Goal: Book appointment/travel/reservation

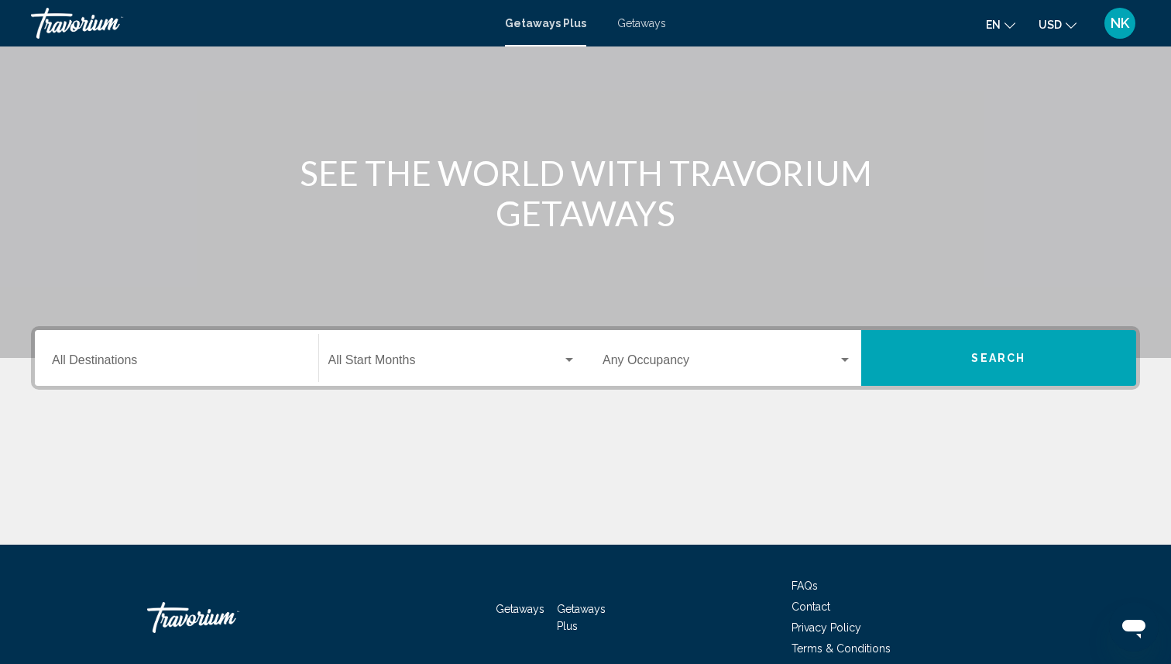
scroll to position [125, 0]
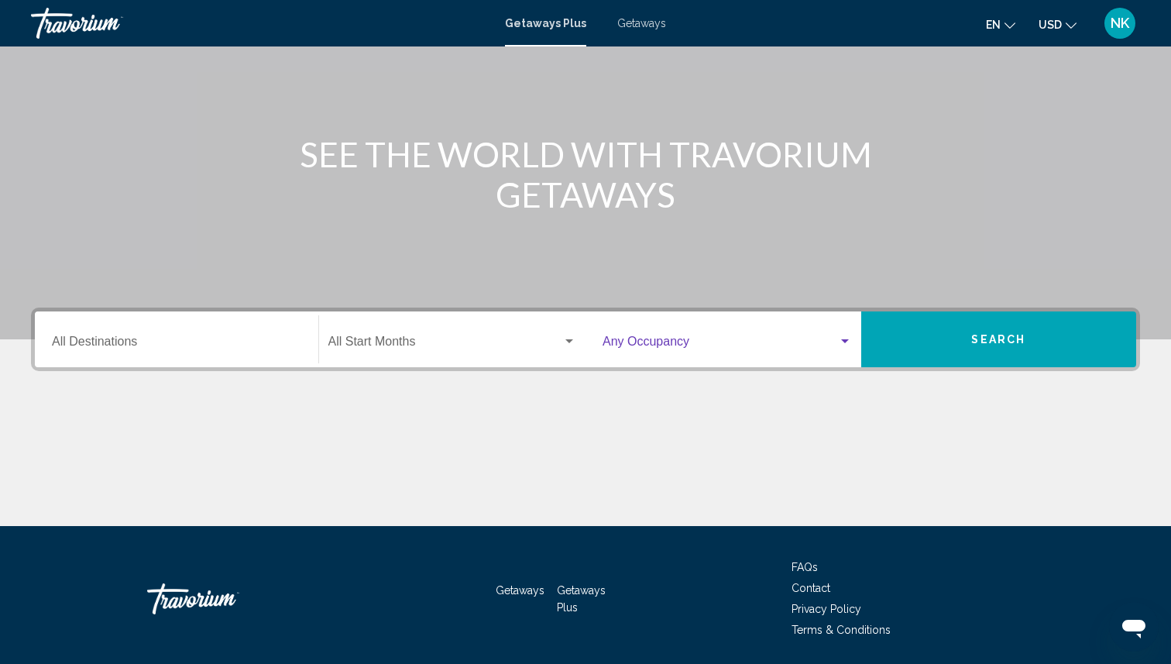
click at [655, 348] on span "Search widget" at bounding box center [719, 345] width 235 height 14
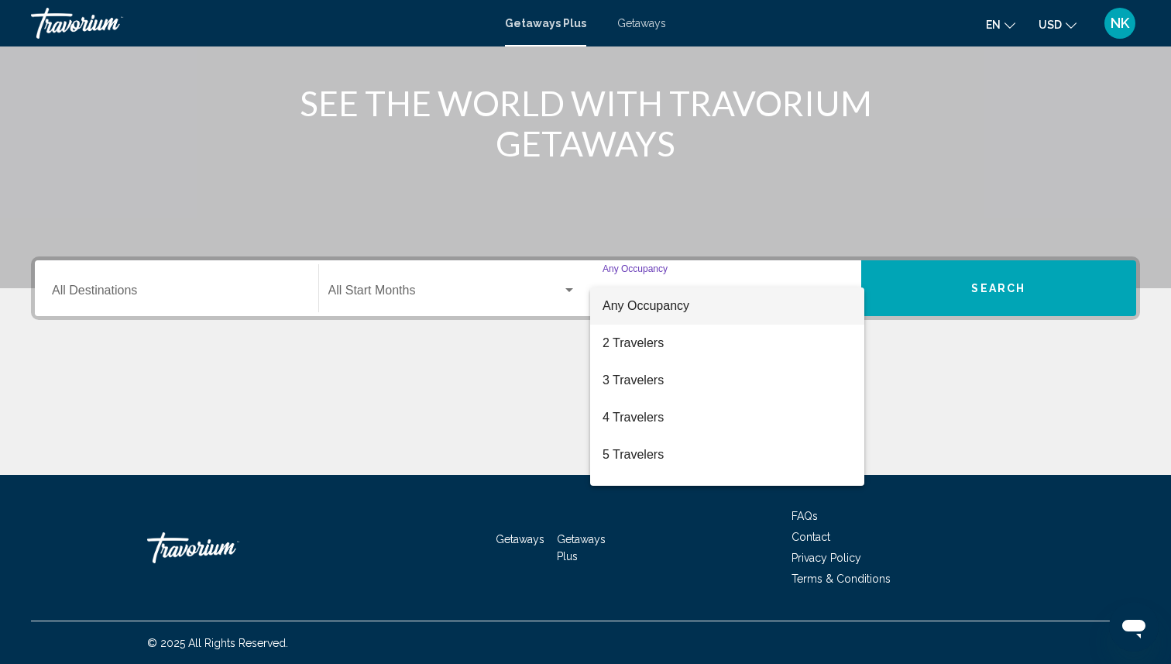
scroll to position [177, 0]
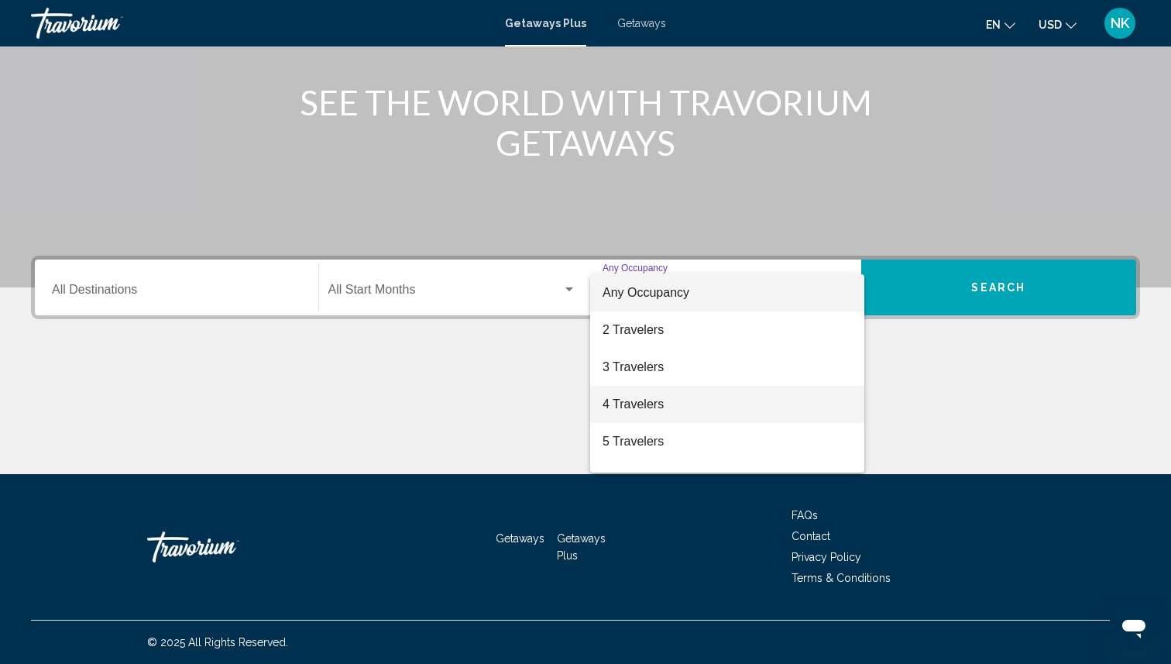
click at [650, 404] on span "4 Travelers" at bounding box center [726, 404] width 249 height 37
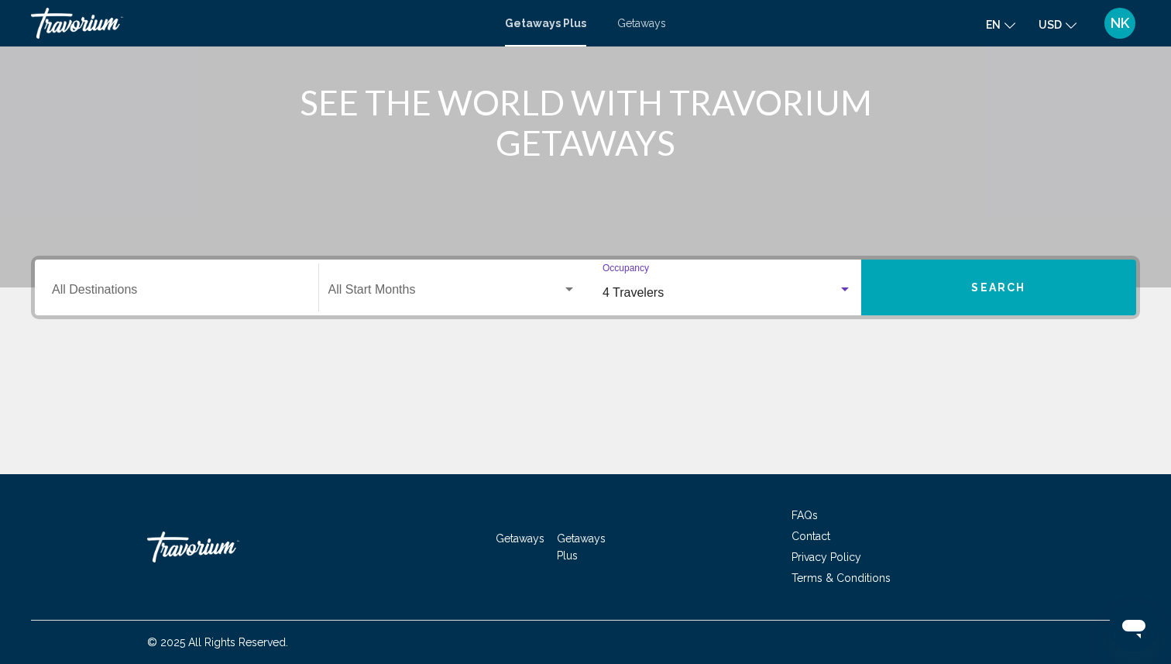
click at [276, 300] on div "Destination All Destinations" at bounding box center [176, 287] width 249 height 49
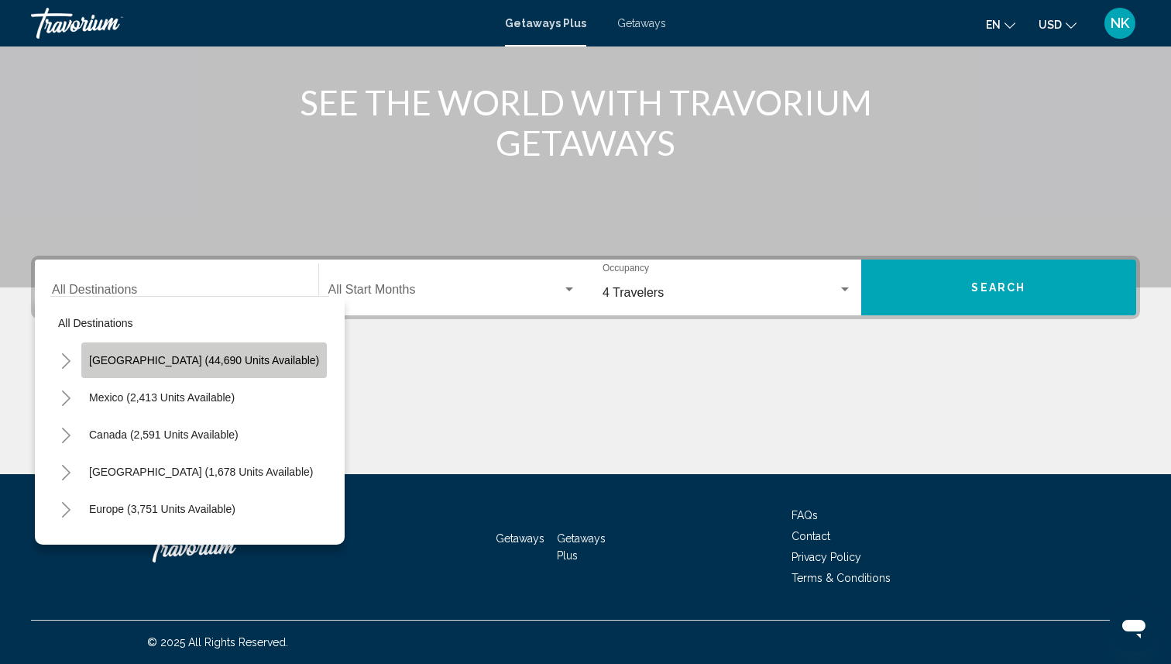
click at [204, 365] on span "[GEOGRAPHIC_DATA] (44,690 units available)" at bounding box center [204, 360] width 230 height 12
type input "**********"
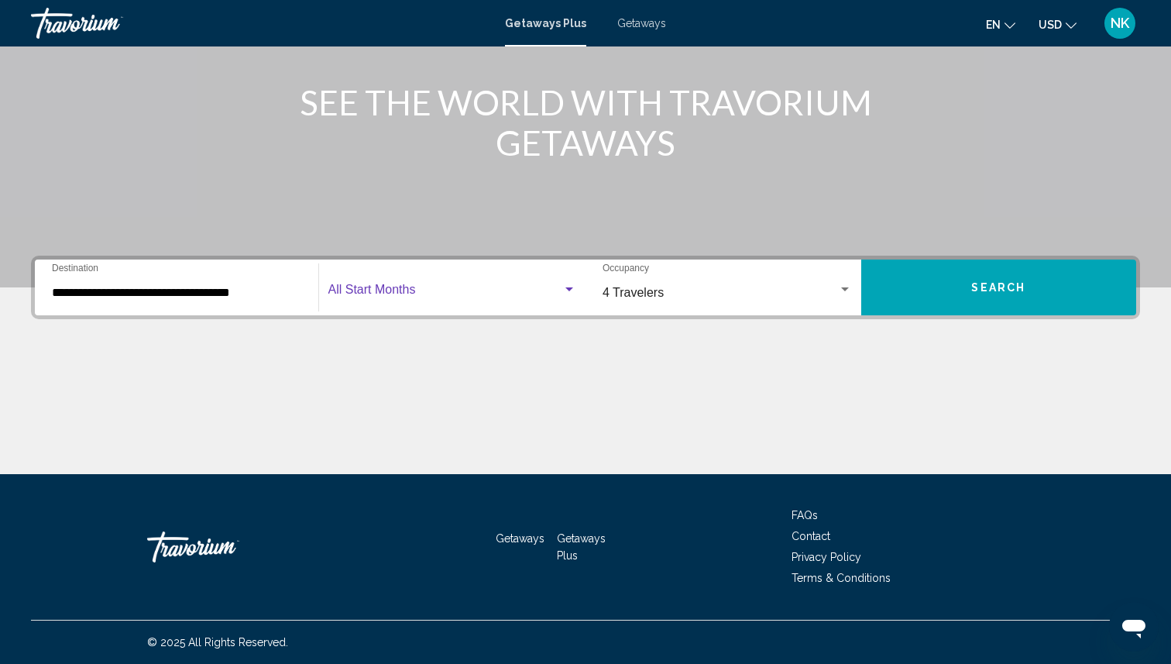
click at [433, 289] on span "Search widget" at bounding box center [445, 293] width 235 height 14
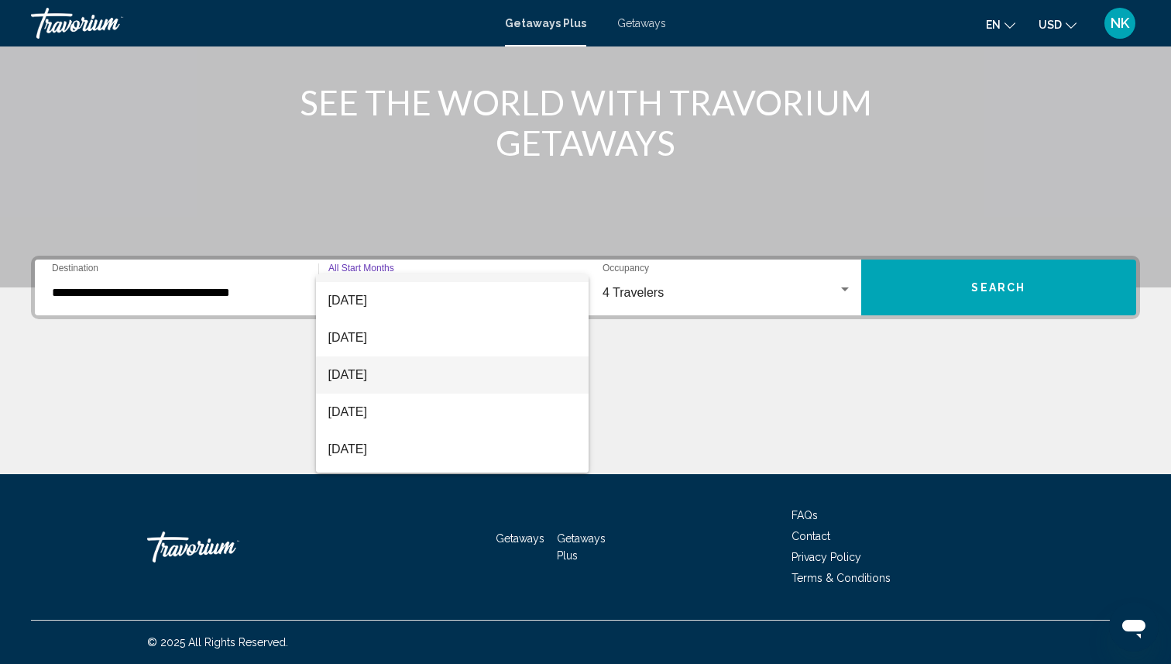
scroll to position [32, 0]
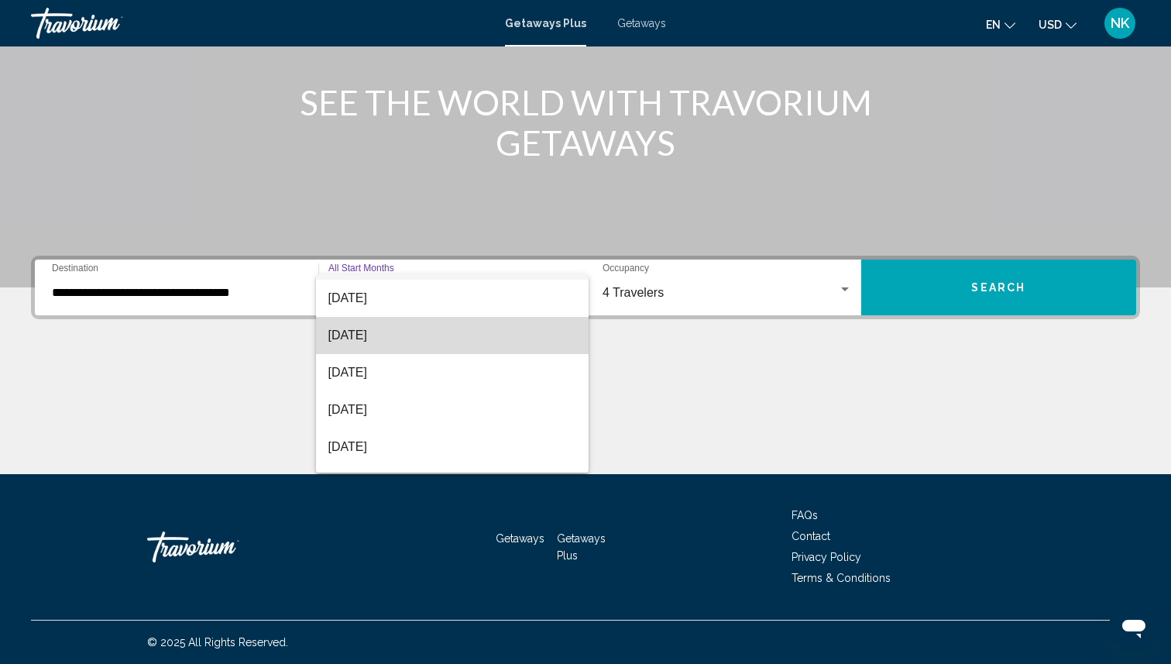
click at [455, 343] on span "[DATE]" at bounding box center [452, 335] width 249 height 37
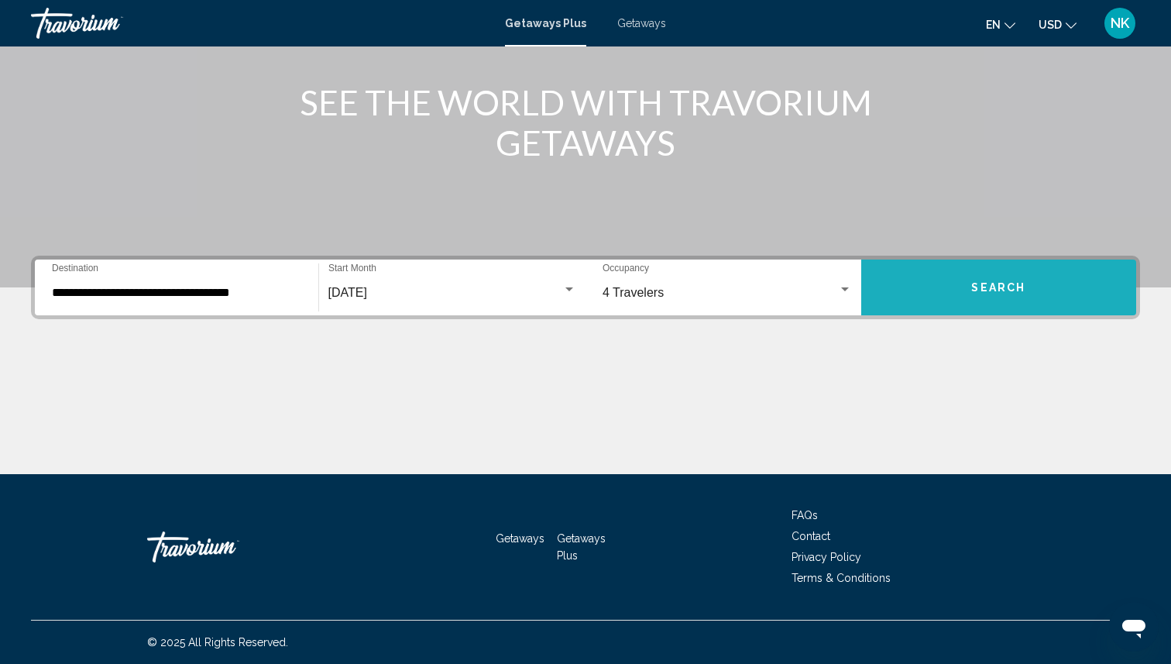
click at [972, 282] on span "Search" at bounding box center [998, 288] width 54 height 12
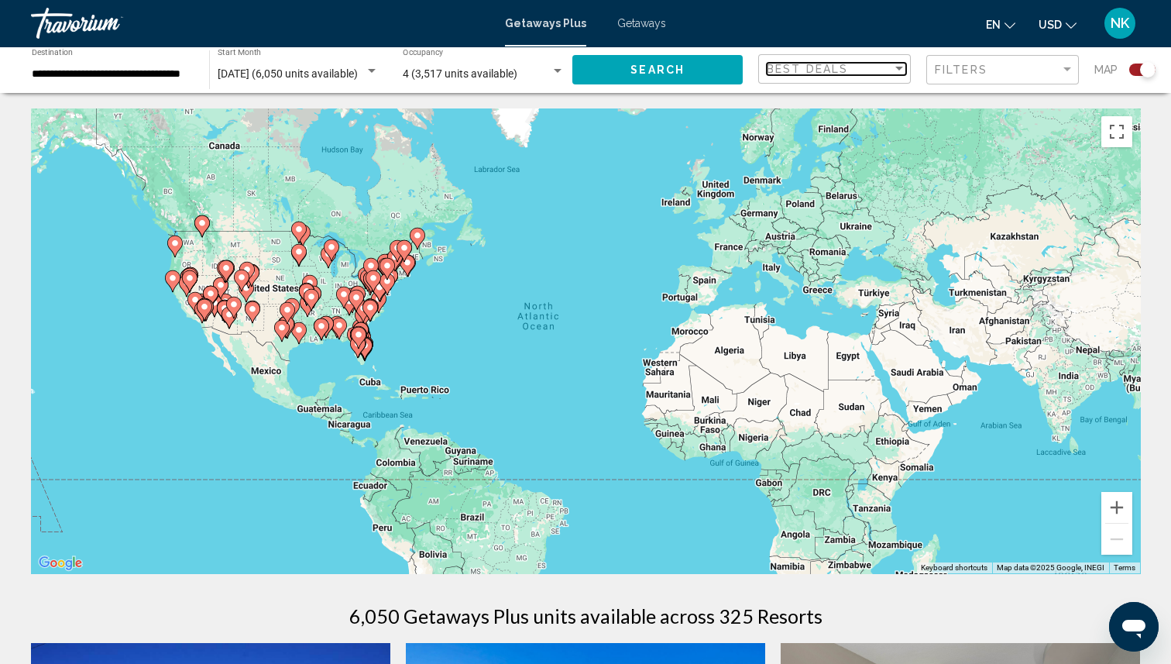
click at [866, 63] on div "Best Deals" at bounding box center [828, 69] width 125 height 12
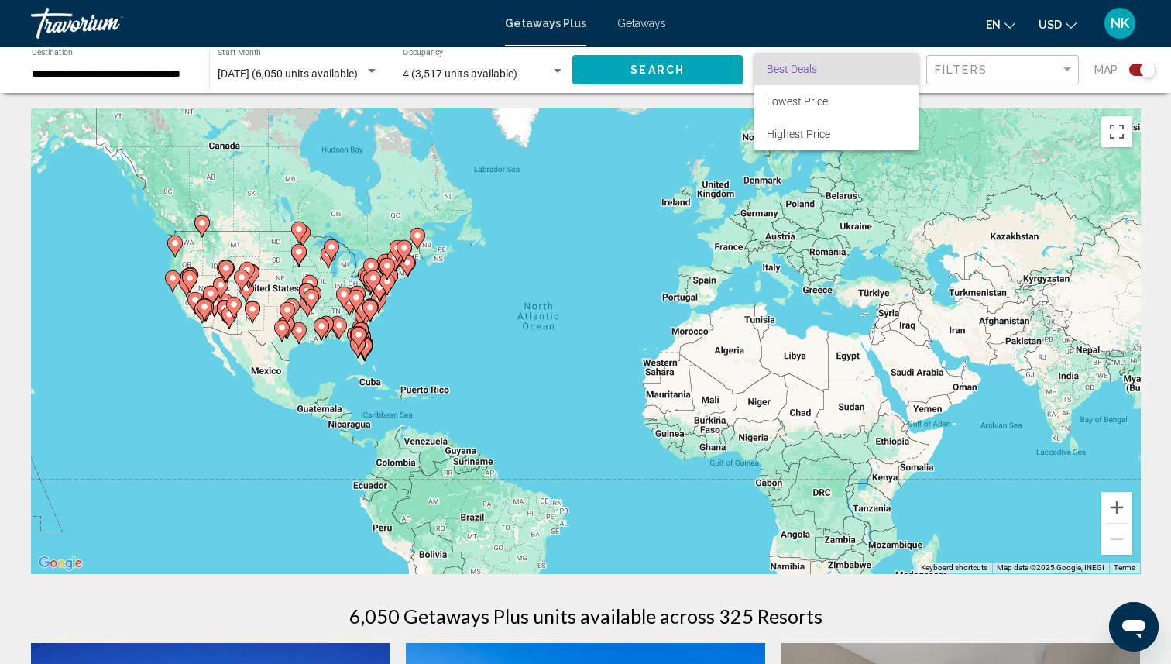
click at [997, 67] on div at bounding box center [585, 332] width 1171 height 664
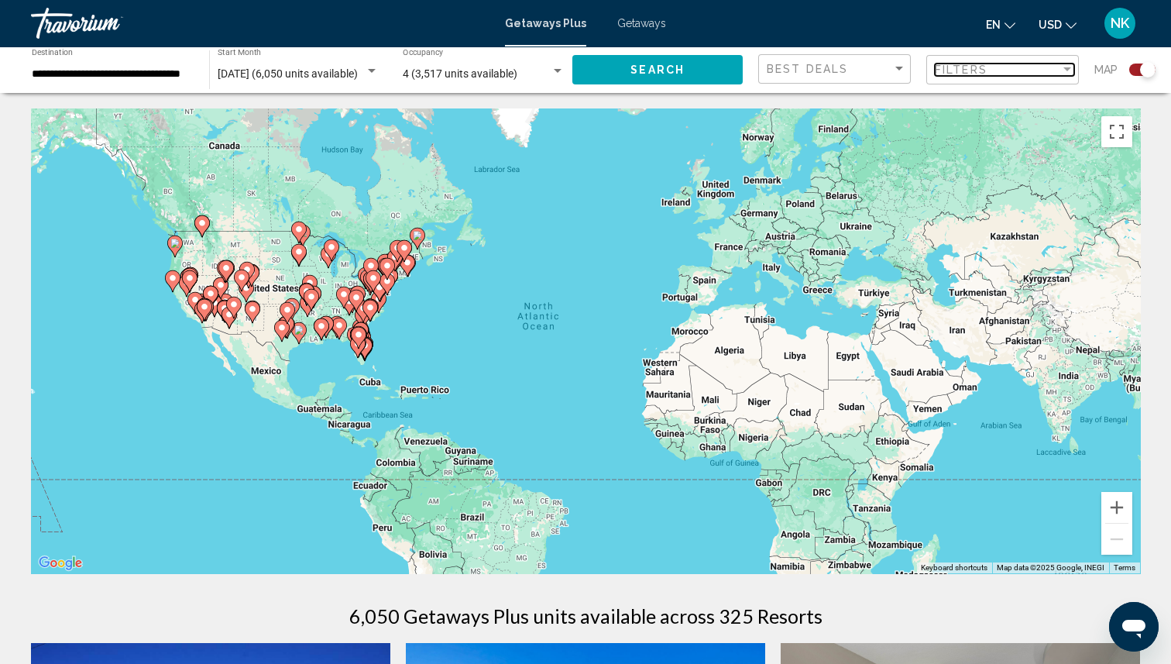
click at [997, 67] on div "Filters" at bounding box center [997, 69] width 125 height 12
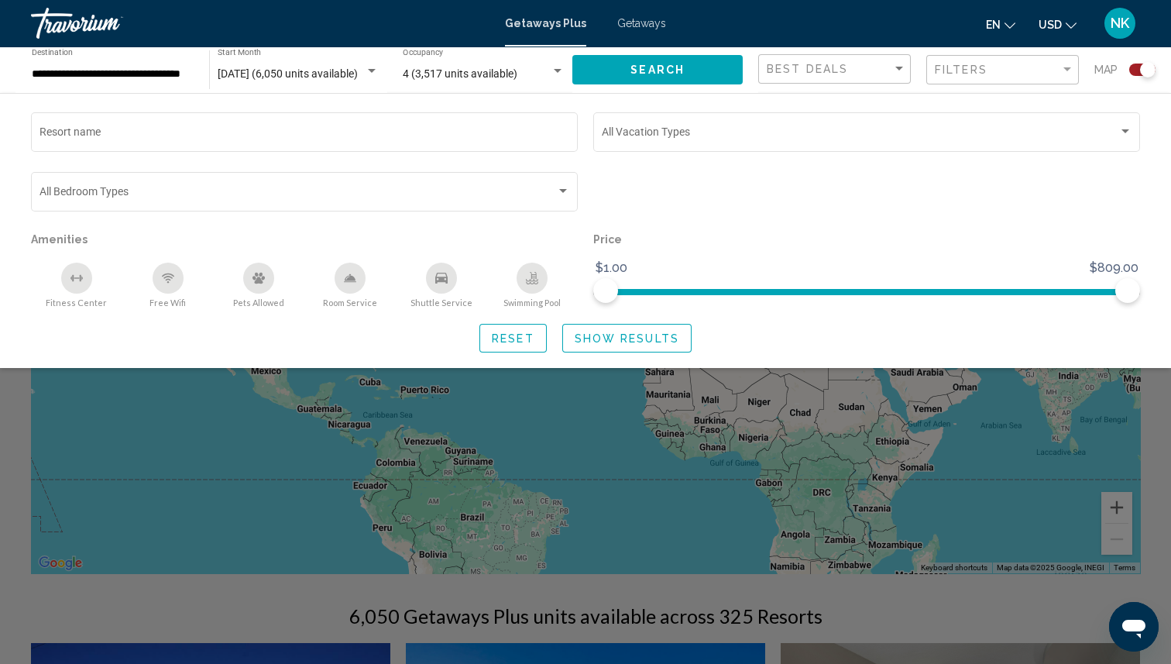
click at [495, 93] on div "Resort name Vacation Types All Vacation Types Bedroom Types All Bedroom Types A…" at bounding box center [585, 230] width 1171 height 275
click at [57, 66] on div "**********" at bounding box center [113, 70] width 162 height 43
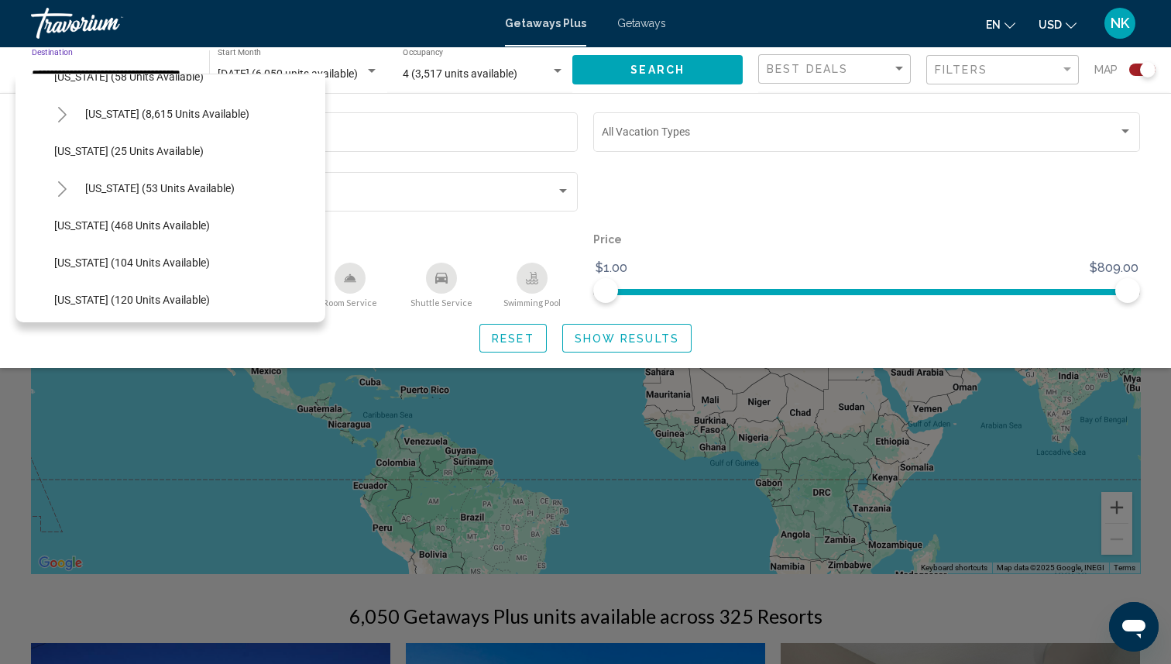
scroll to position [248, 0]
click at [185, 191] on span "[US_STATE] (53 units available)" at bounding box center [159, 187] width 149 height 12
type input "**********"
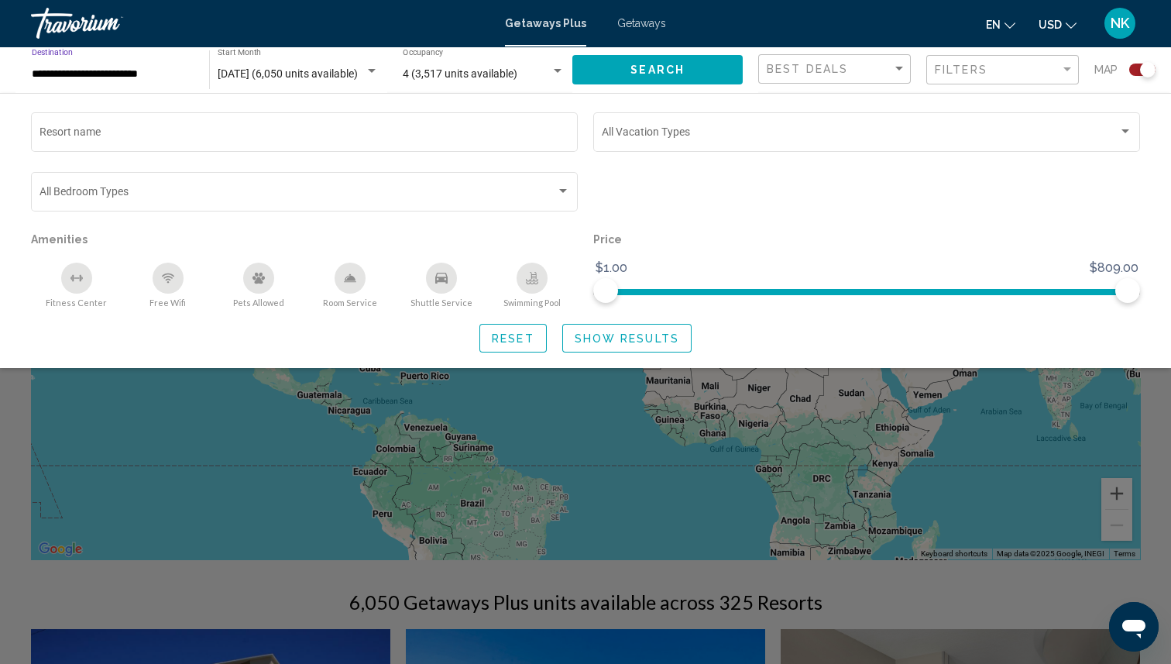
scroll to position [0, 0]
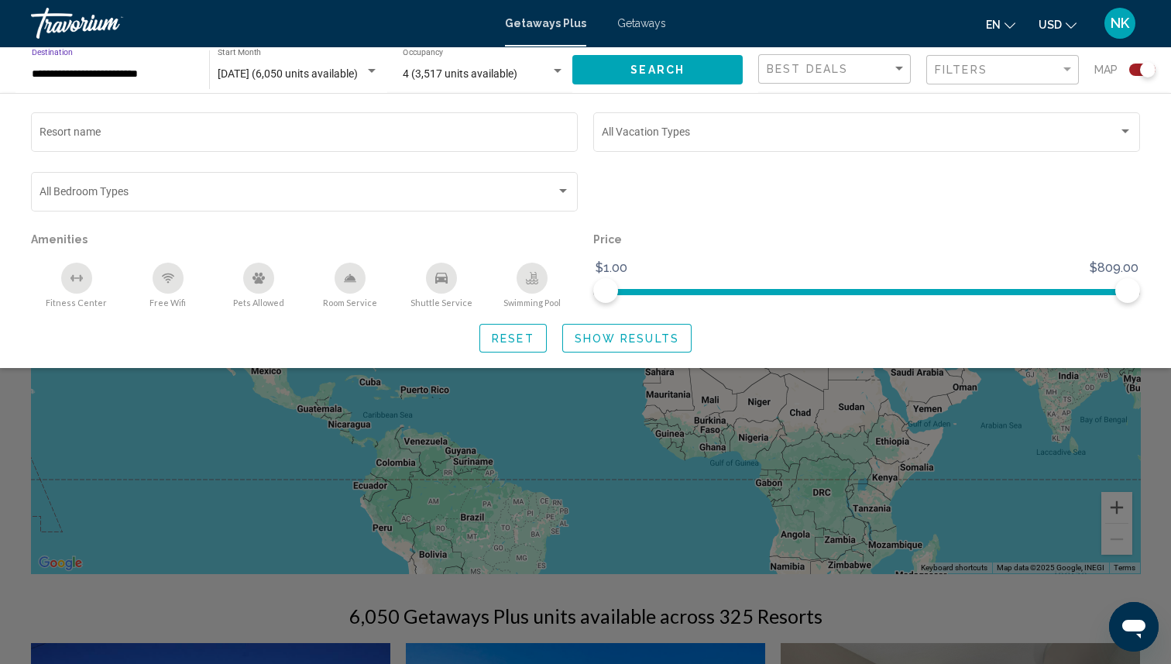
click at [674, 61] on button "Search" at bounding box center [657, 69] width 170 height 29
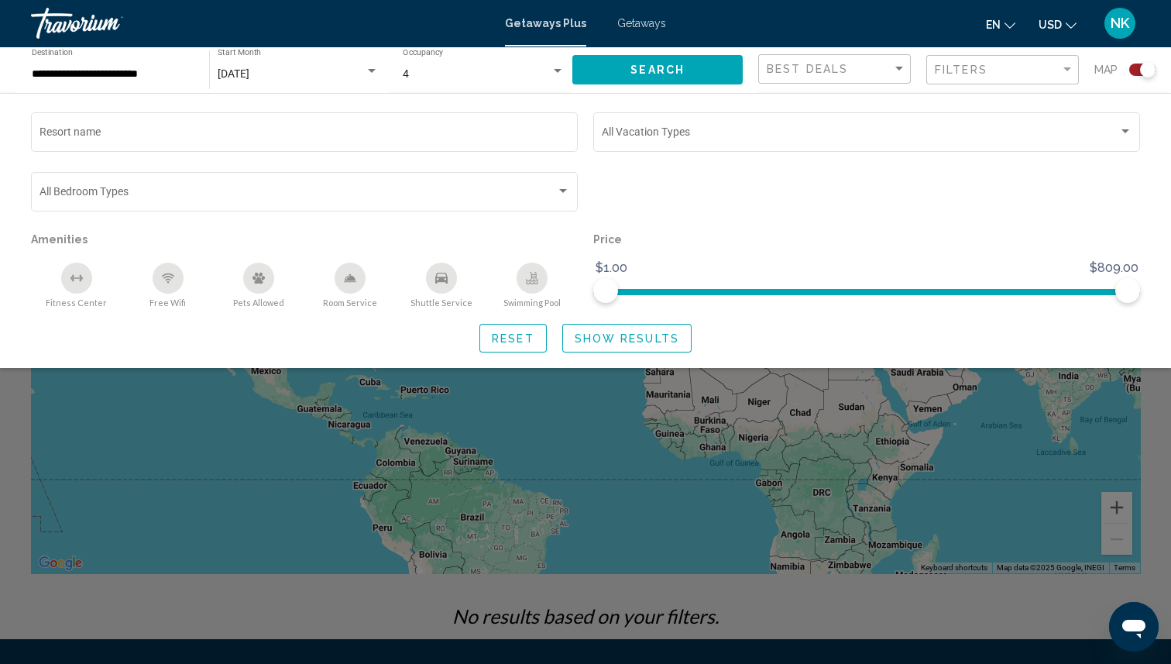
scroll to position [165, 0]
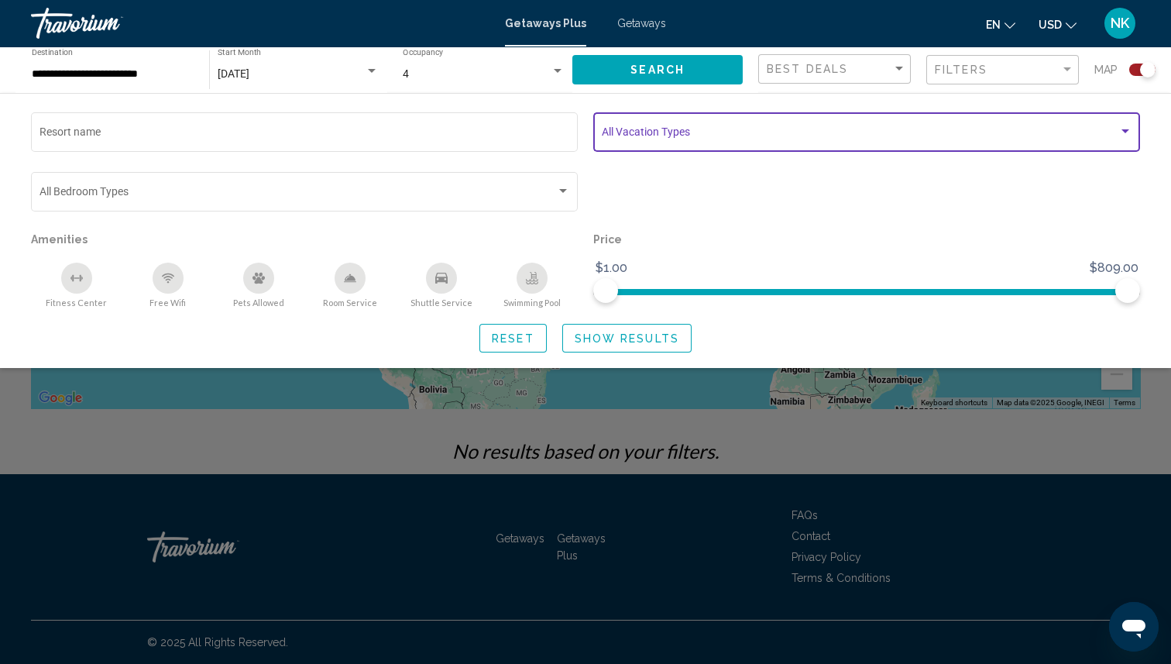
click at [662, 138] on span "Search widget" at bounding box center [860, 135] width 516 height 12
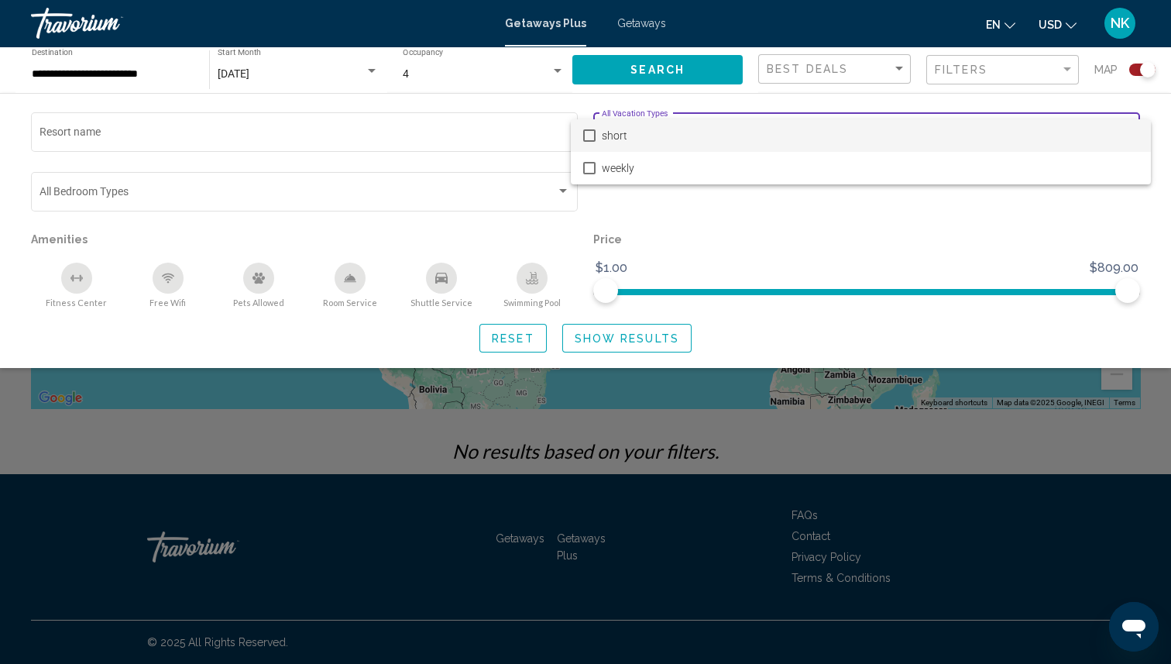
click at [664, 238] on div at bounding box center [585, 332] width 1171 height 664
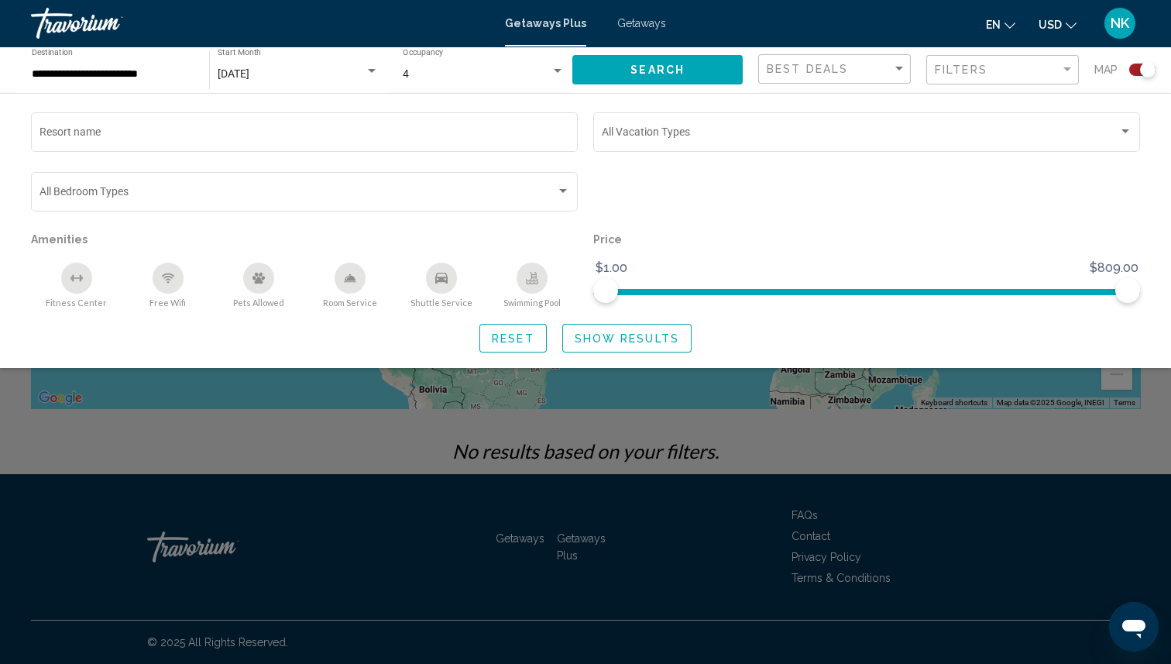
click at [616, 336] on span "Show Results" at bounding box center [626, 338] width 105 height 12
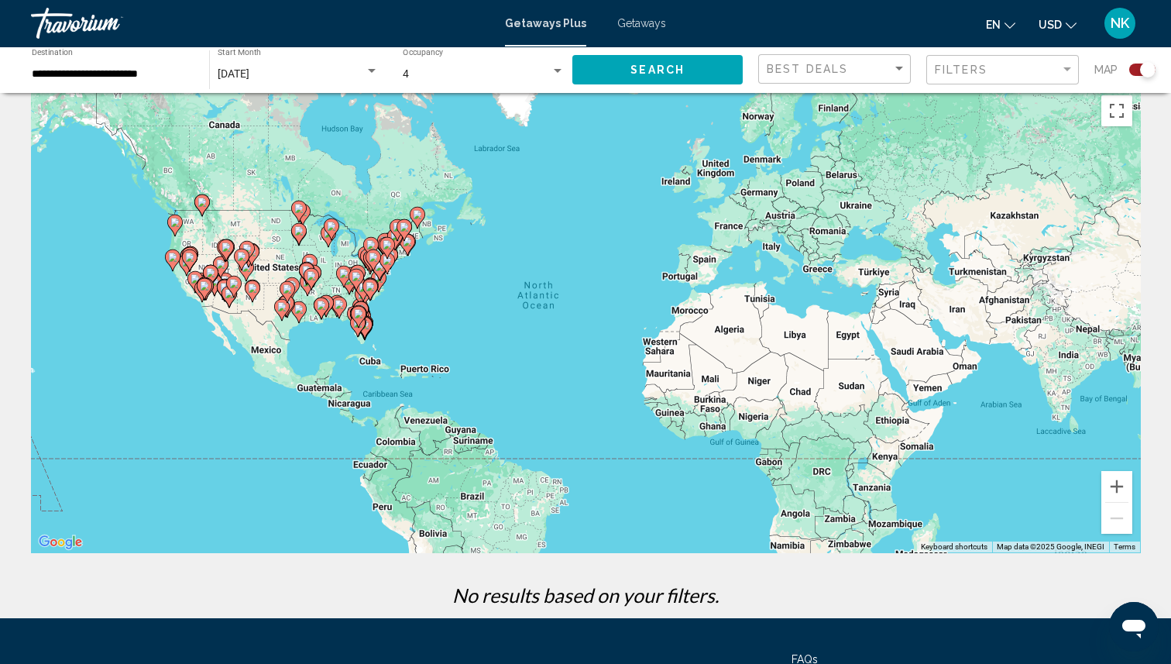
scroll to position [0, 0]
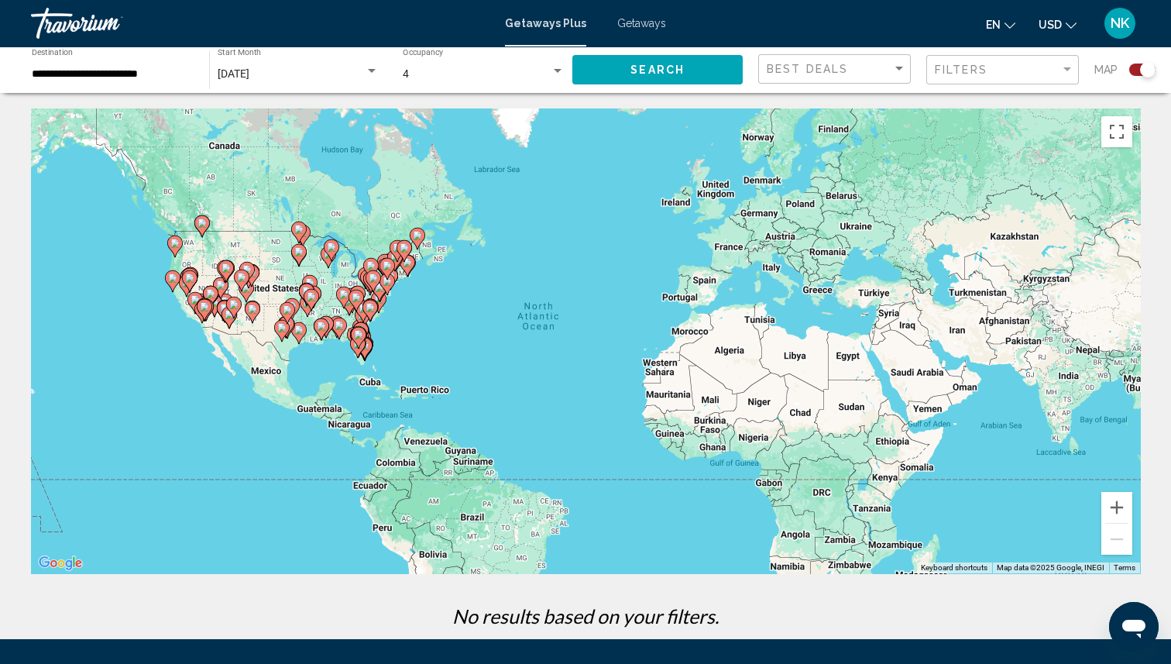
click at [667, 67] on span "Search" at bounding box center [657, 70] width 54 height 12
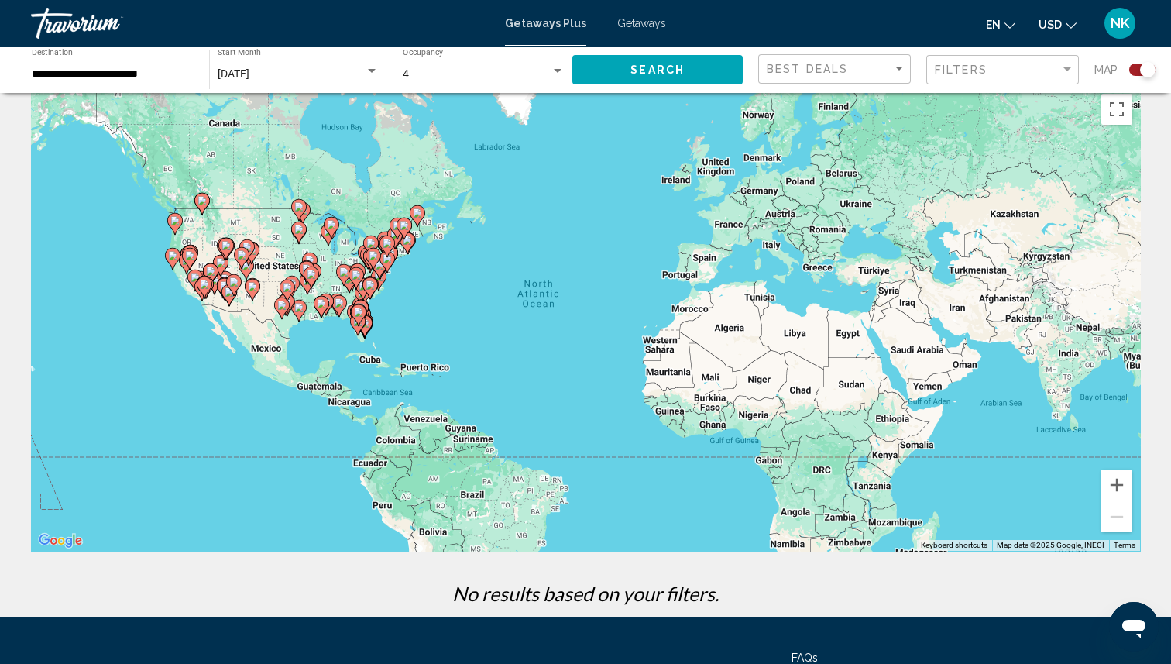
scroll to position [20, 0]
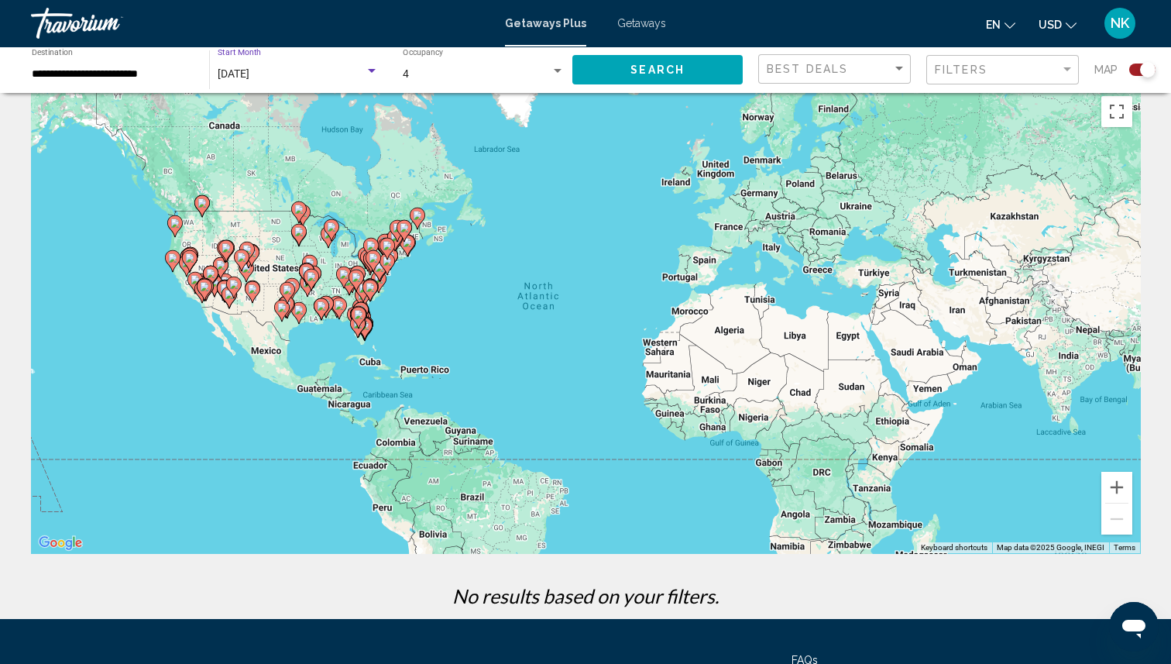
click at [334, 76] on div "[DATE]" at bounding box center [291, 74] width 147 height 12
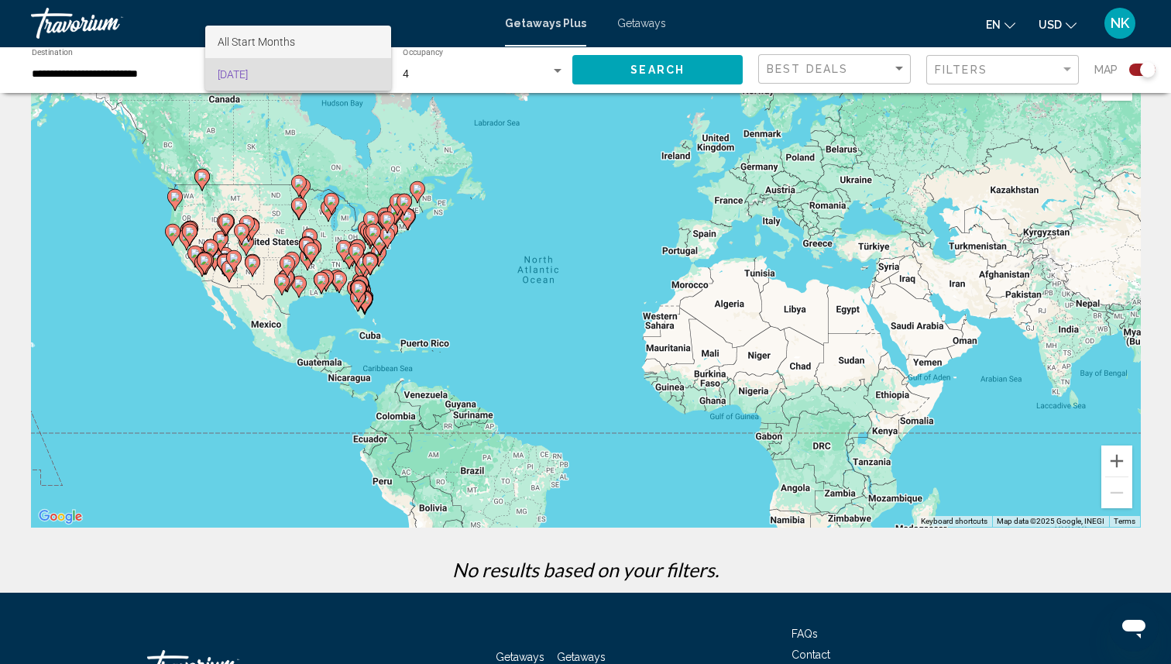
scroll to position [62, 0]
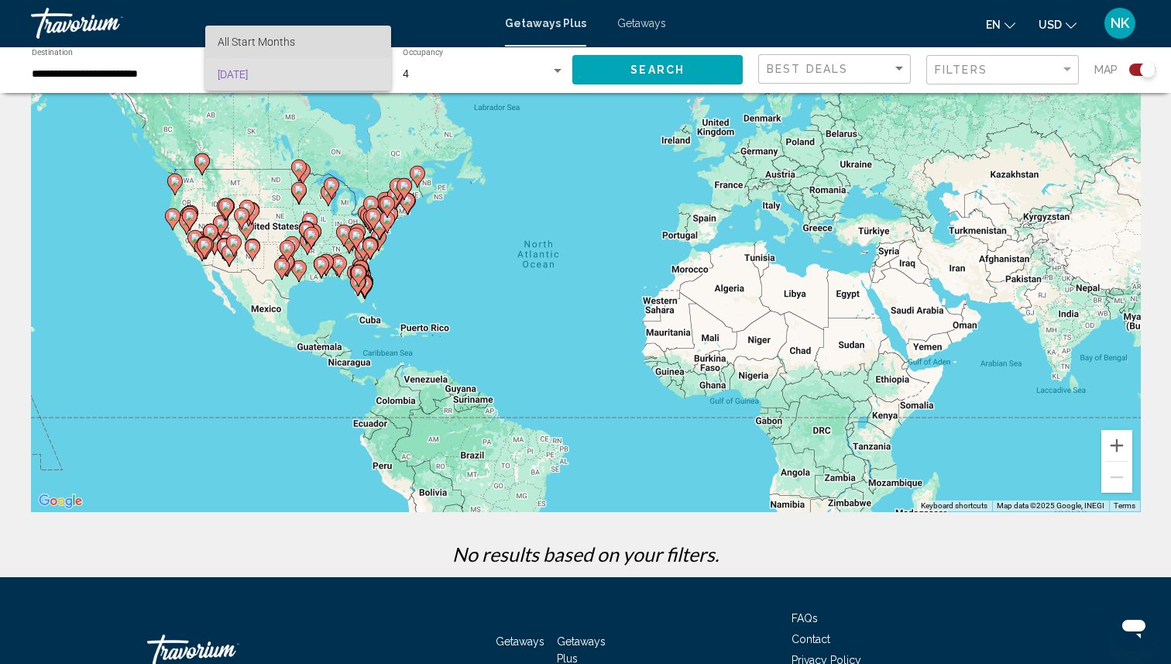
click at [295, 43] on span "All Start Months" at bounding box center [298, 42] width 161 height 33
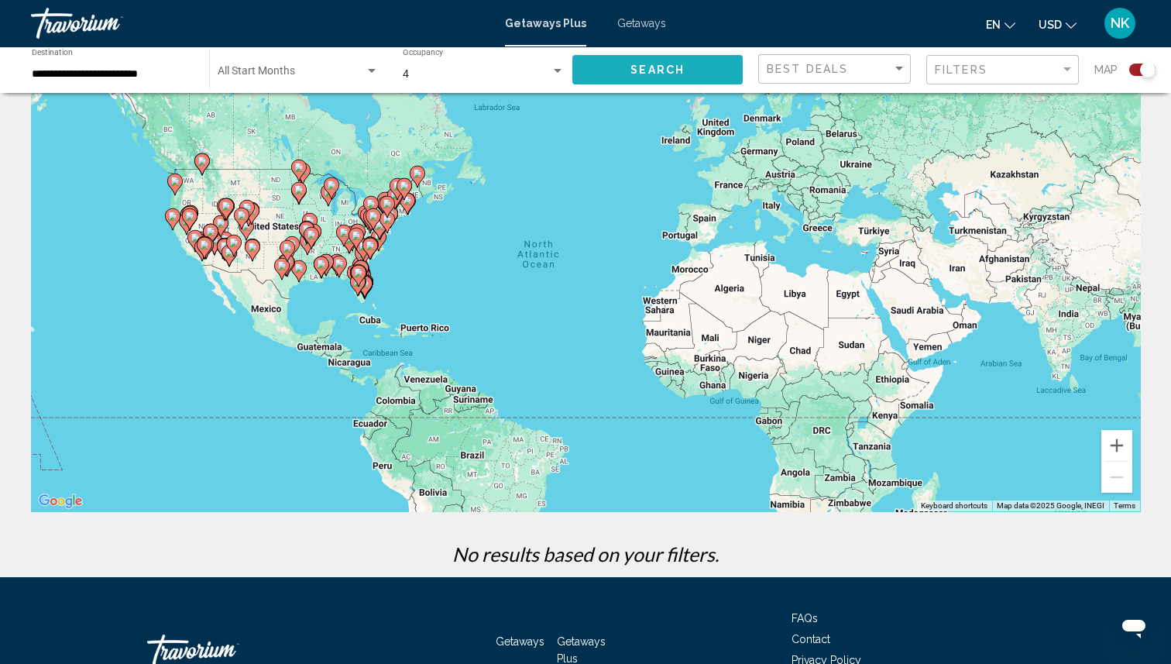
click at [607, 82] on button "Search" at bounding box center [657, 69] width 170 height 29
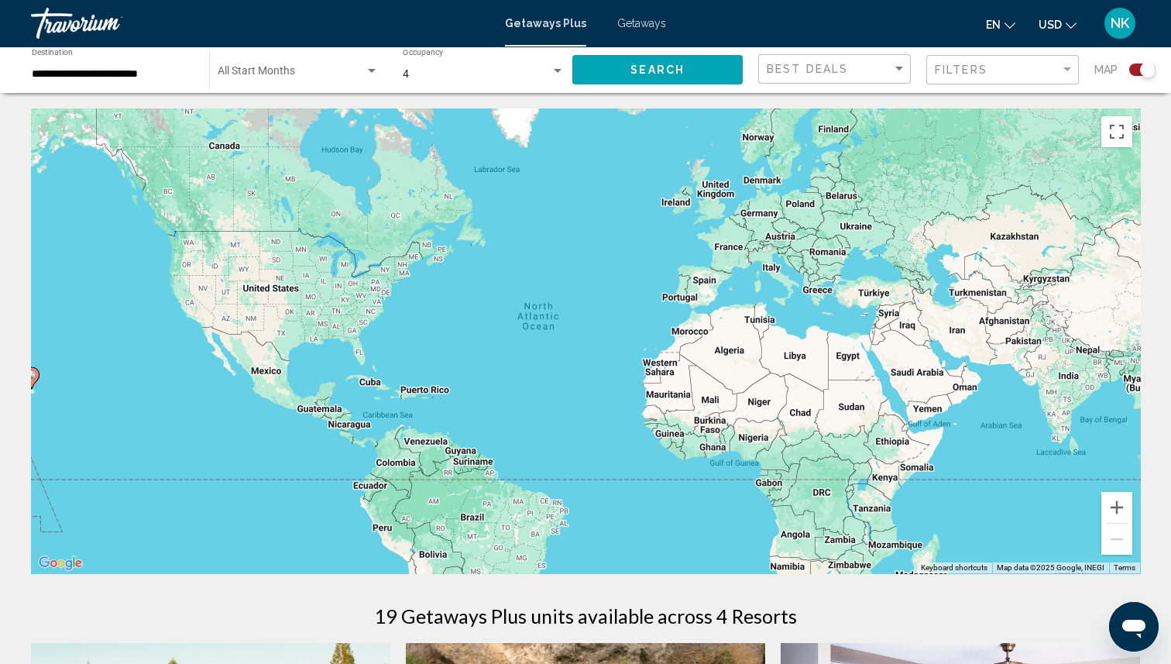
click at [153, 78] on input "**********" at bounding box center [113, 74] width 162 height 12
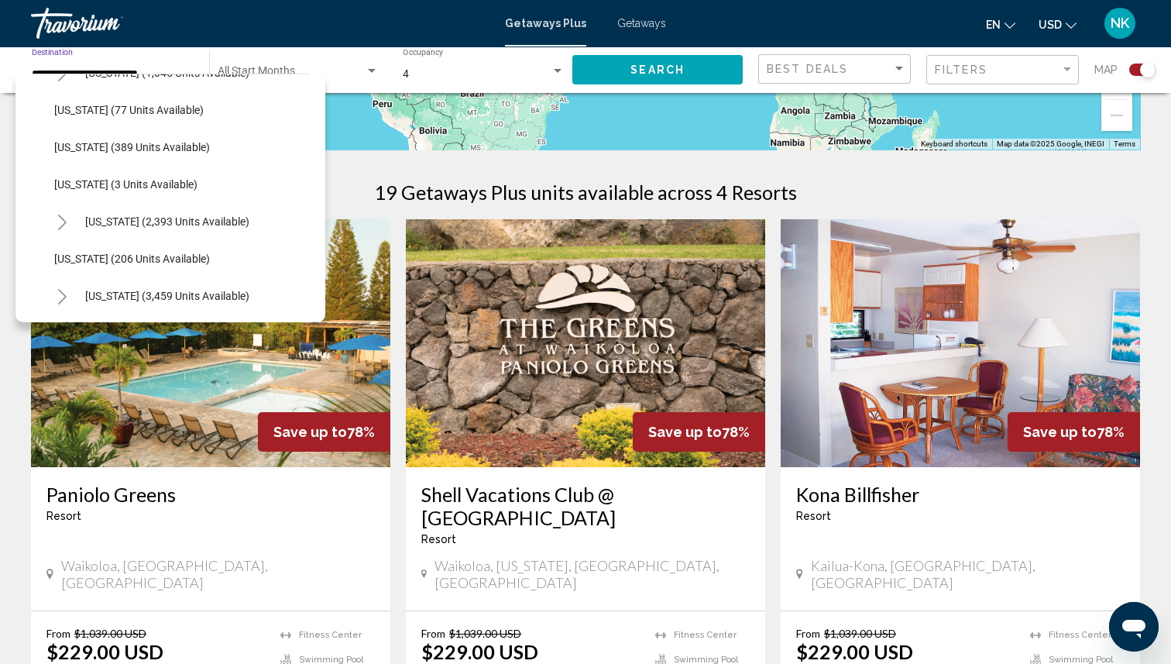
scroll to position [434, 0]
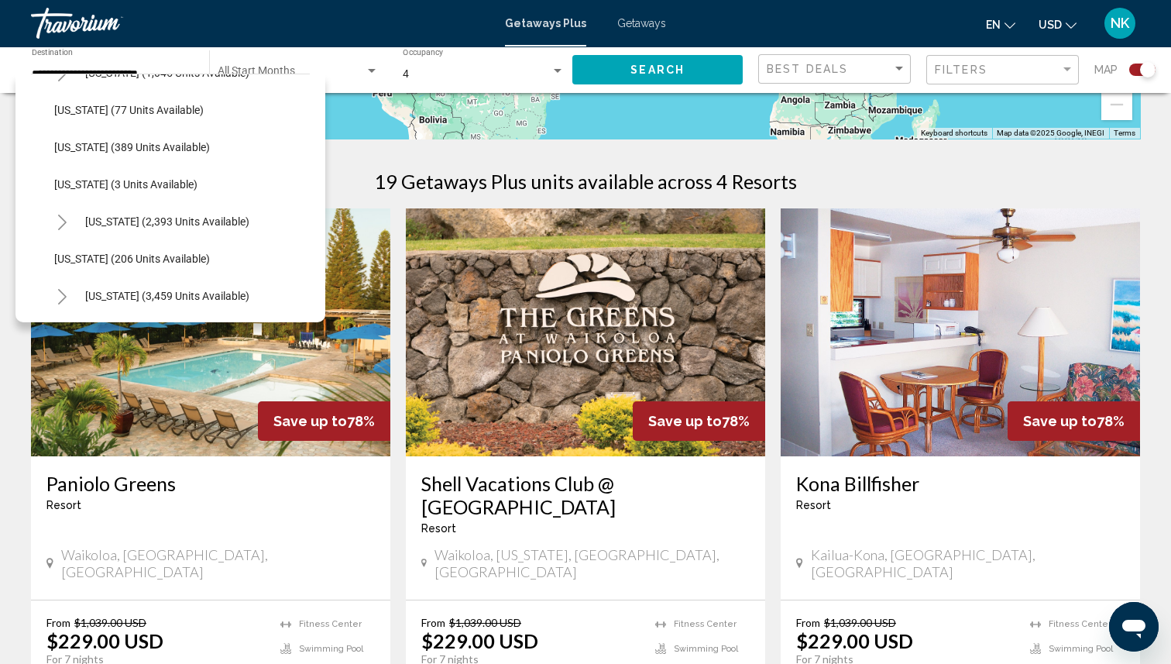
click at [272, 516] on div "[GEOGRAPHIC_DATA] - This is an adults only resort" at bounding box center [210, 497] width 328 height 51
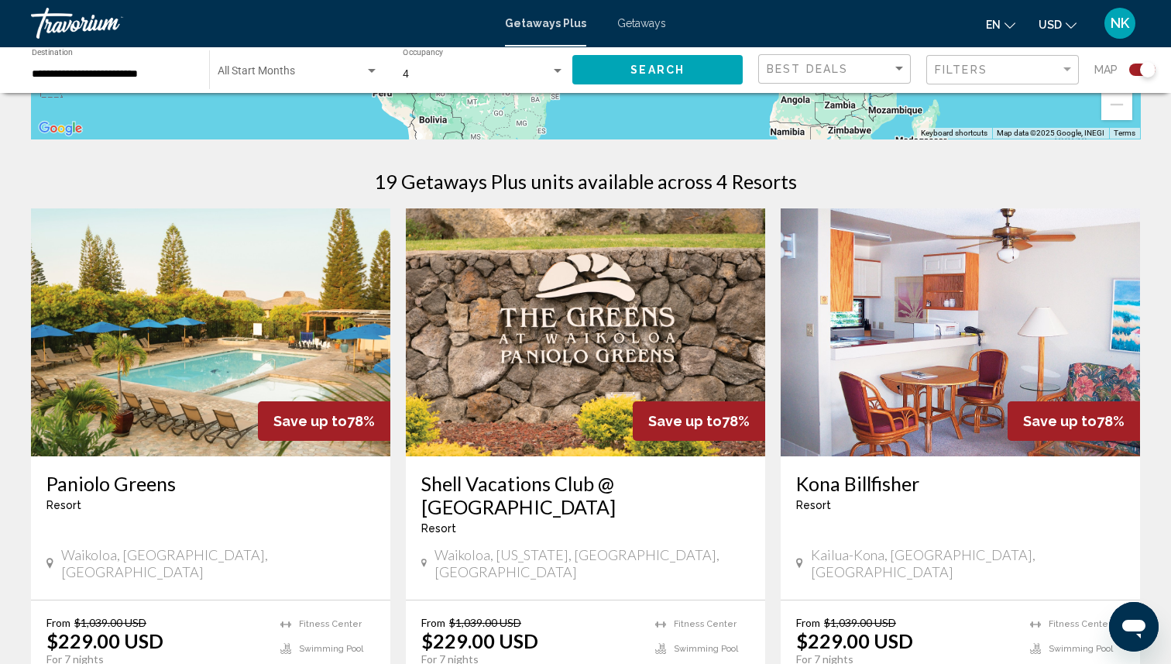
click at [236, 396] on img "Main content" at bounding box center [210, 332] width 359 height 248
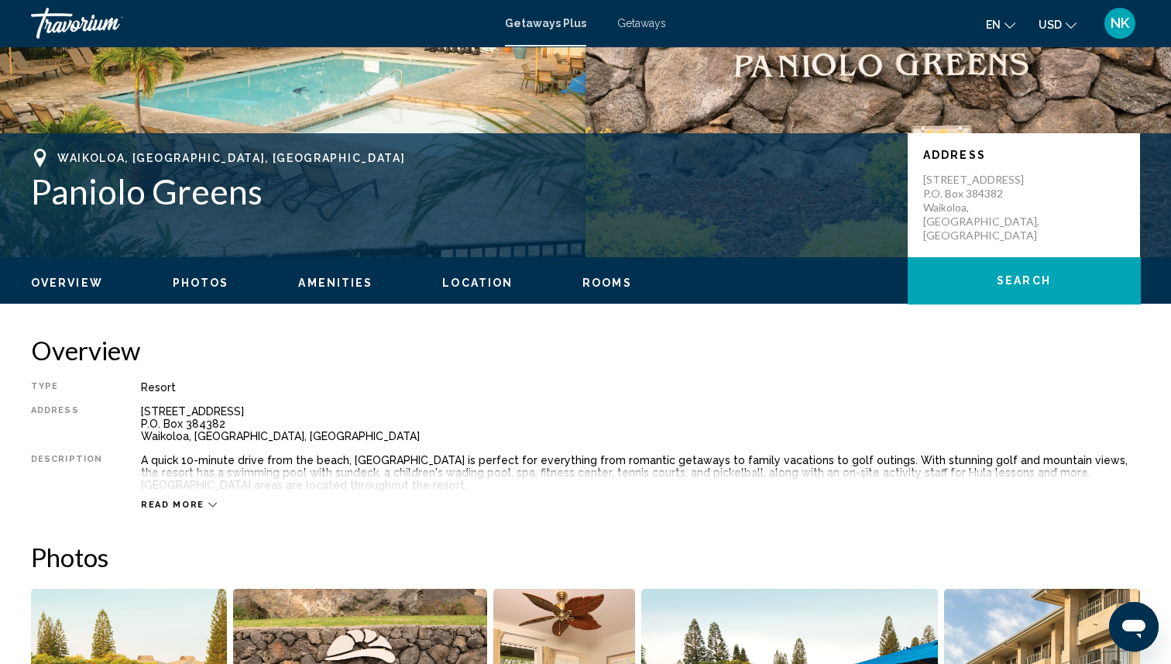
scroll to position [255, 0]
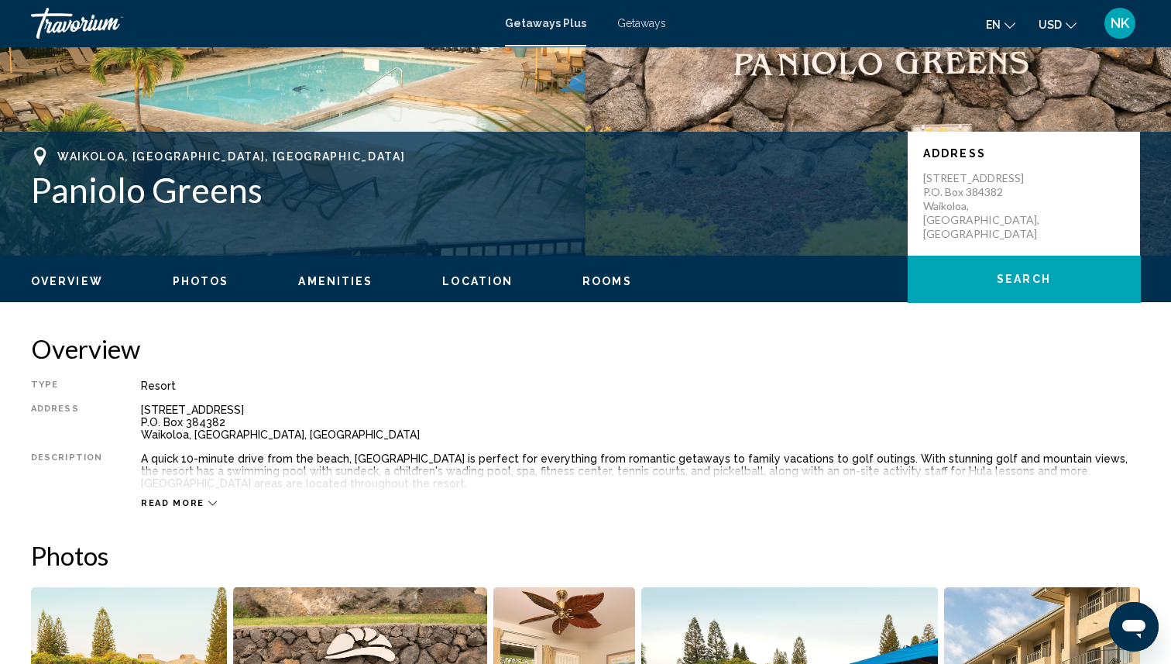
click at [193, 501] on span "Read more" at bounding box center [172, 503] width 63 height 10
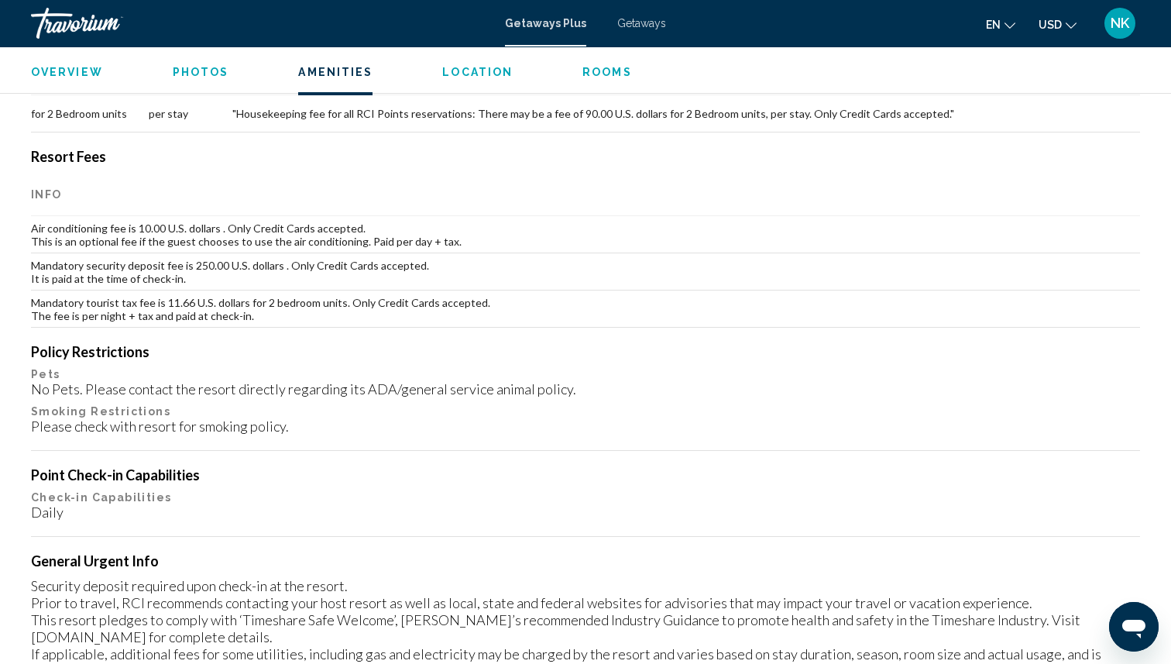
scroll to position [1501, 0]
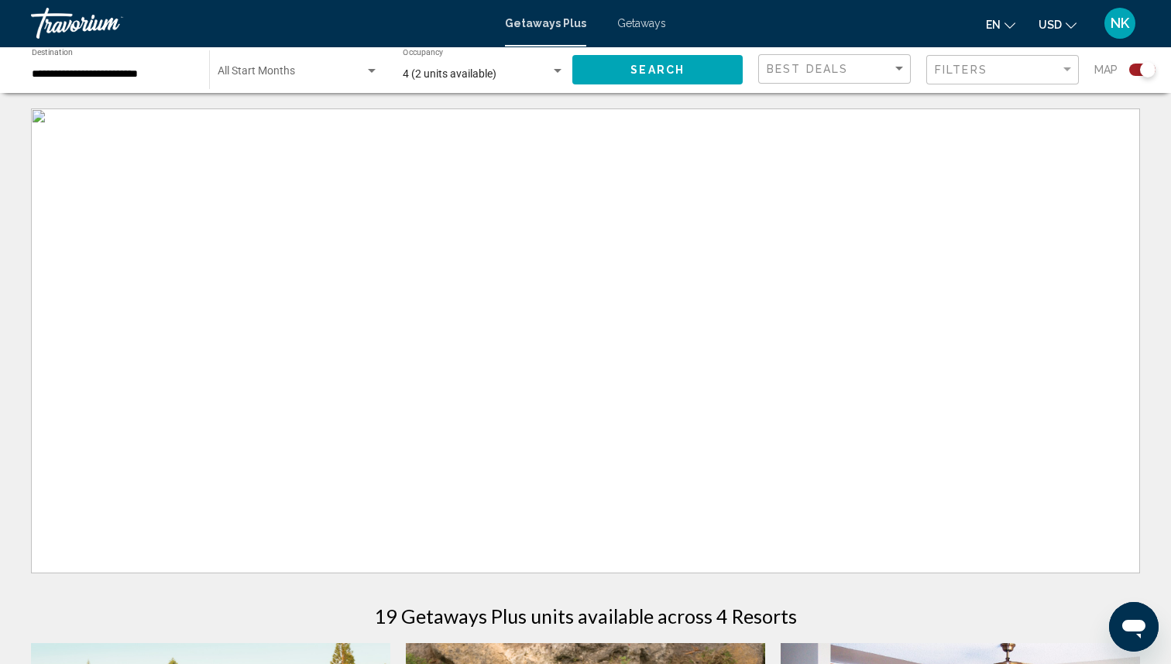
click at [156, 72] on input "**********" at bounding box center [113, 74] width 162 height 12
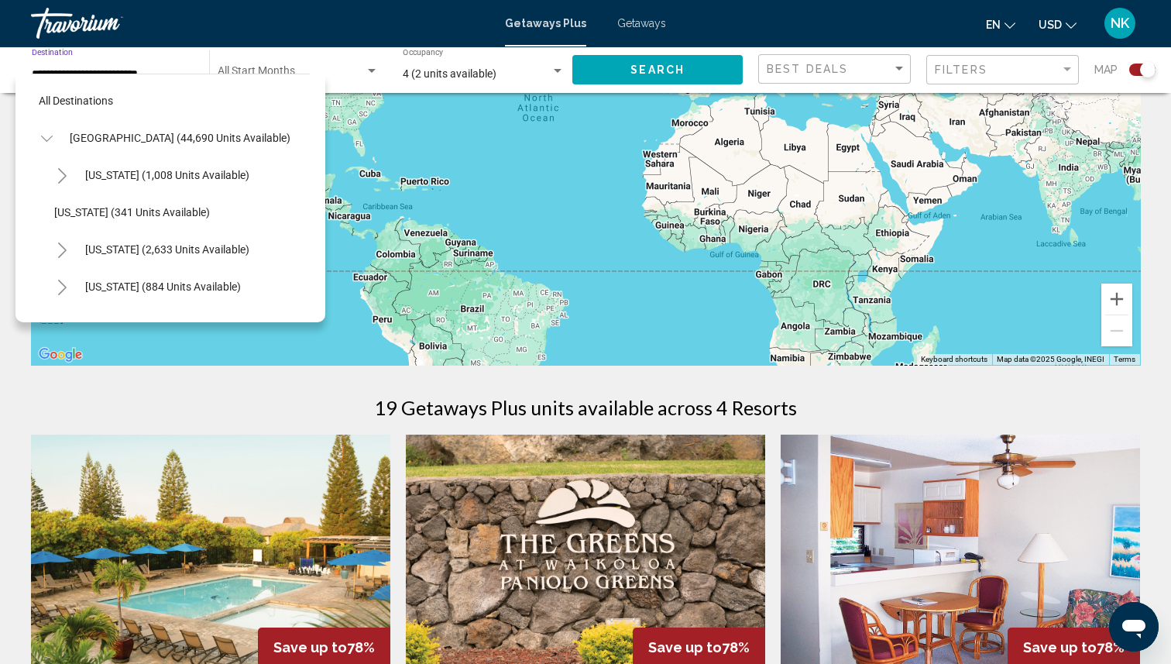
click at [44, 142] on icon "Toggle United States (44,690 units available)" at bounding box center [47, 138] width 12 height 15
click at [47, 137] on icon "Toggle United States (44,690 units available)" at bounding box center [47, 138] width 12 height 15
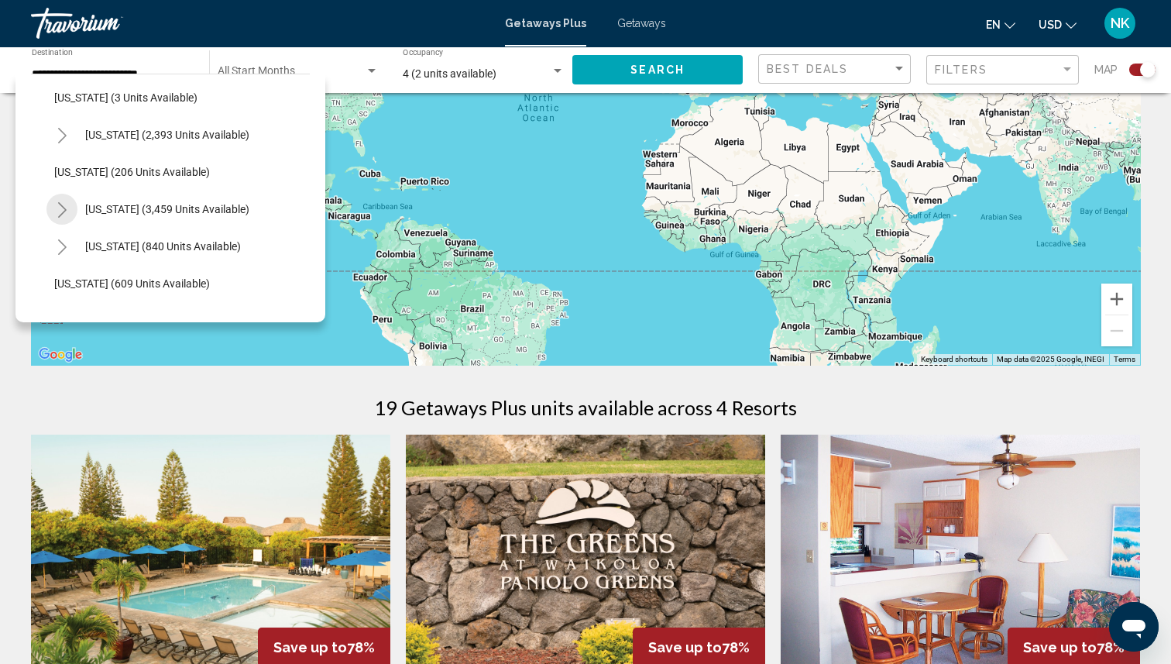
click at [57, 214] on icon "Toggle Nevada (3,459 units available)" at bounding box center [63, 209] width 12 height 15
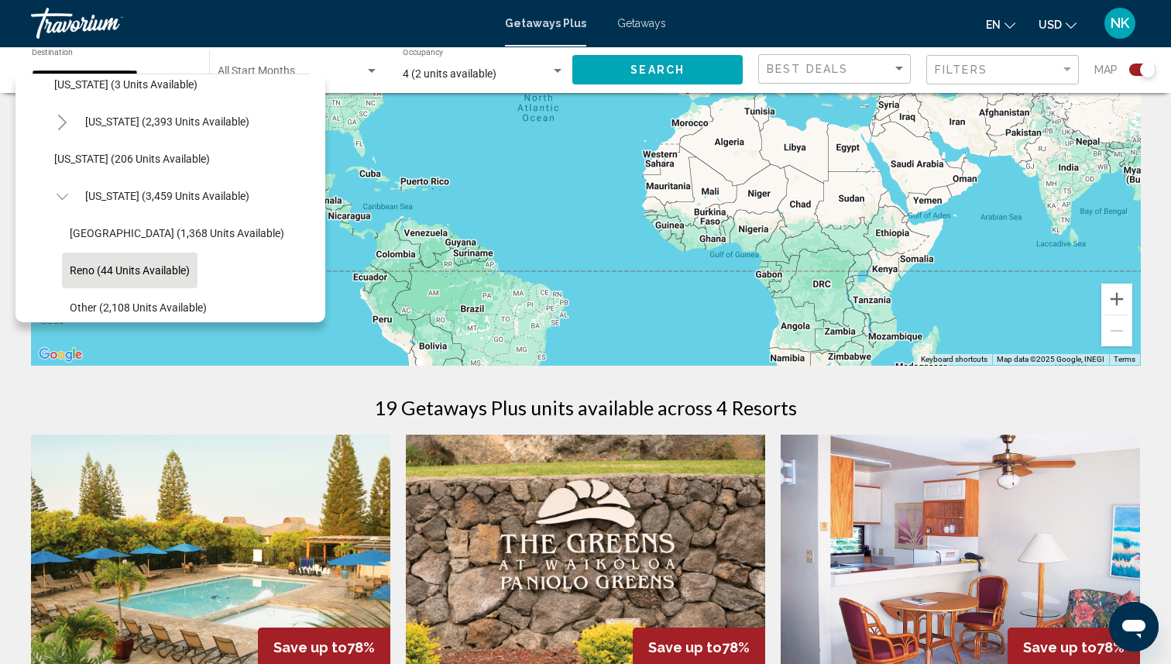
scroll to position [879, 0]
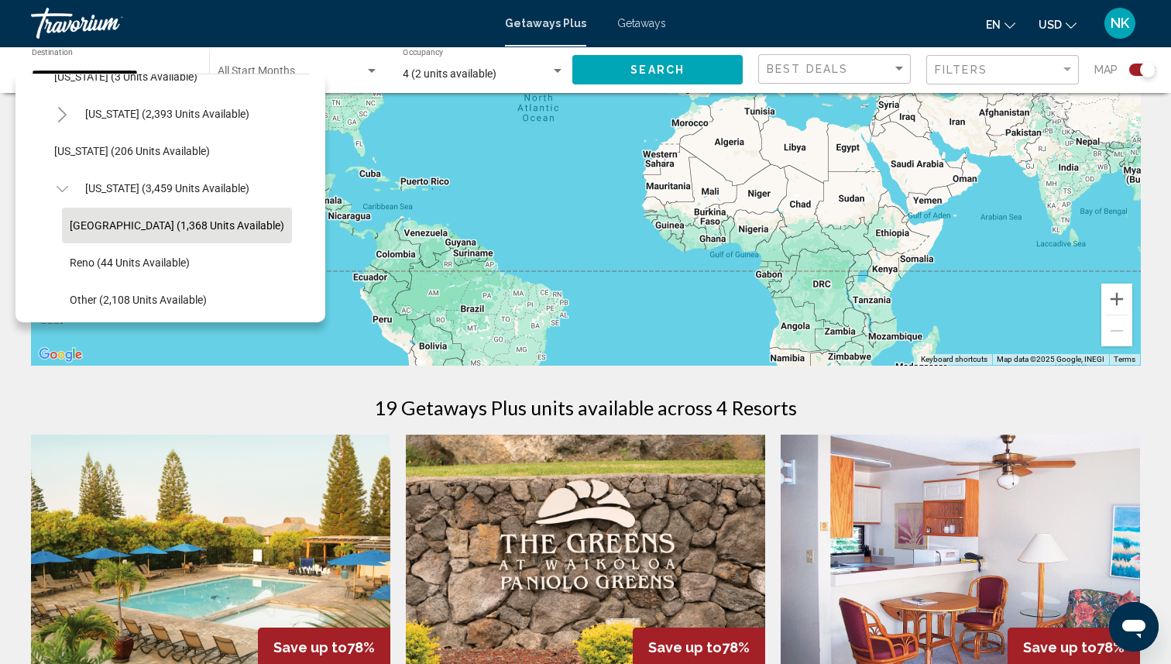
click at [199, 231] on span "[GEOGRAPHIC_DATA] (1,368 units available)" at bounding box center [177, 225] width 214 height 12
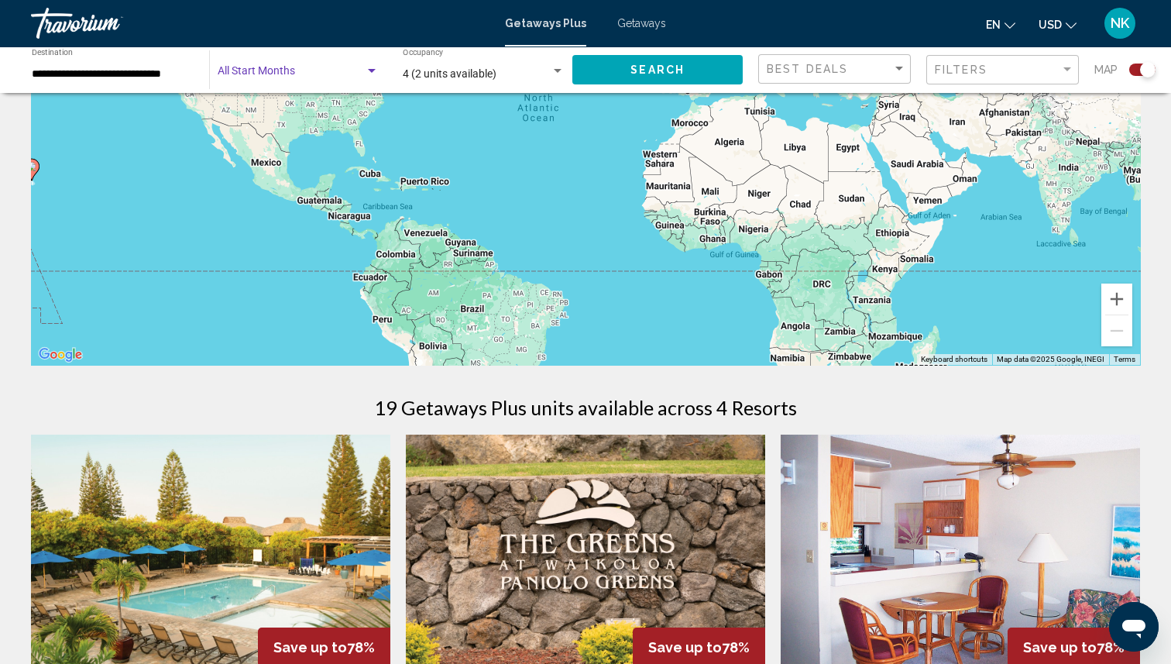
click at [345, 80] on span "Search widget" at bounding box center [291, 74] width 147 height 12
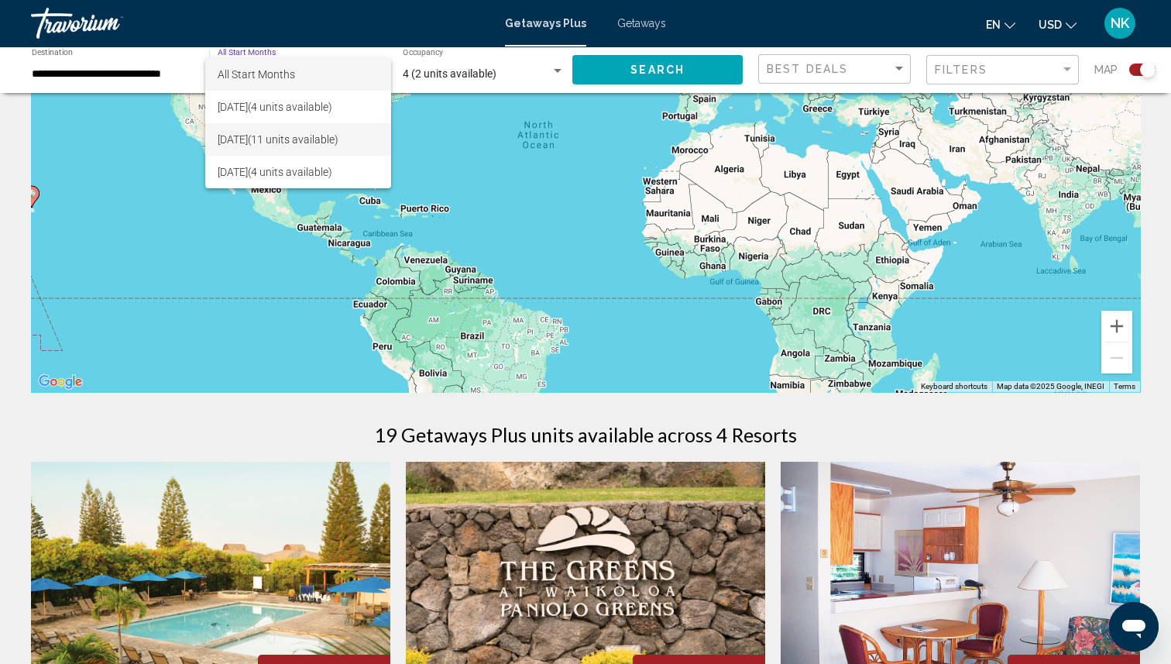
scroll to position [171, 0]
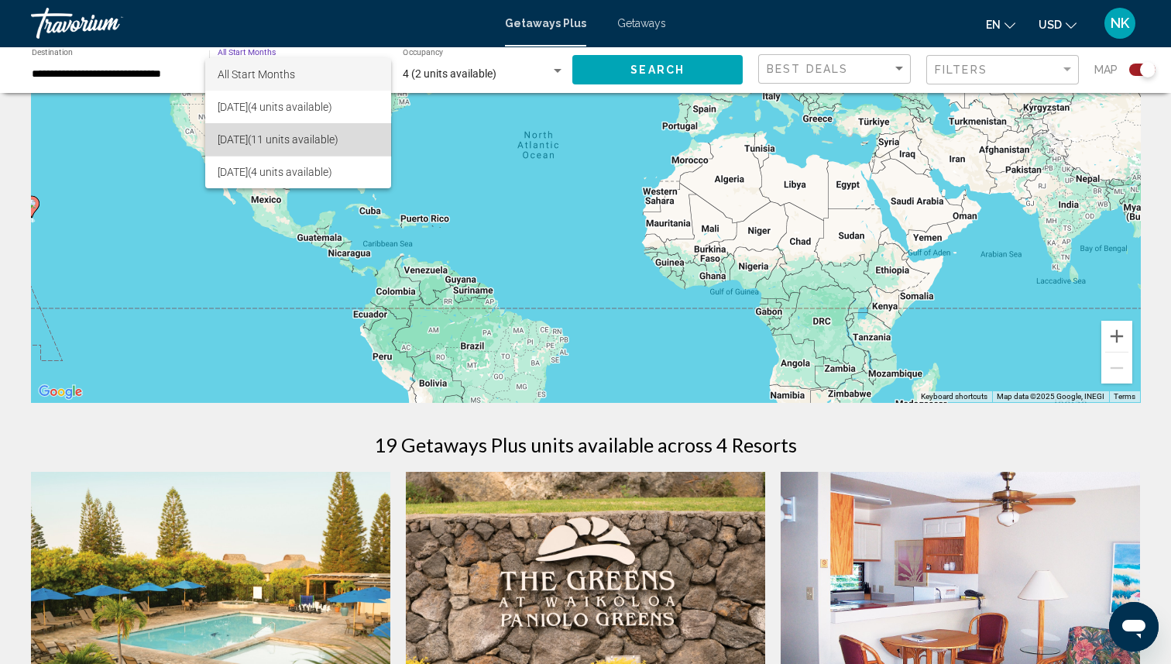
click at [302, 142] on span "[DATE] (11 units available)" at bounding box center [298, 139] width 161 height 33
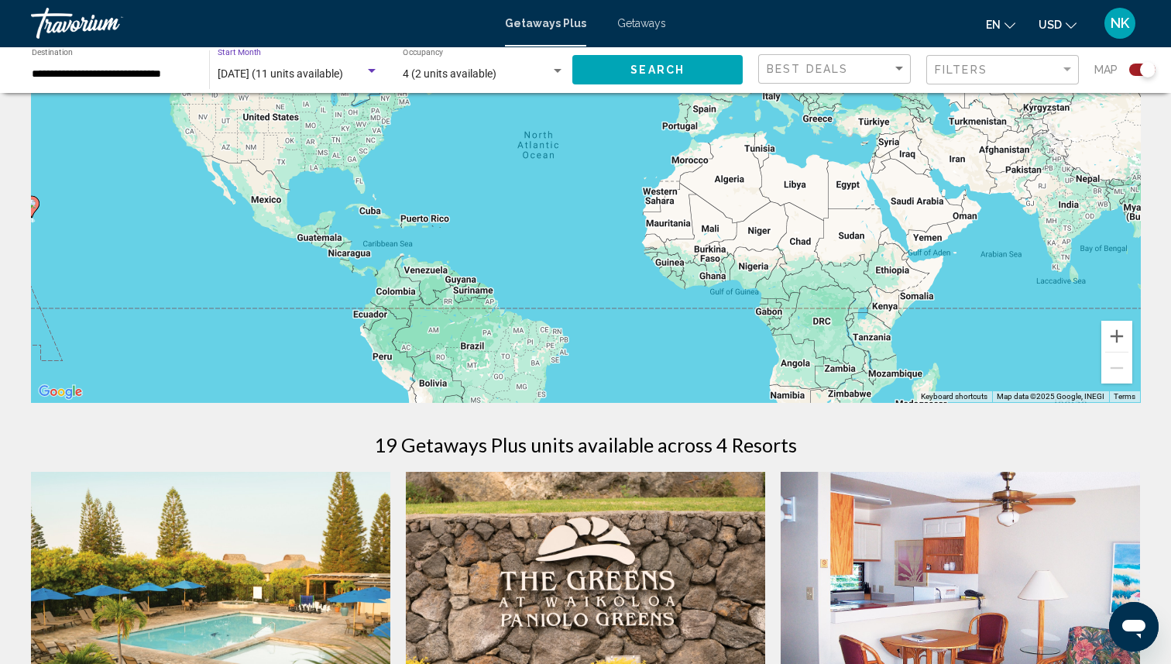
click at [639, 71] on span "Search" at bounding box center [657, 70] width 54 height 12
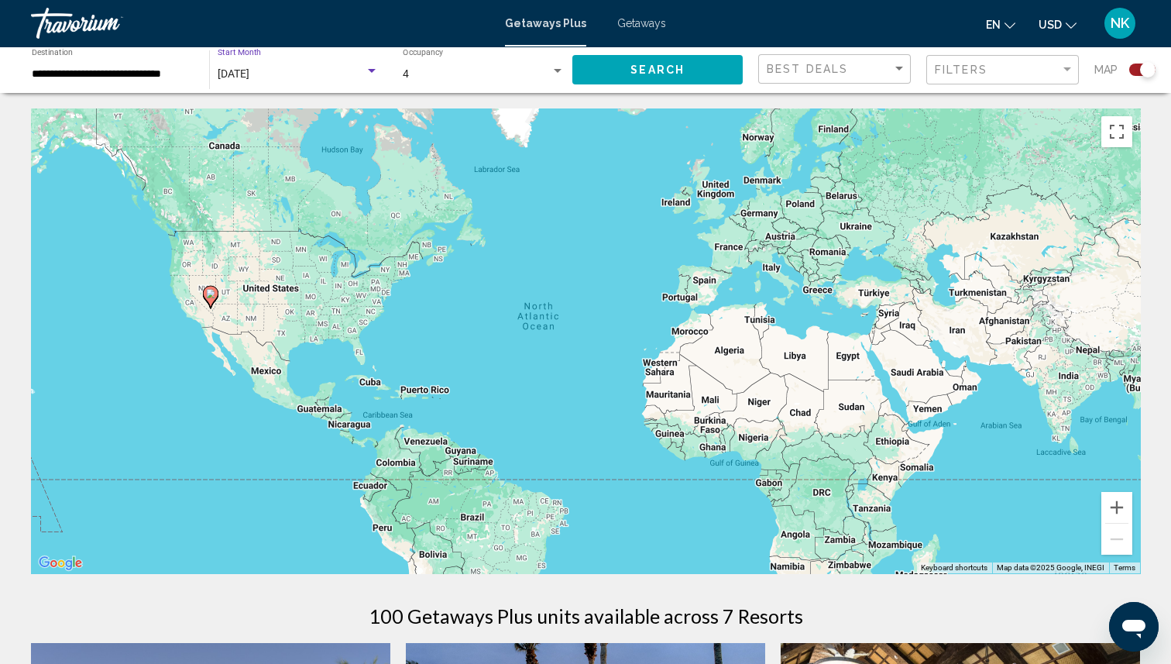
click at [372, 70] on div "Search widget" at bounding box center [372, 71] width 8 height 4
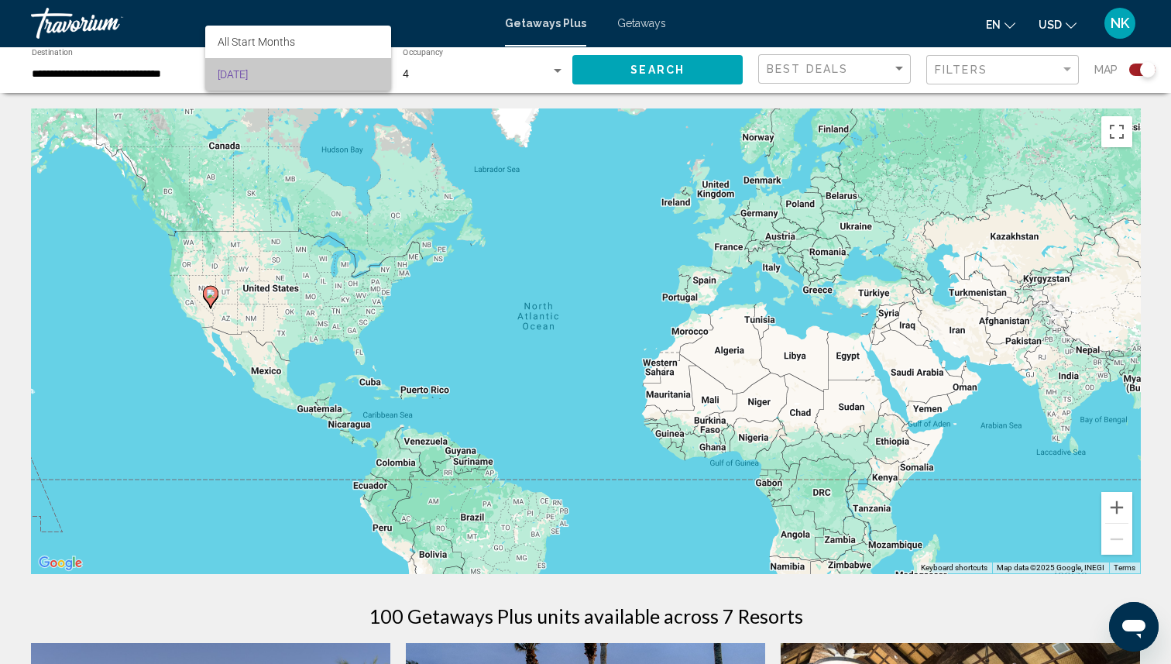
click at [326, 77] on span "[DATE]" at bounding box center [298, 74] width 161 height 33
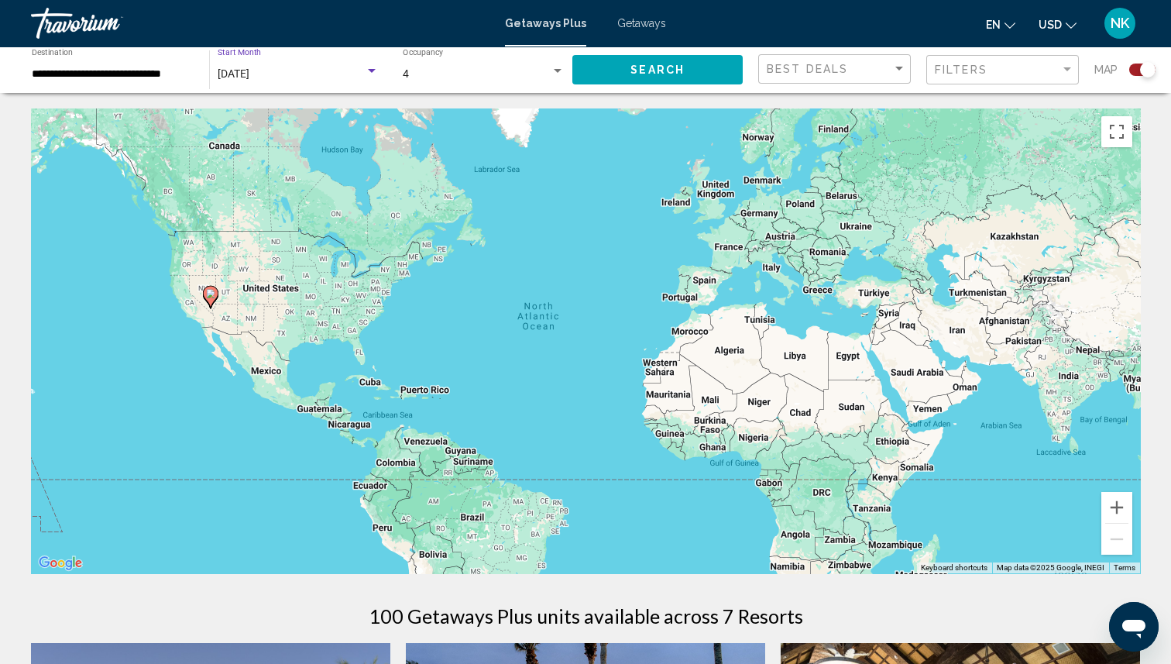
click at [326, 77] on div "[DATE]" at bounding box center [291, 74] width 147 height 12
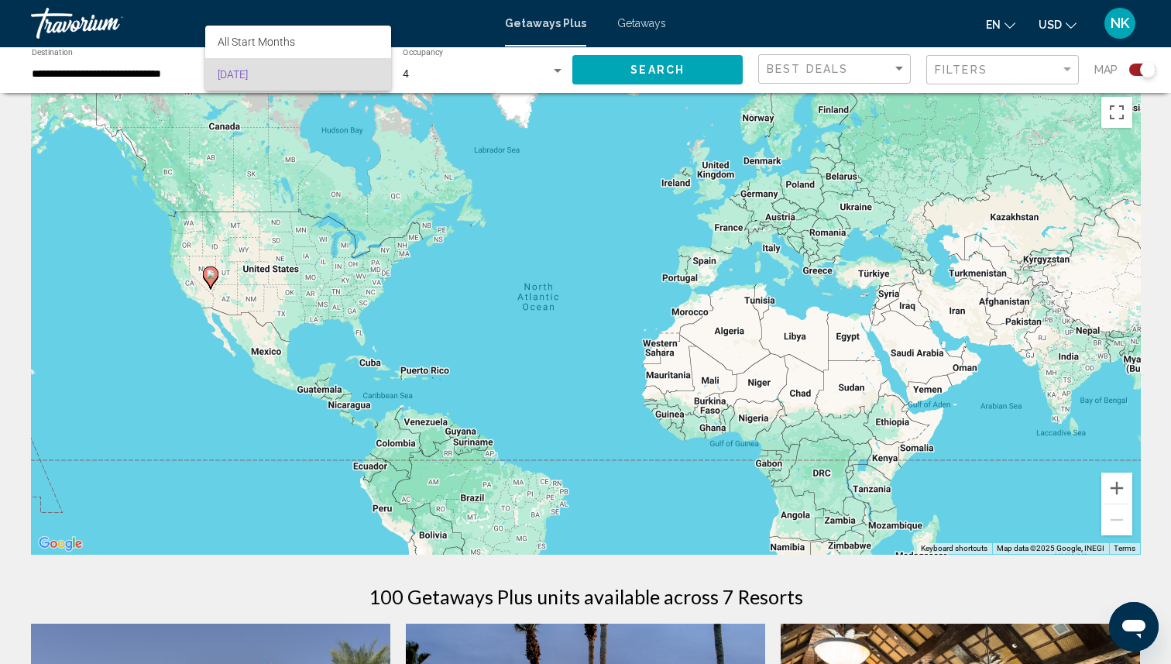
scroll to position [13, 0]
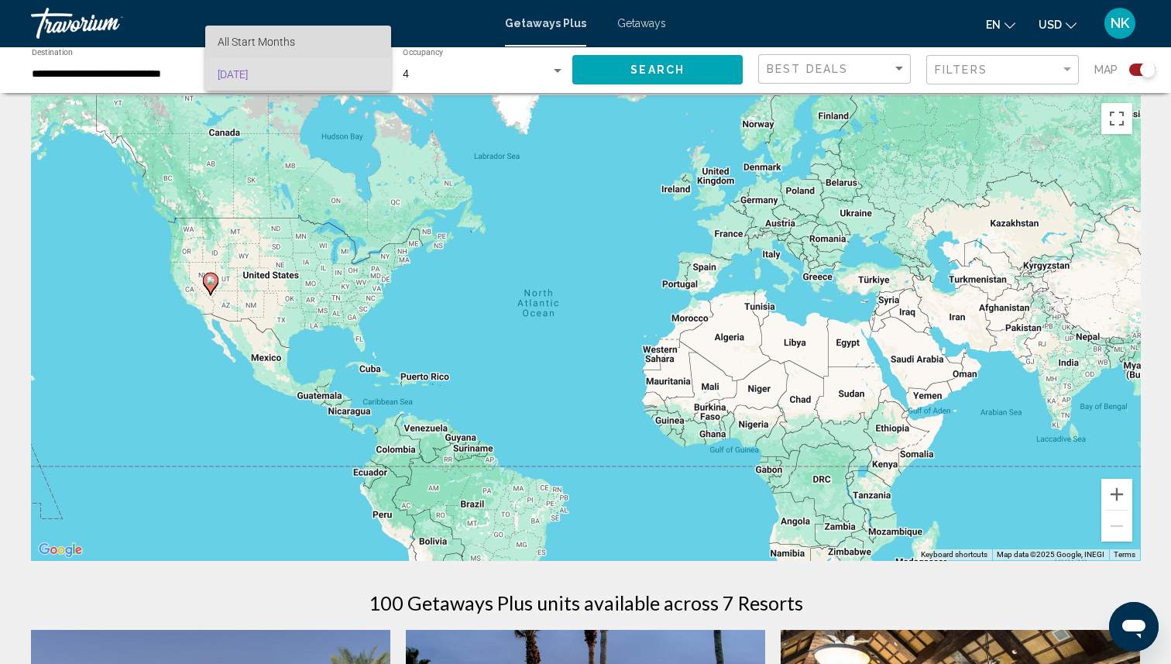
click at [287, 41] on span "All Start Months" at bounding box center [256, 42] width 77 height 12
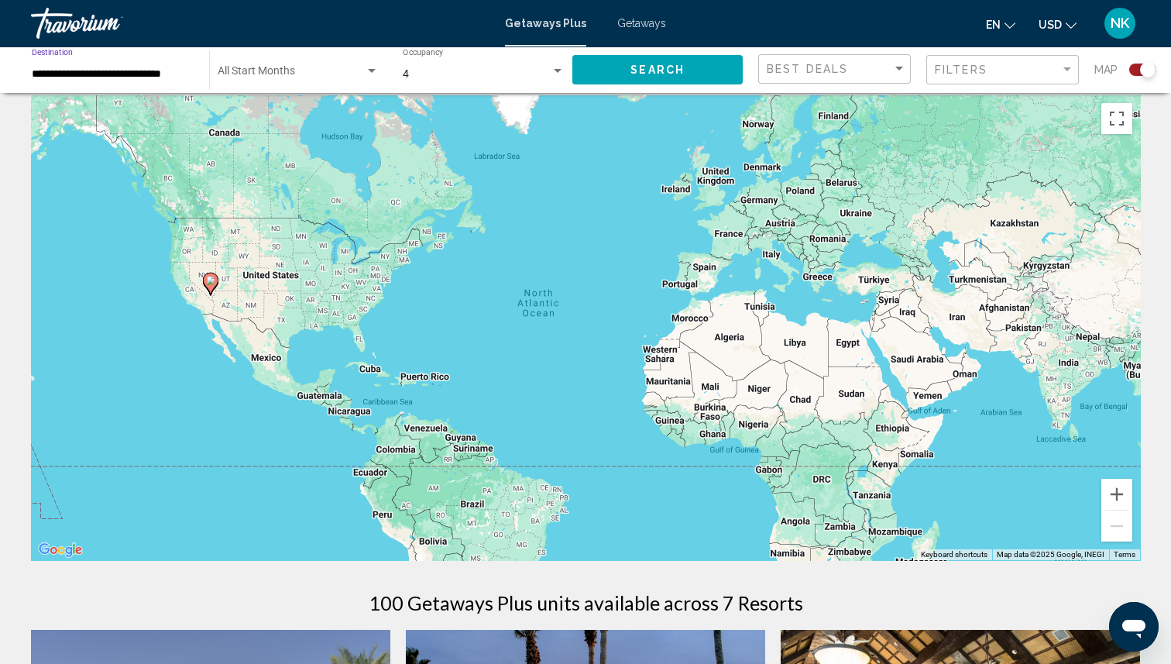
click at [170, 74] on input "**********" at bounding box center [113, 74] width 162 height 12
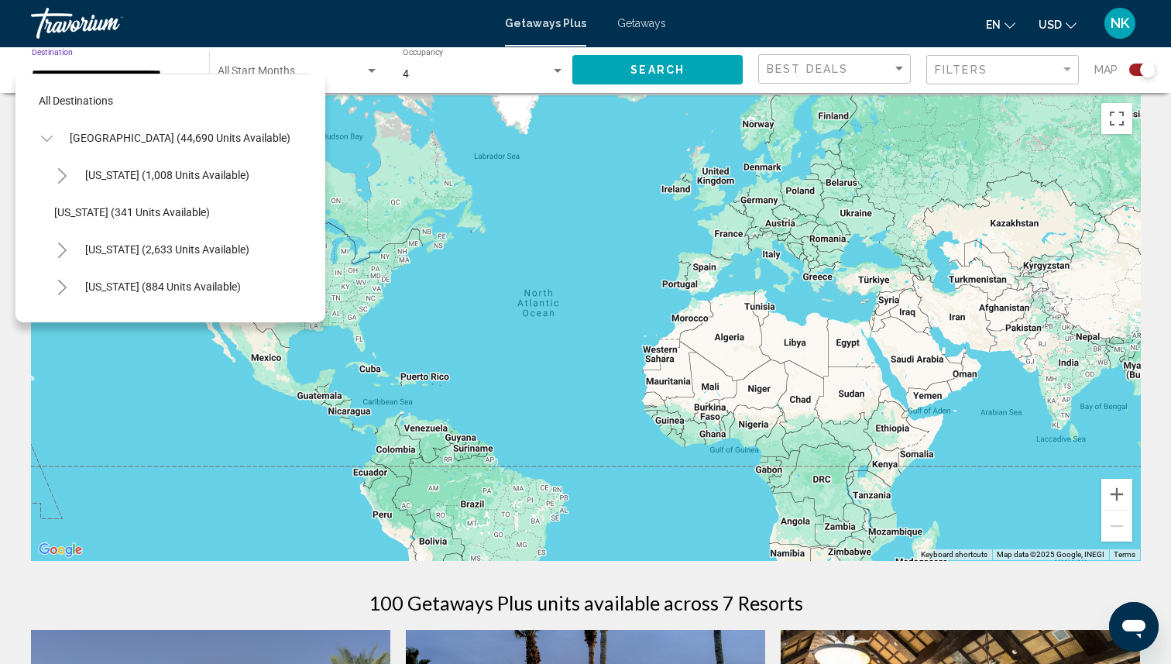
scroll to position [835, 0]
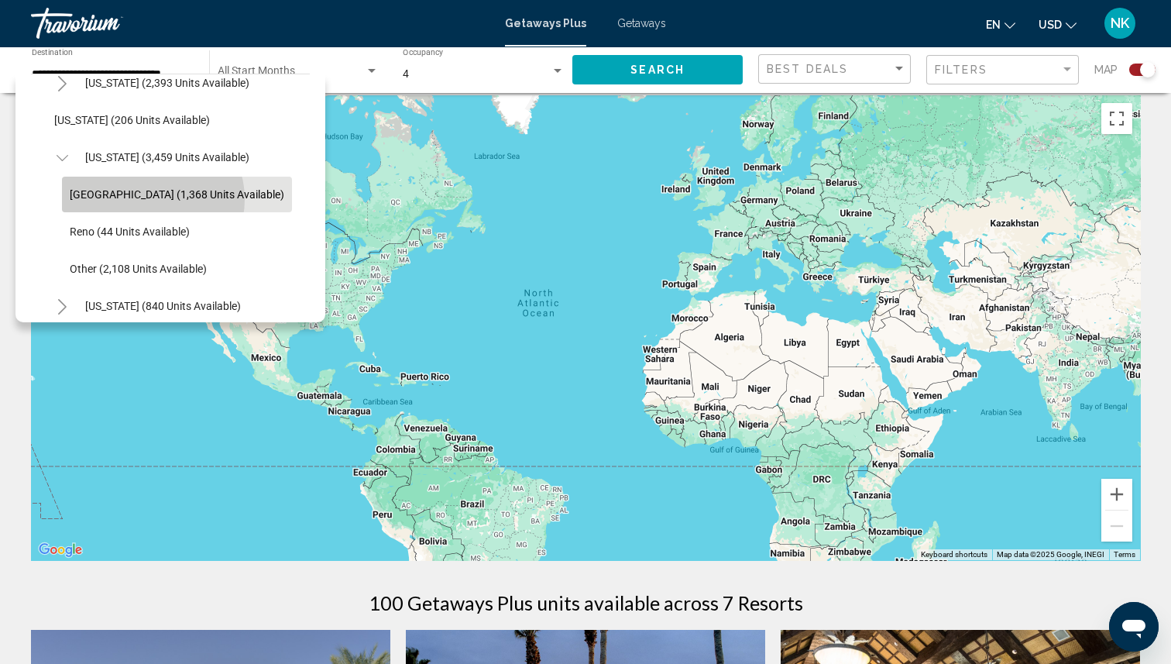
click at [152, 199] on span "[GEOGRAPHIC_DATA] (1,368 units available)" at bounding box center [177, 194] width 214 height 12
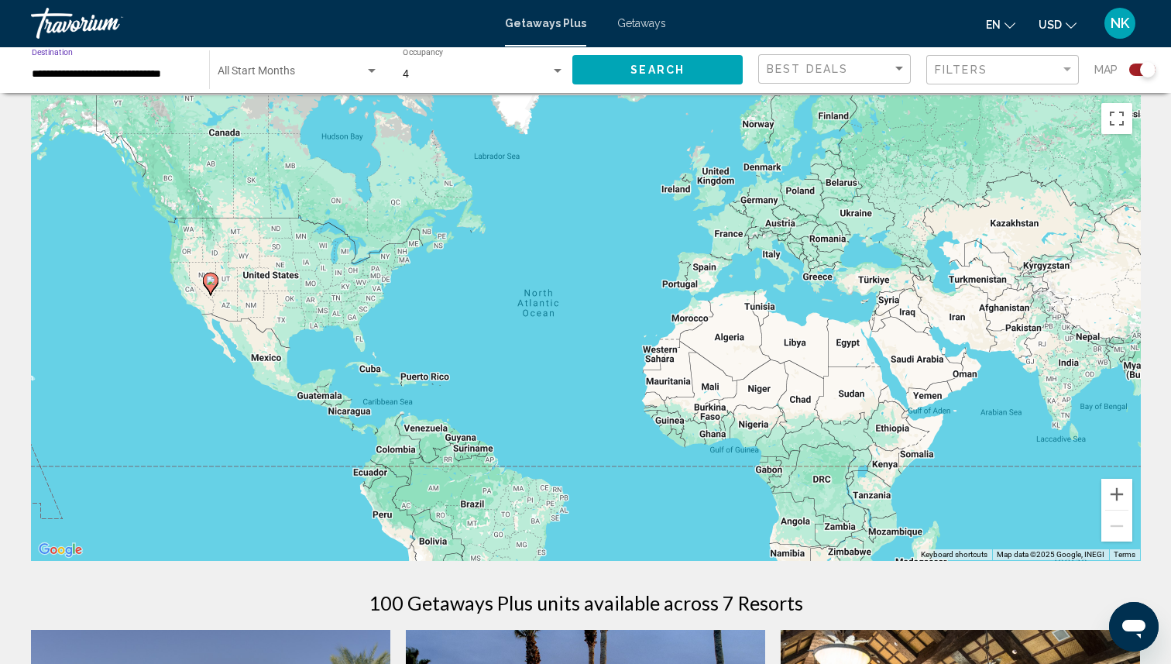
click at [363, 67] on div "Start Month All Start Months" at bounding box center [298, 70] width 161 height 43
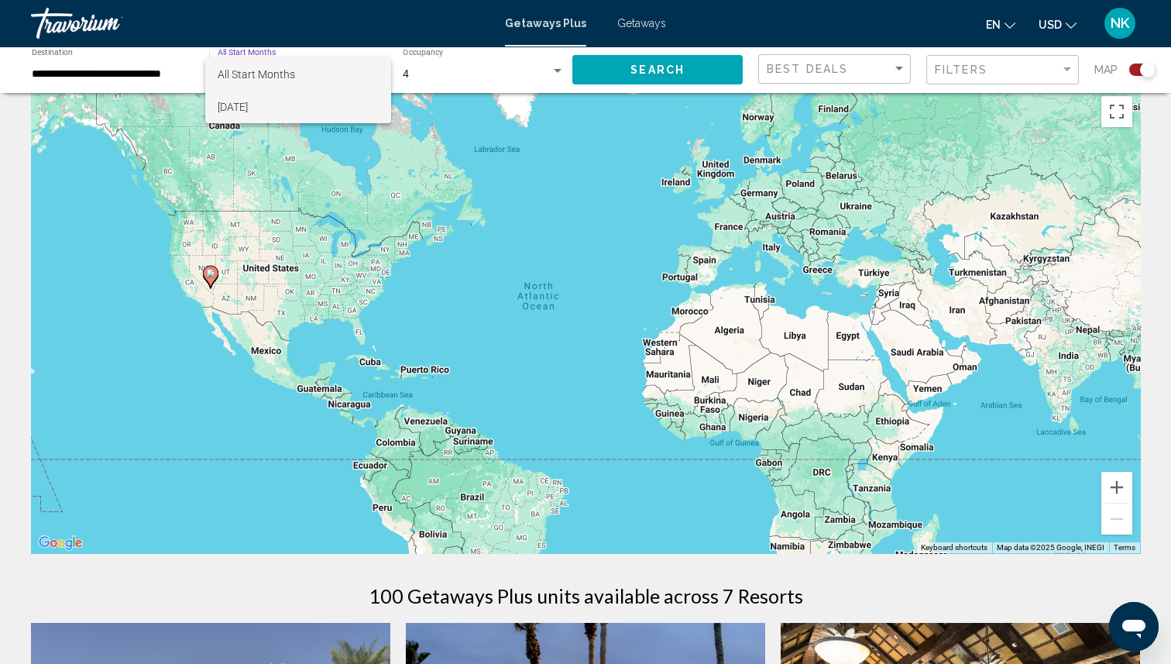
scroll to position [23, 0]
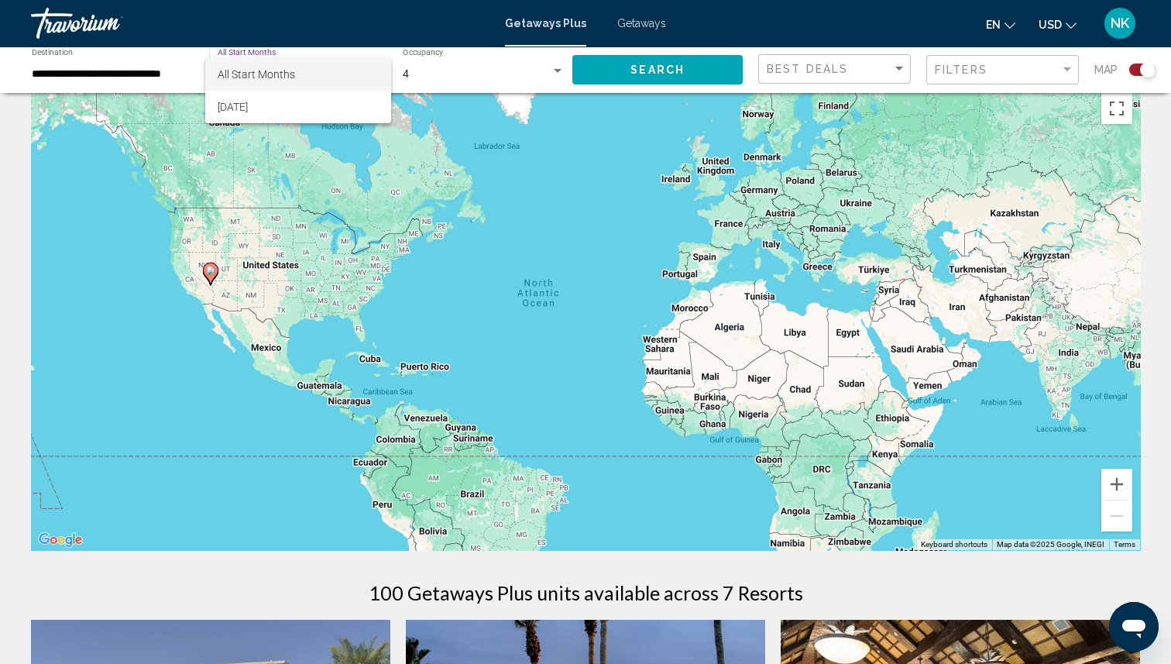
click at [253, 77] on span "All Start Months" at bounding box center [256, 74] width 77 height 12
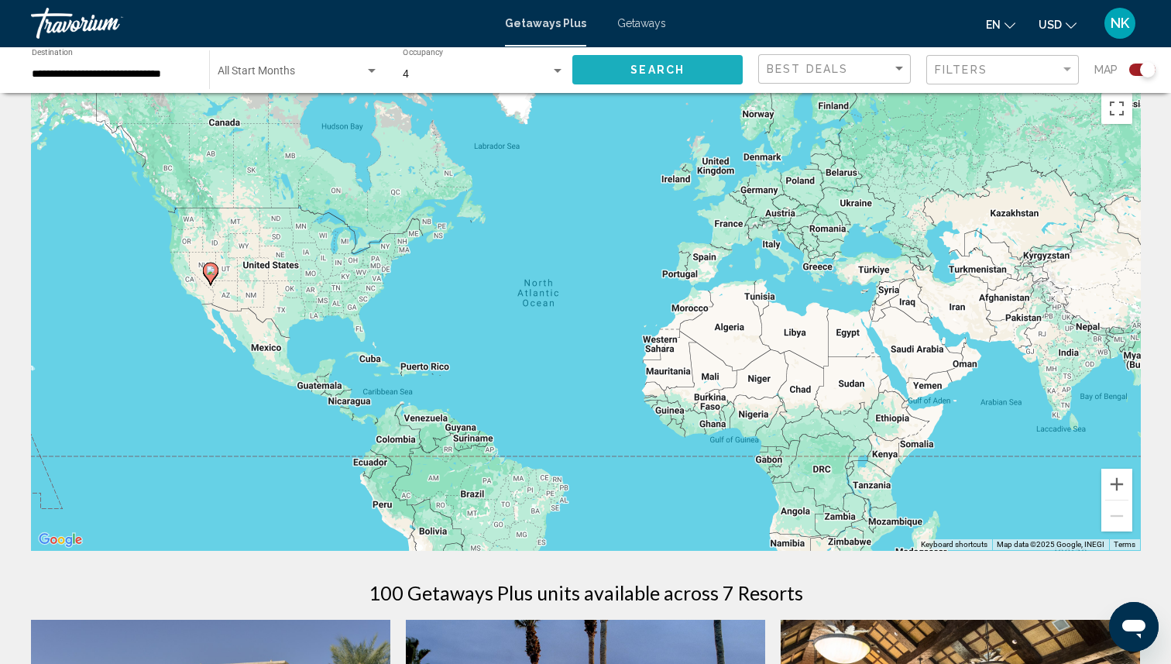
click at [664, 82] on button "Search" at bounding box center [657, 69] width 170 height 29
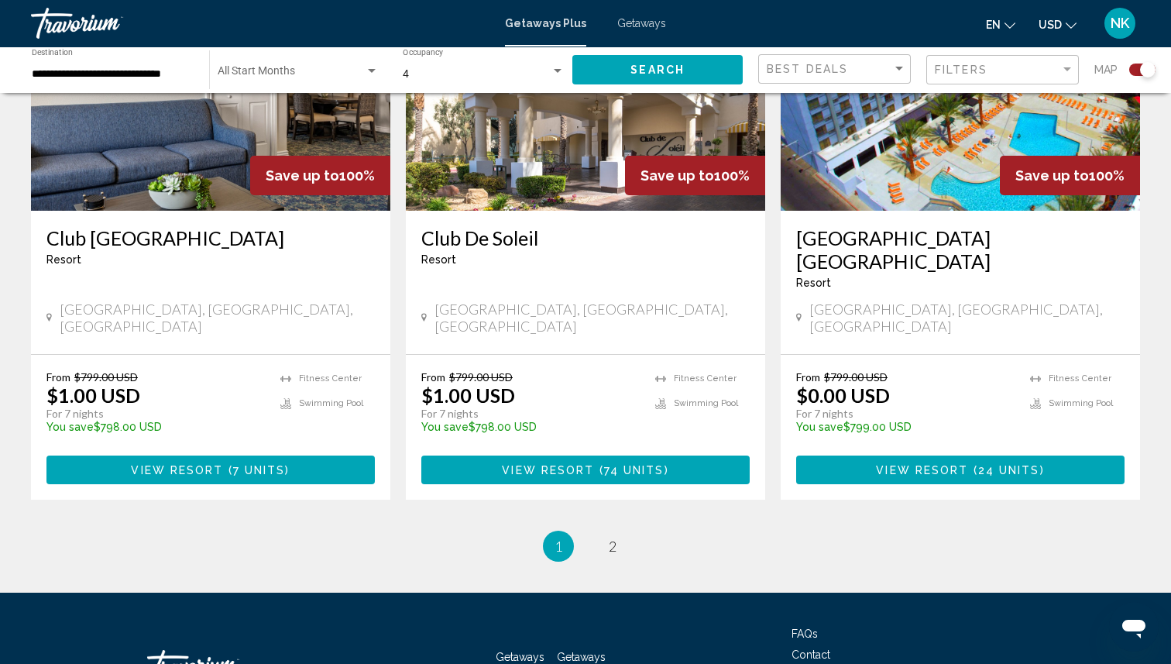
scroll to position [2409, 0]
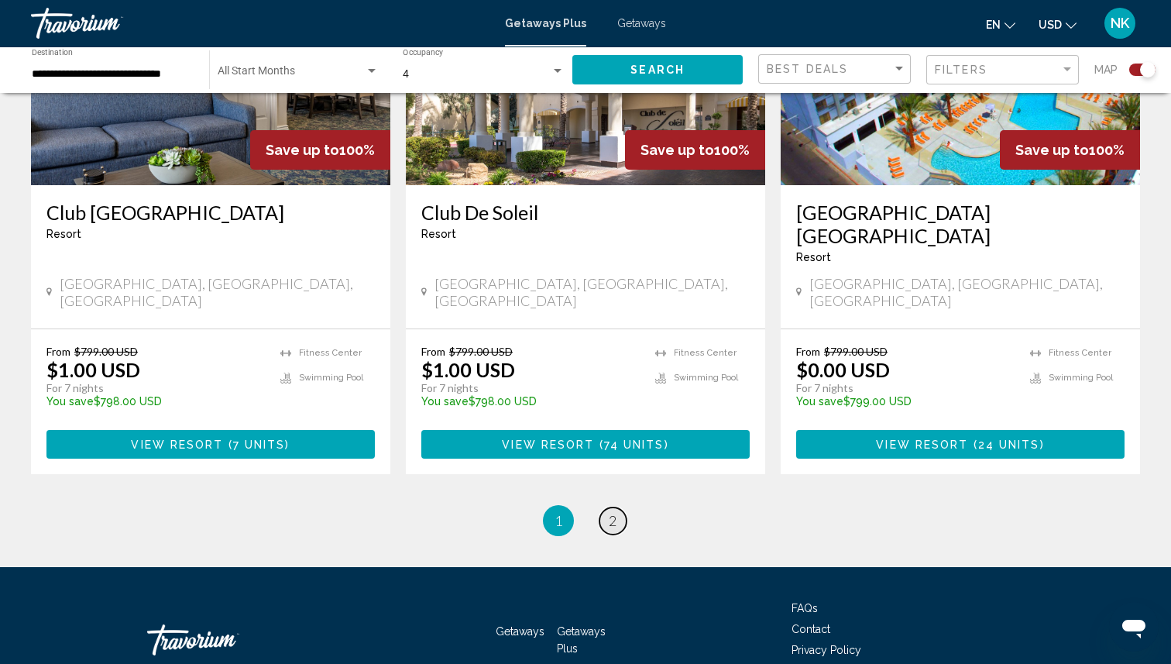
click at [616, 512] on span "2" at bounding box center [613, 520] width 8 height 17
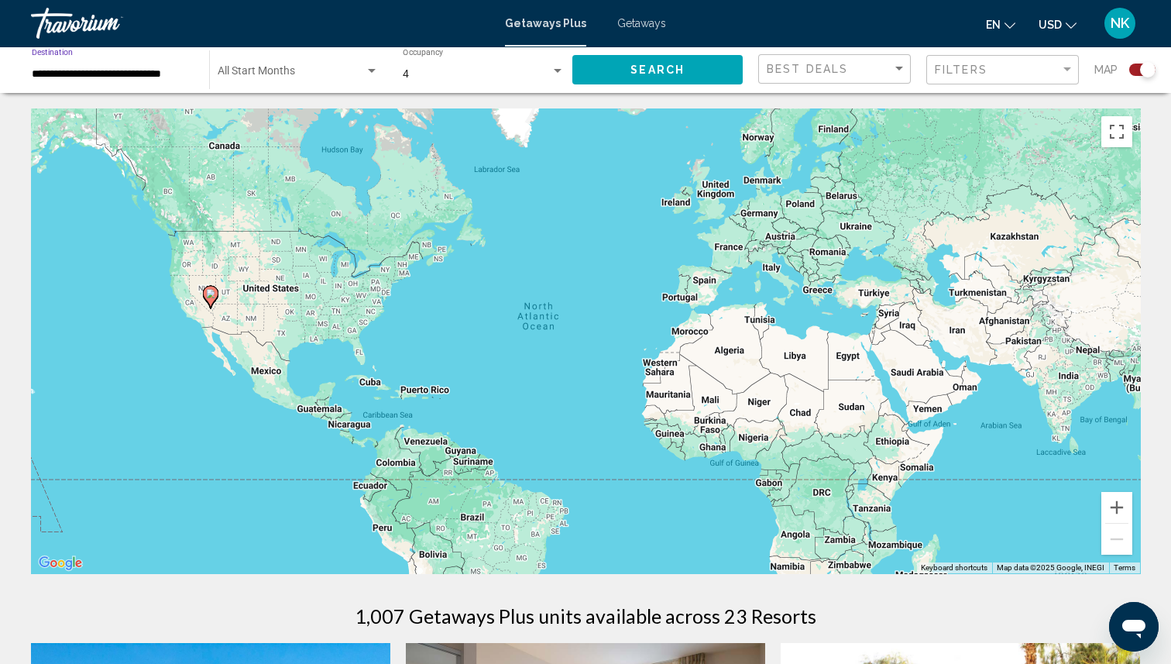
click at [143, 78] on input "**********" at bounding box center [113, 74] width 162 height 12
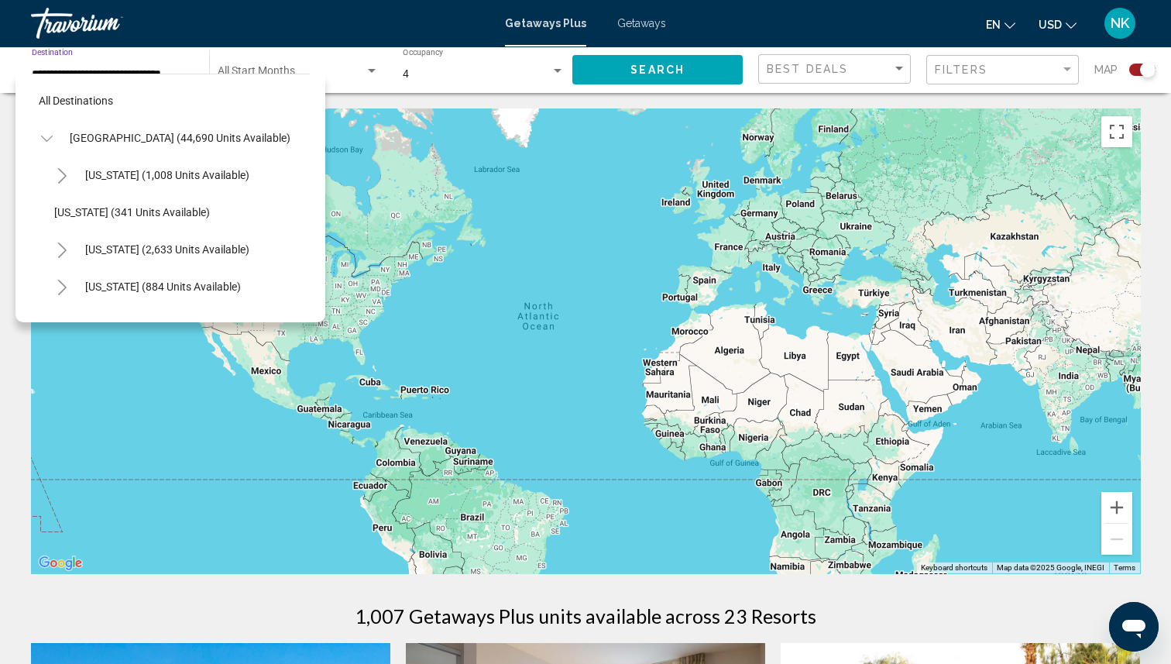
scroll to position [835, 0]
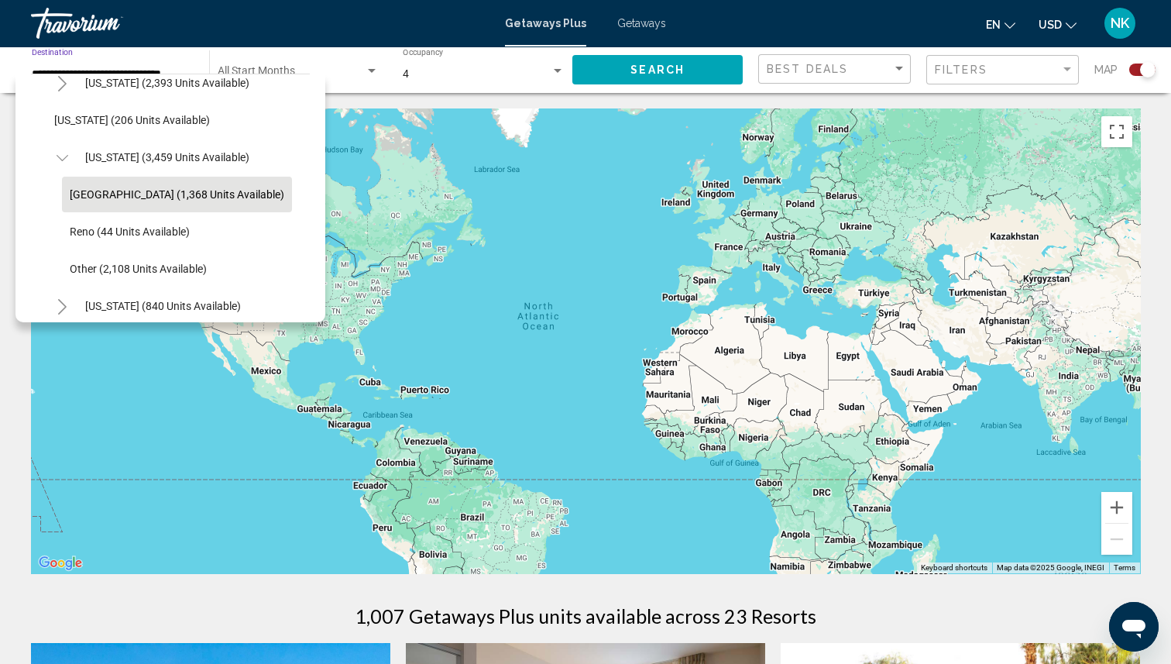
click at [369, 82] on div "Start Month All Start Months" at bounding box center [298, 70] width 161 height 43
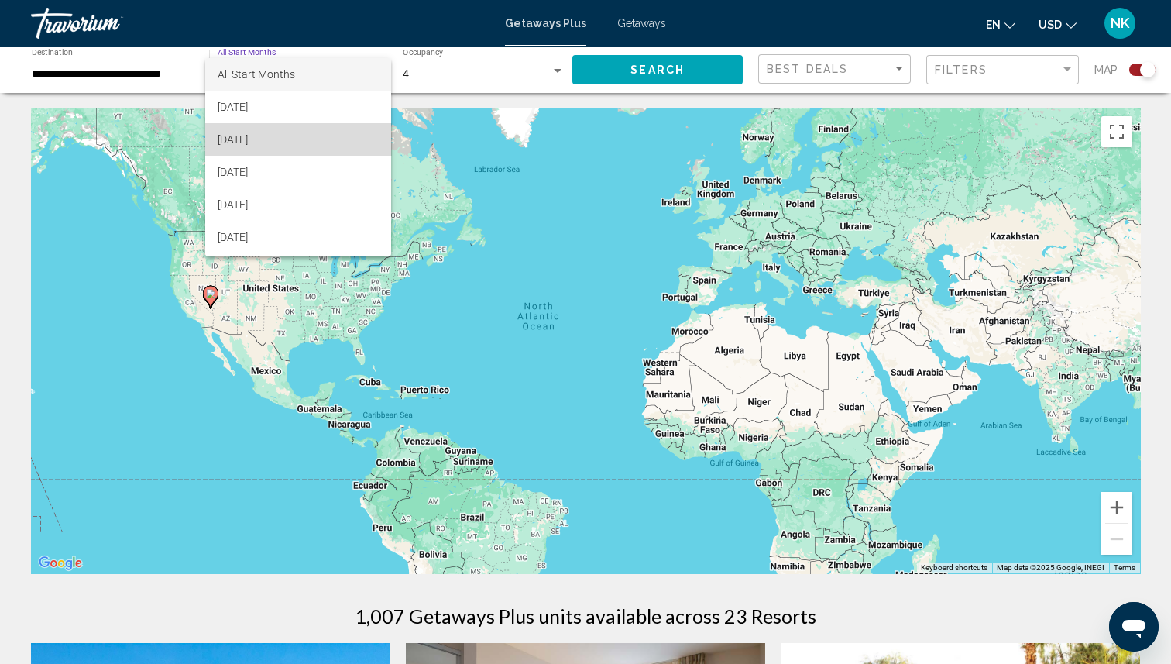
click at [356, 144] on span "[DATE]" at bounding box center [298, 139] width 161 height 33
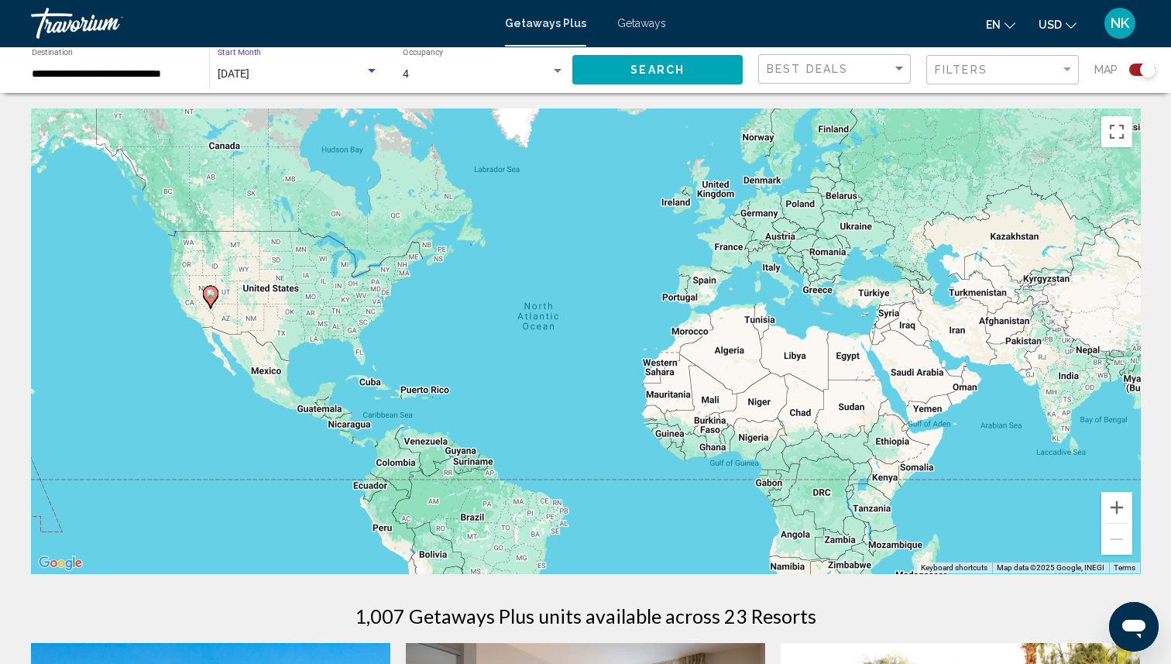
click at [625, 72] on button "Search" at bounding box center [657, 69] width 170 height 29
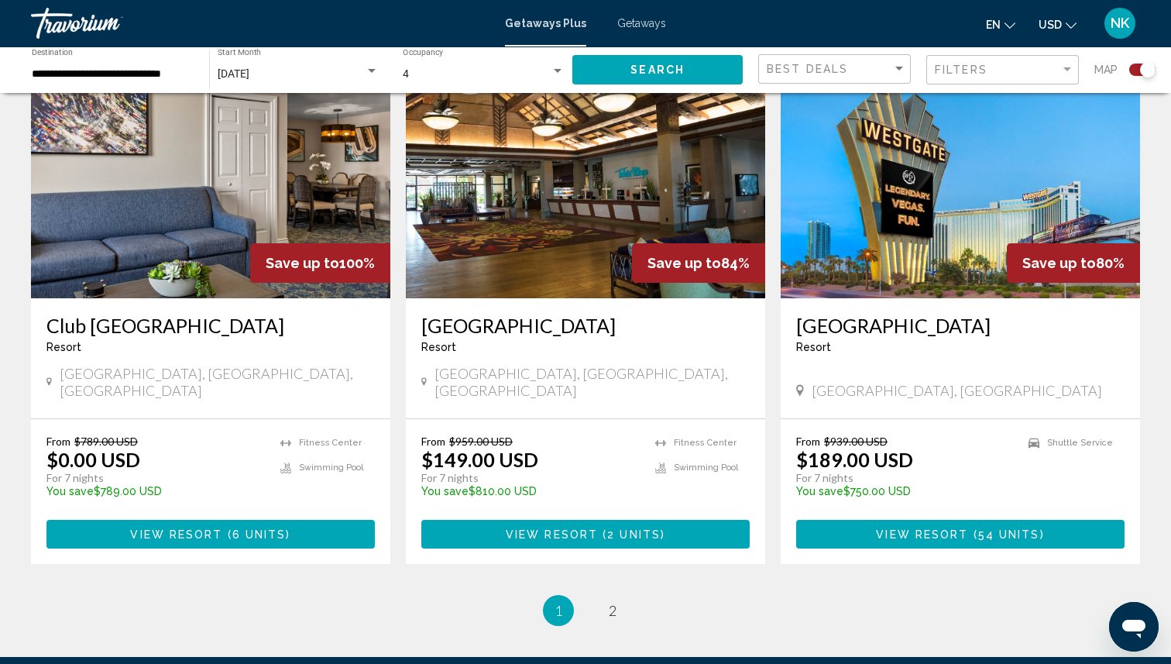
scroll to position [2276, 0]
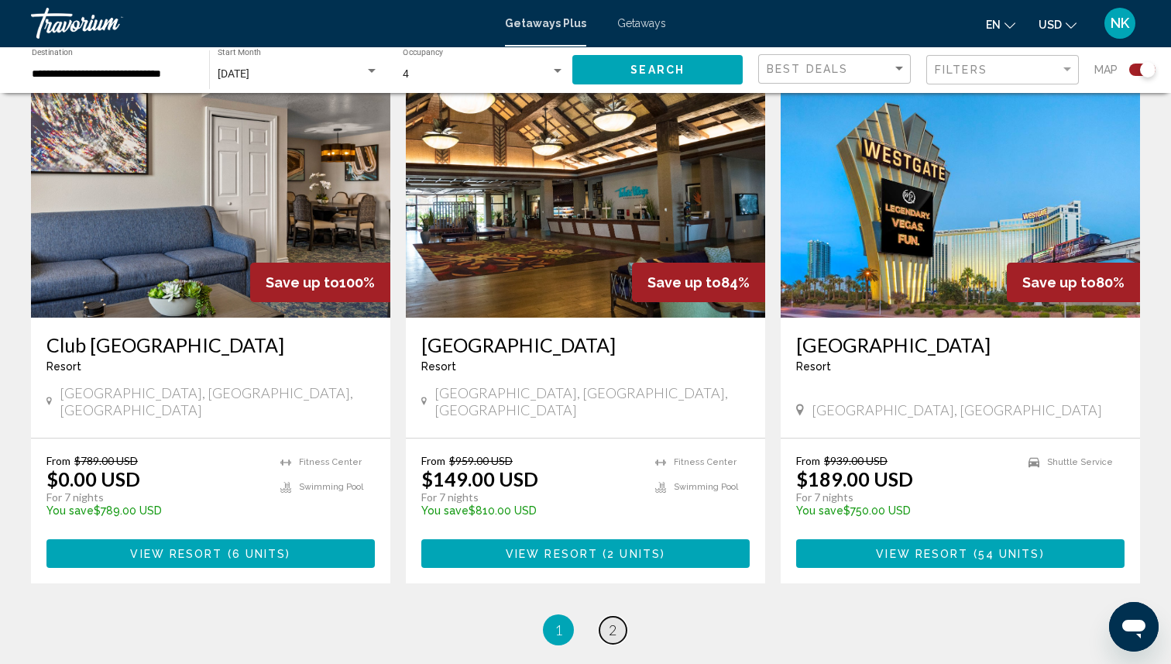
click at [601, 616] on link "page 2" at bounding box center [612, 629] width 27 height 27
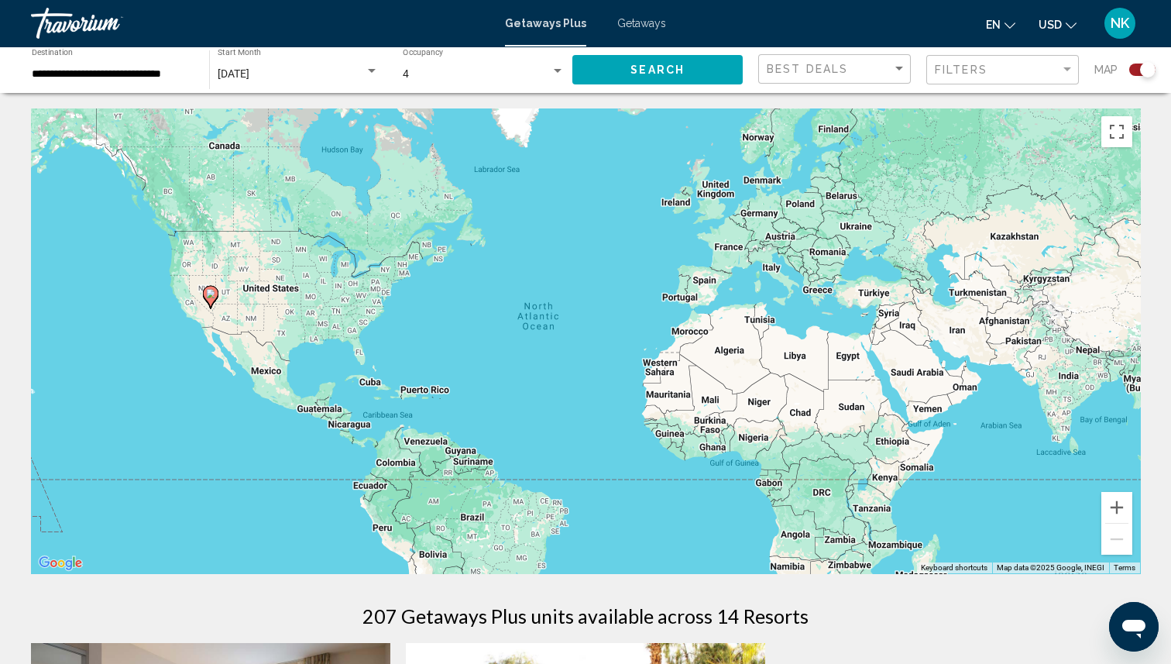
click at [128, 84] on div "**********" at bounding box center [113, 70] width 162 height 43
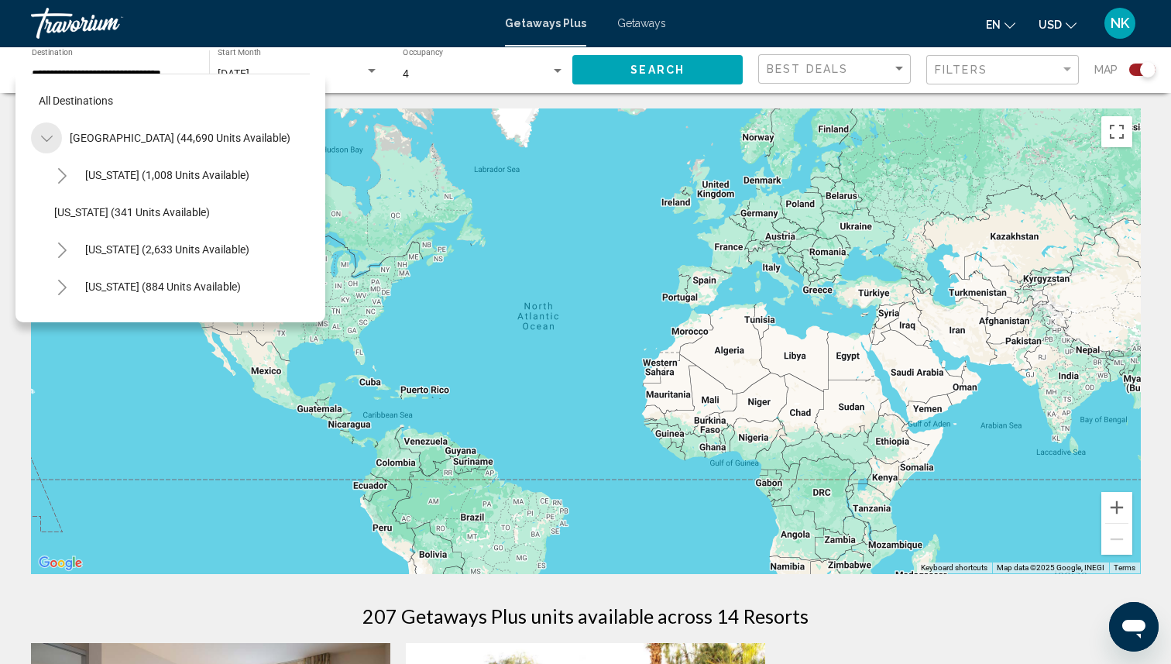
click at [45, 137] on icon "Toggle United States (44,690 units available)" at bounding box center [47, 138] width 12 height 15
click at [55, 139] on button "Toggle United States (44,690 units available)" at bounding box center [46, 137] width 31 height 31
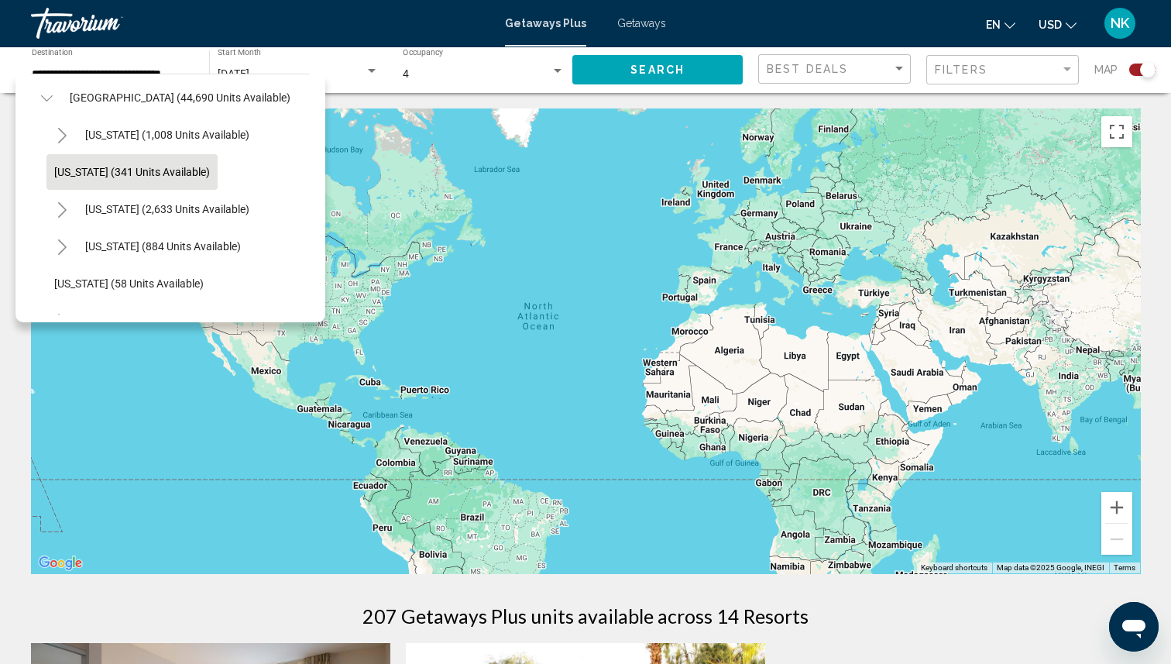
scroll to position [43, 0]
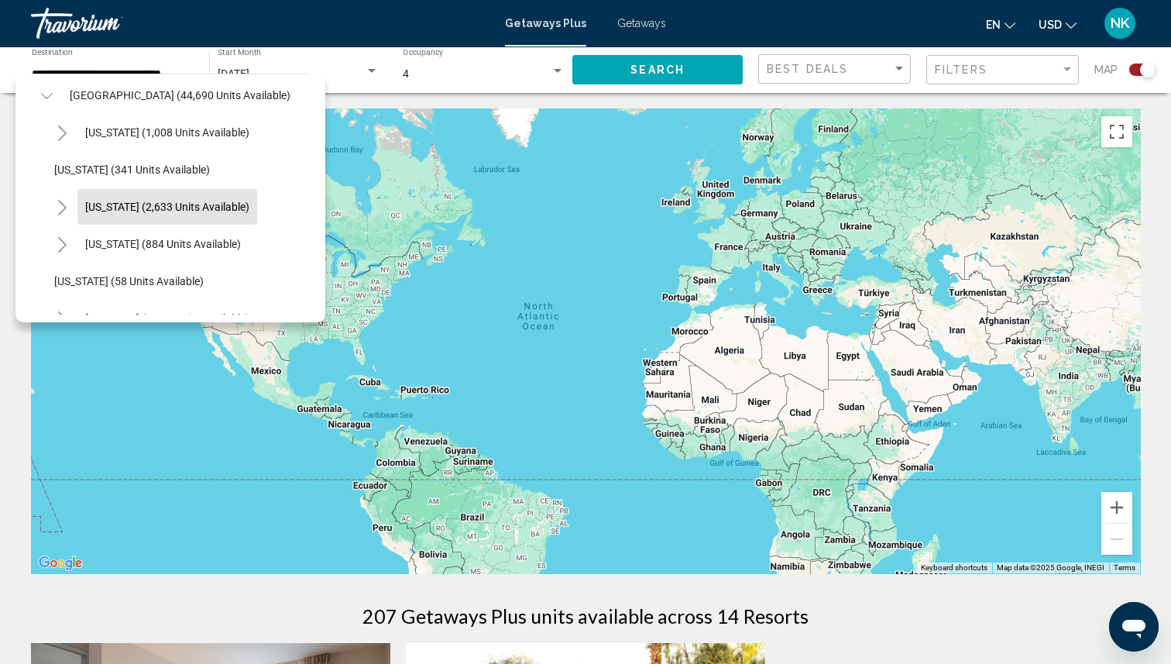
click at [129, 211] on span "[US_STATE] (2,633 units available)" at bounding box center [167, 207] width 164 height 12
type input "**********"
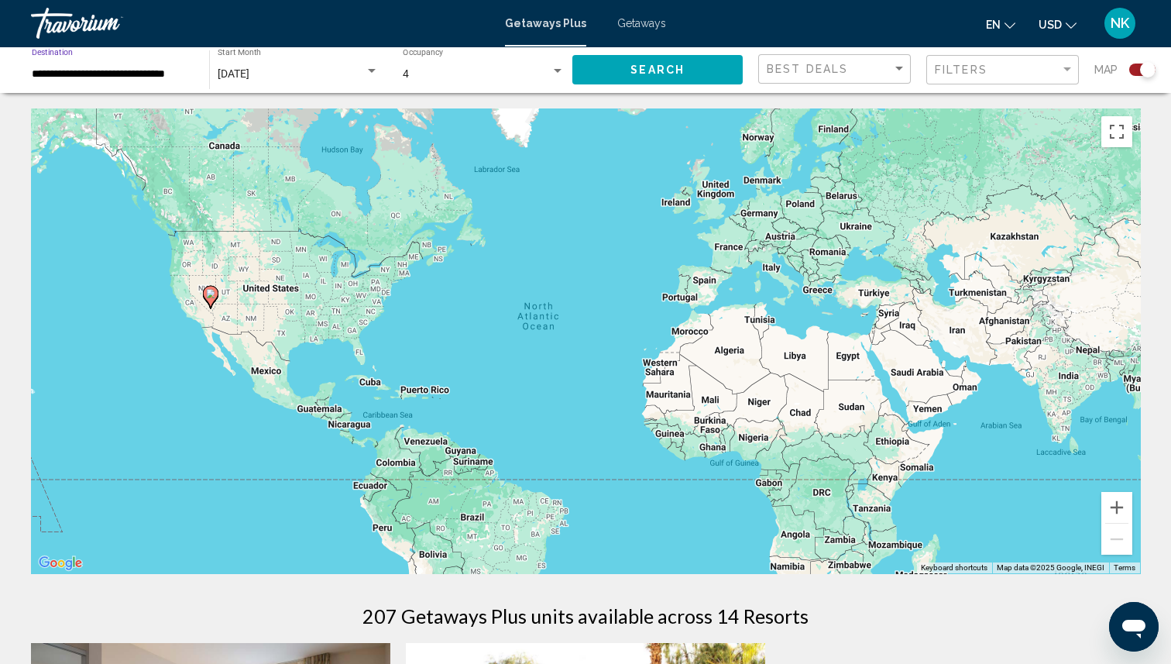
click at [627, 73] on button "Search" at bounding box center [657, 69] width 170 height 29
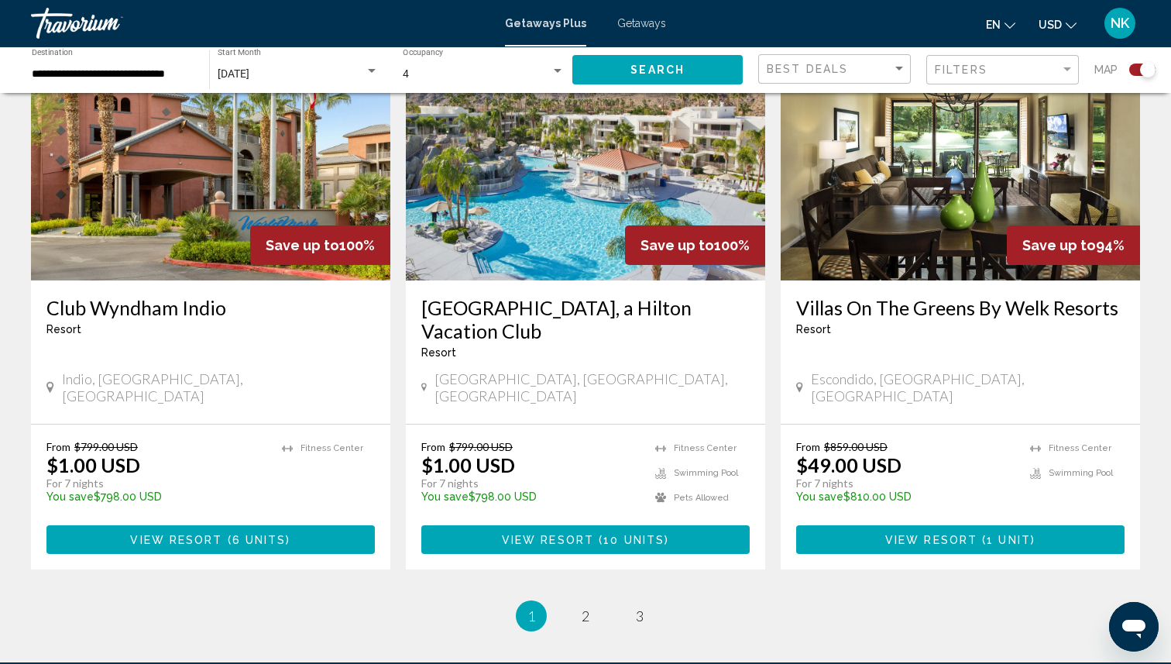
scroll to position [2302, 0]
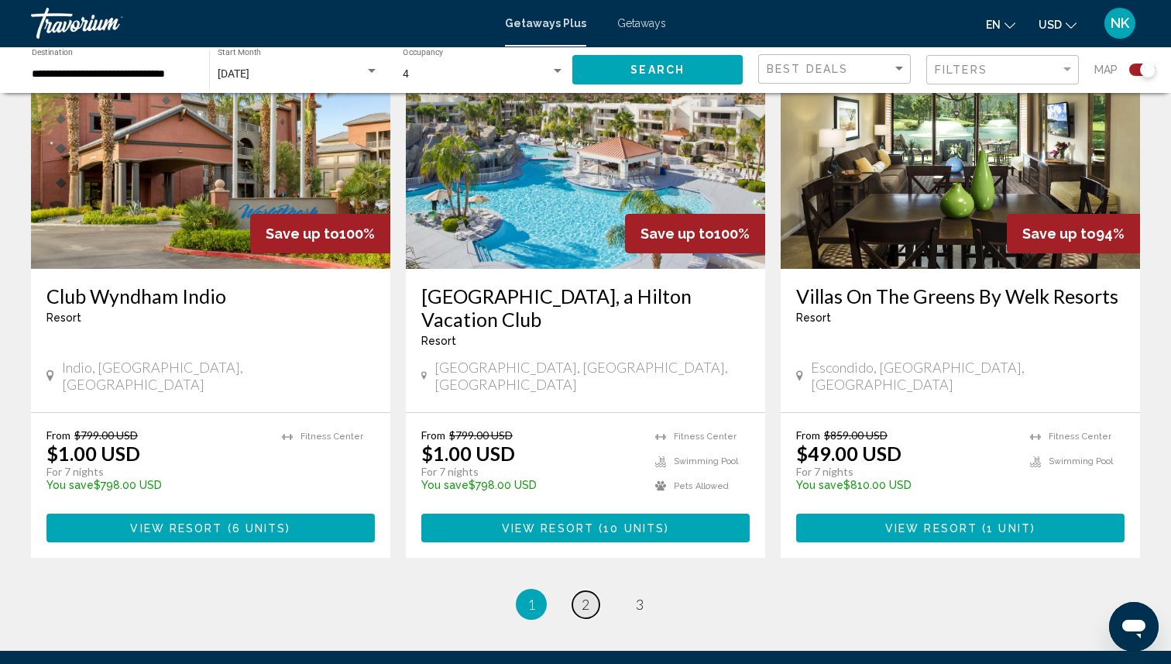
click at [590, 591] on link "page 2" at bounding box center [585, 604] width 27 height 27
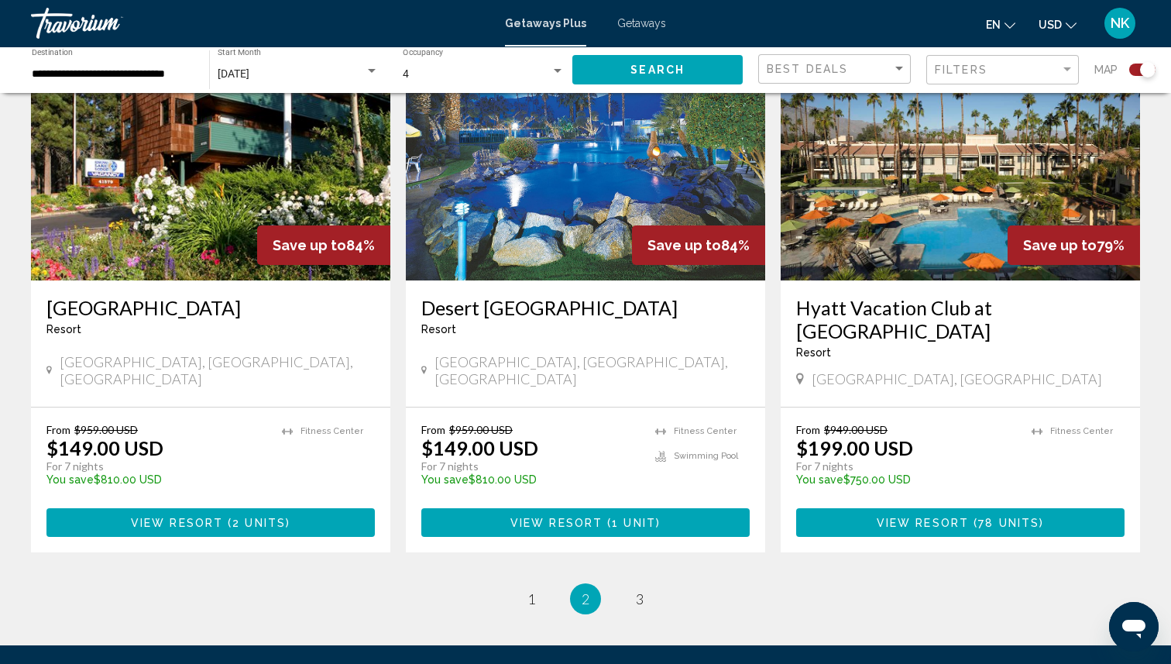
scroll to position [2348, 0]
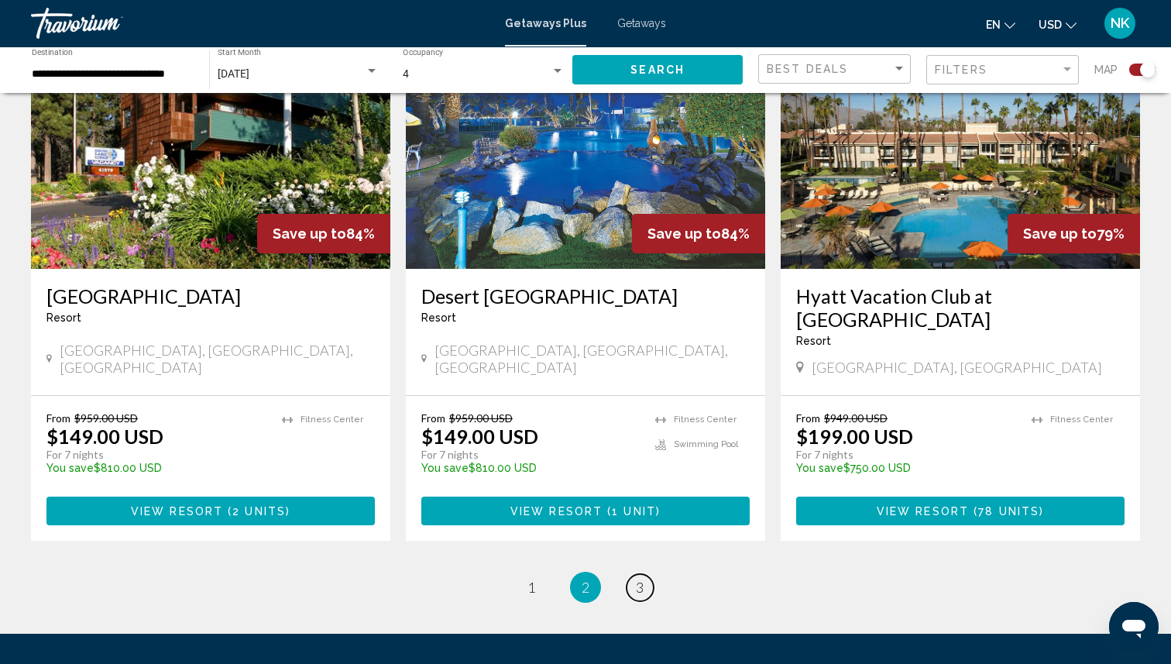
click at [636, 578] on span "3" at bounding box center [640, 586] width 8 height 17
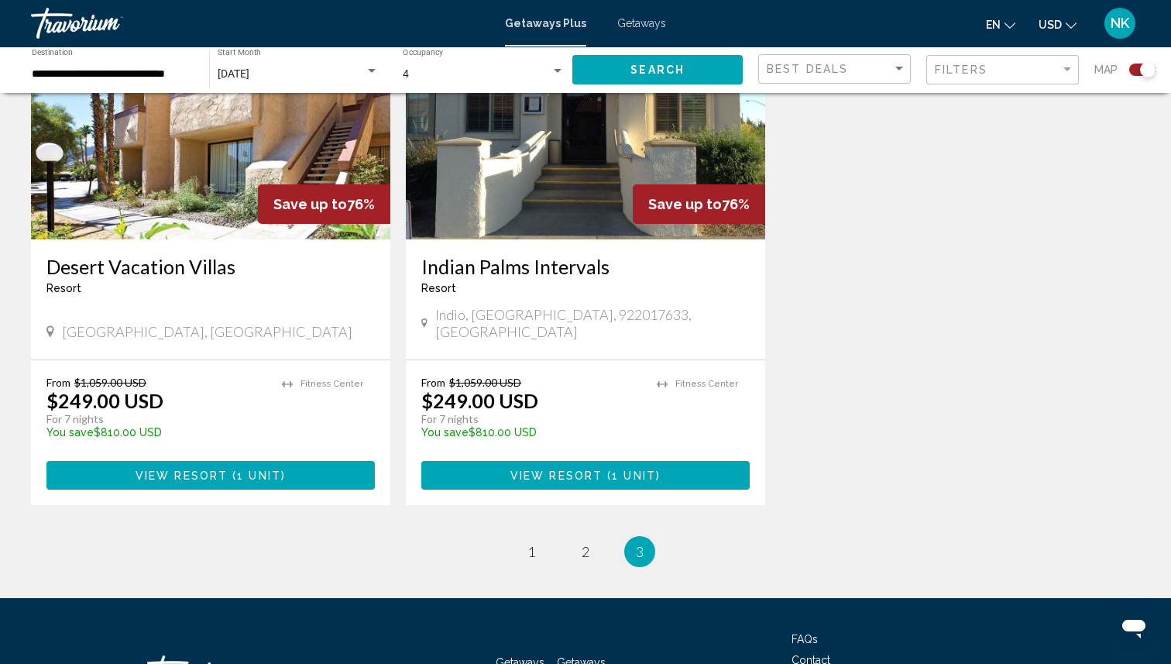
scroll to position [1835, 0]
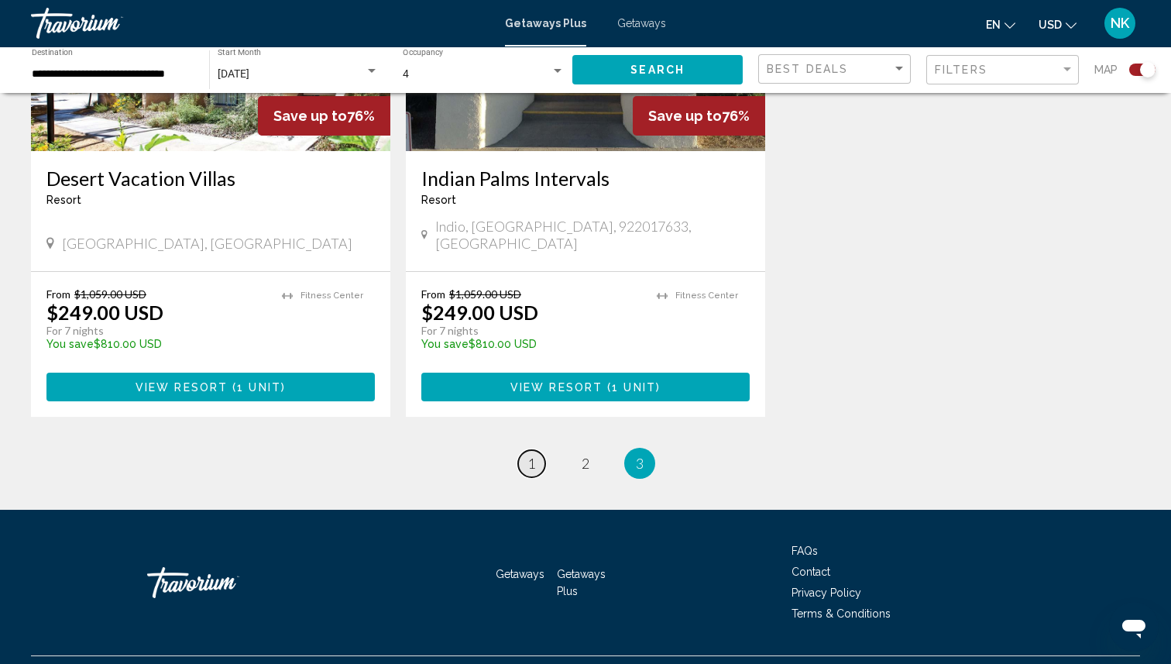
click at [534, 454] on span "1" at bounding box center [531, 462] width 8 height 17
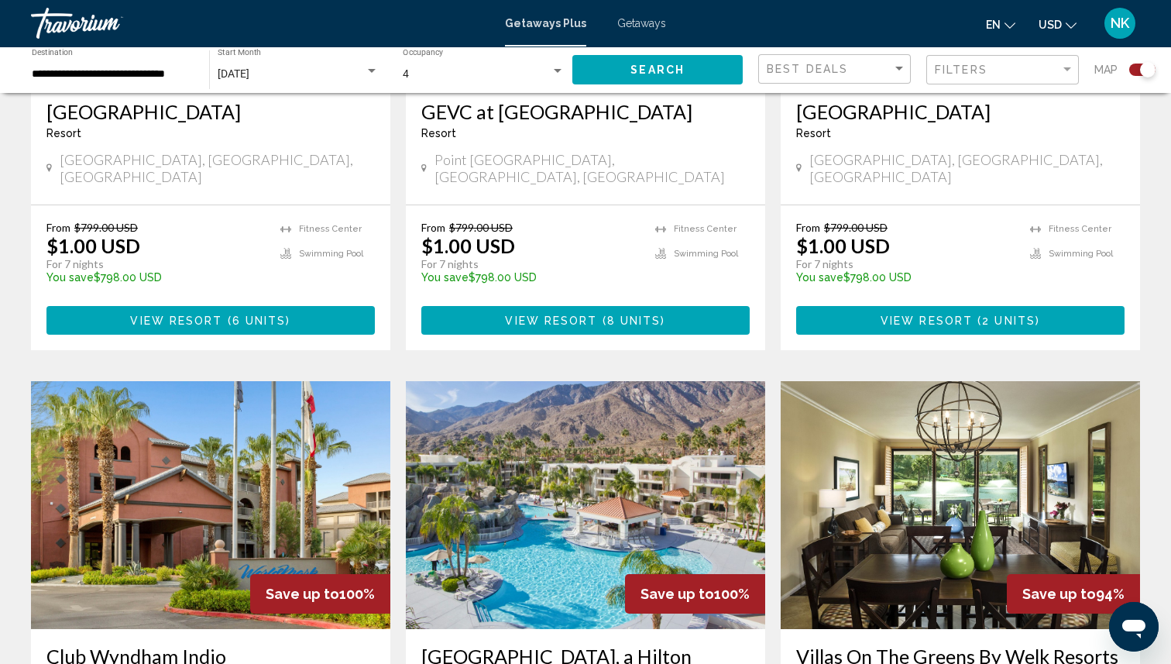
scroll to position [1943, 0]
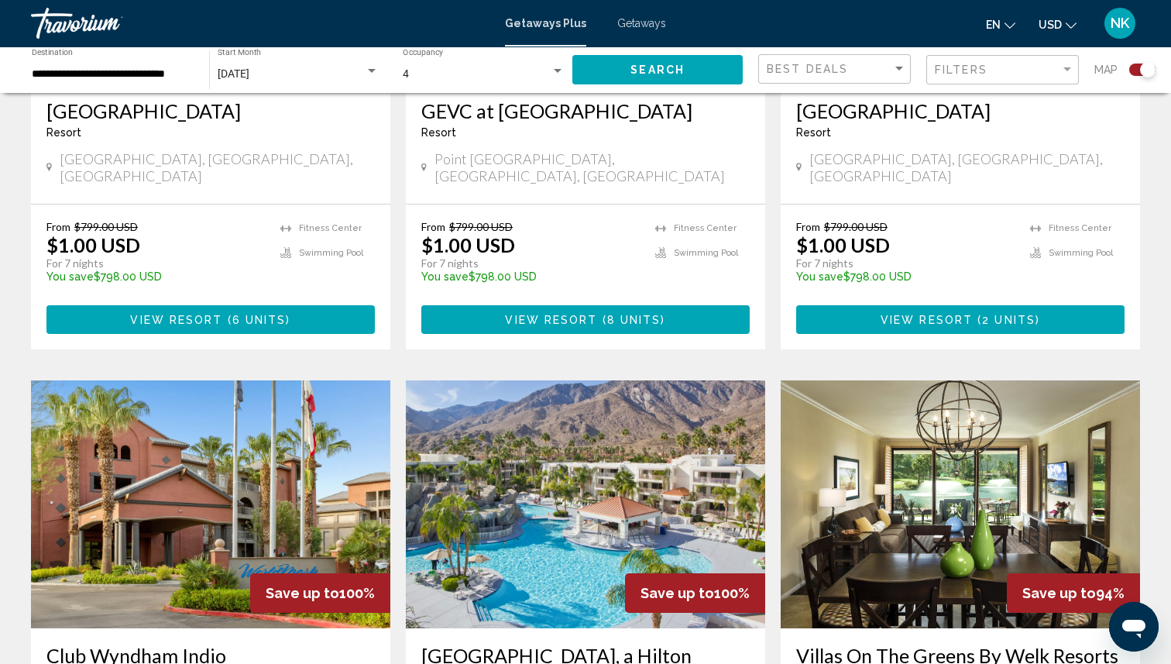
click at [619, 438] on img "Main content" at bounding box center [585, 504] width 359 height 248
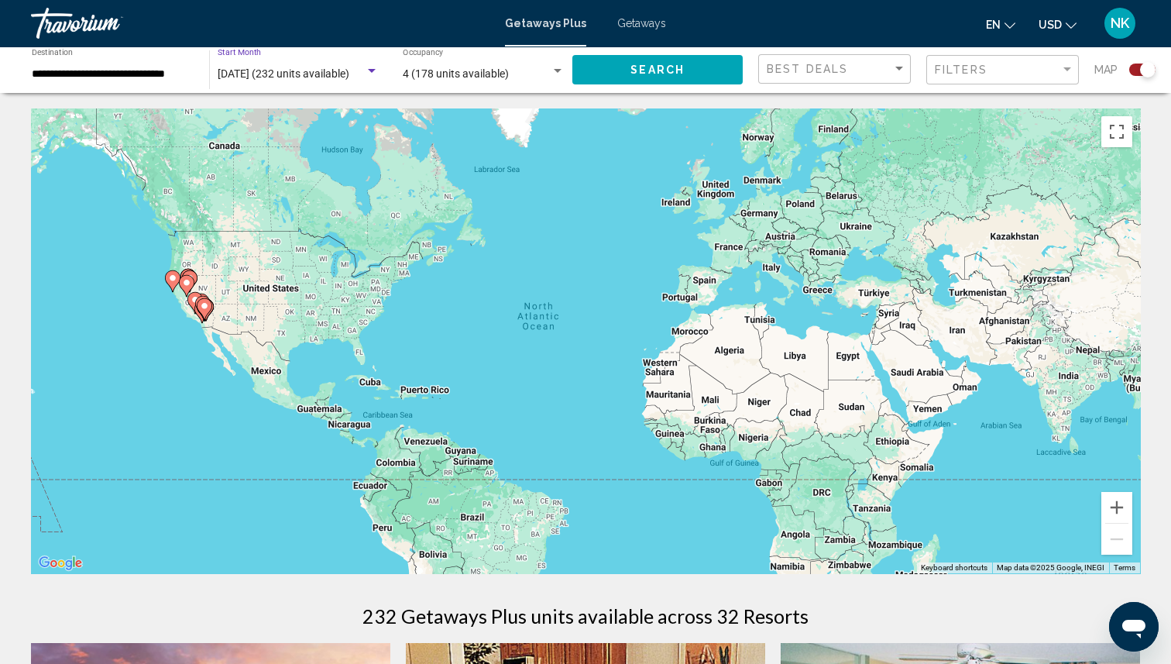
click at [321, 75] on span "[DATE] (232 units available)" at bounding box center [284, 73] width 132 height 12
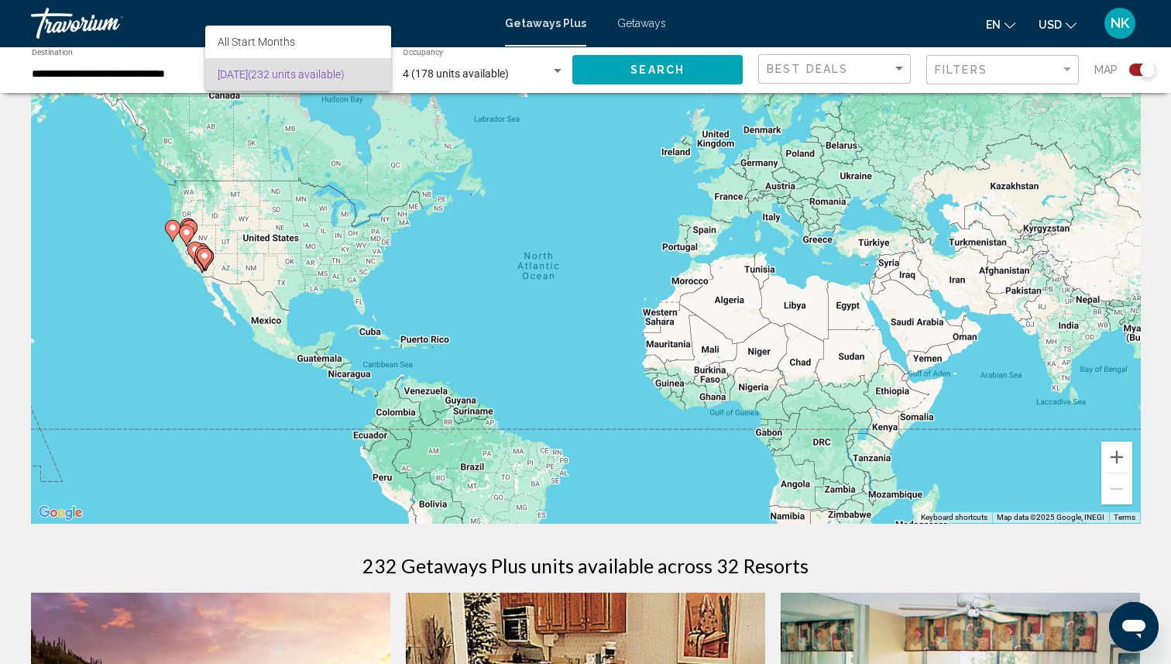
scroll to position [51, 0]
click at [283, 41] on span "All Start Months" at bounding box center [256, 42] width 77 height 12
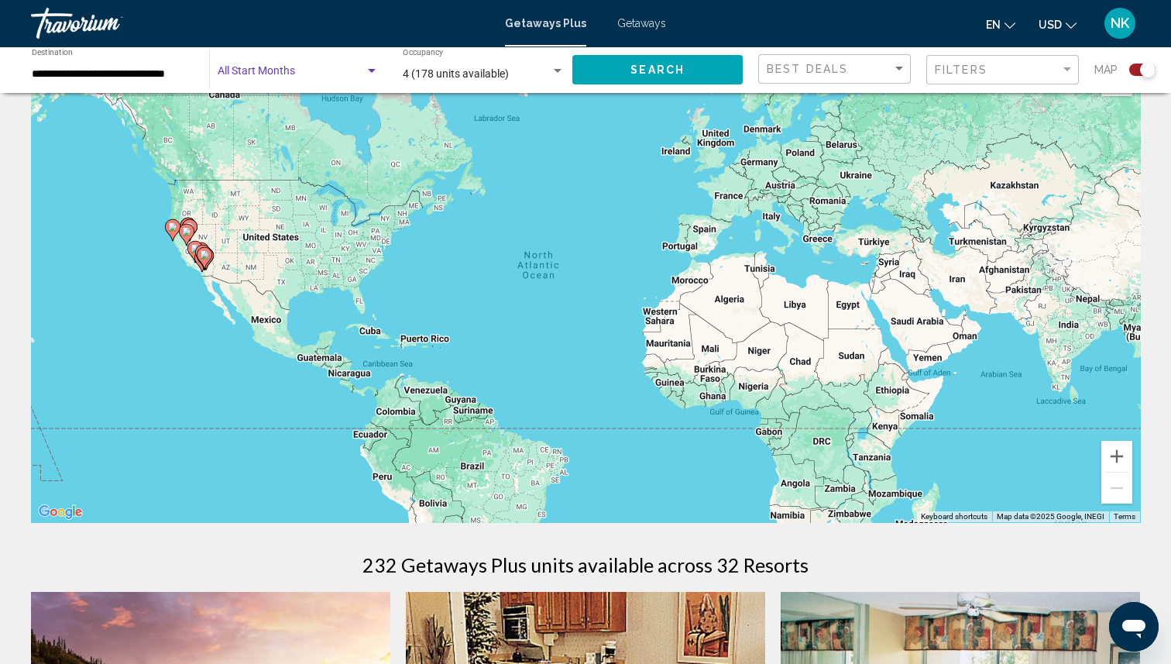
click at [372, 72] on div "Search widget" at bounding box center [372, 71] width 8 height 4
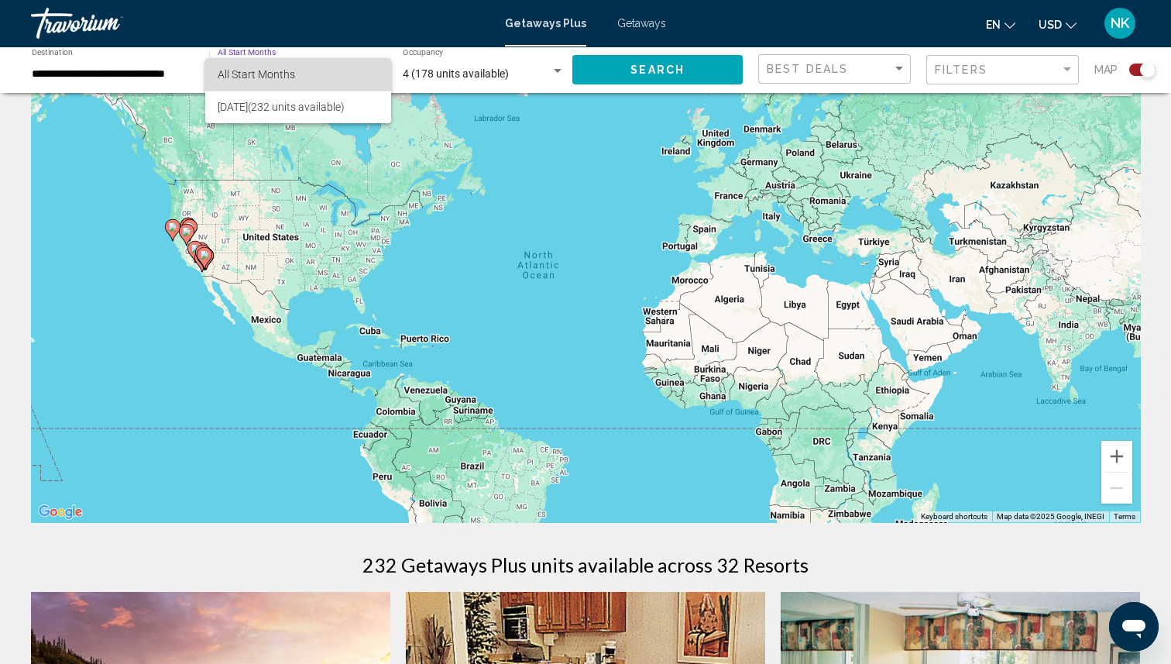
click at [275, 74] on span "All Start Months" at bounding box center [256, 74] width 77 height 12
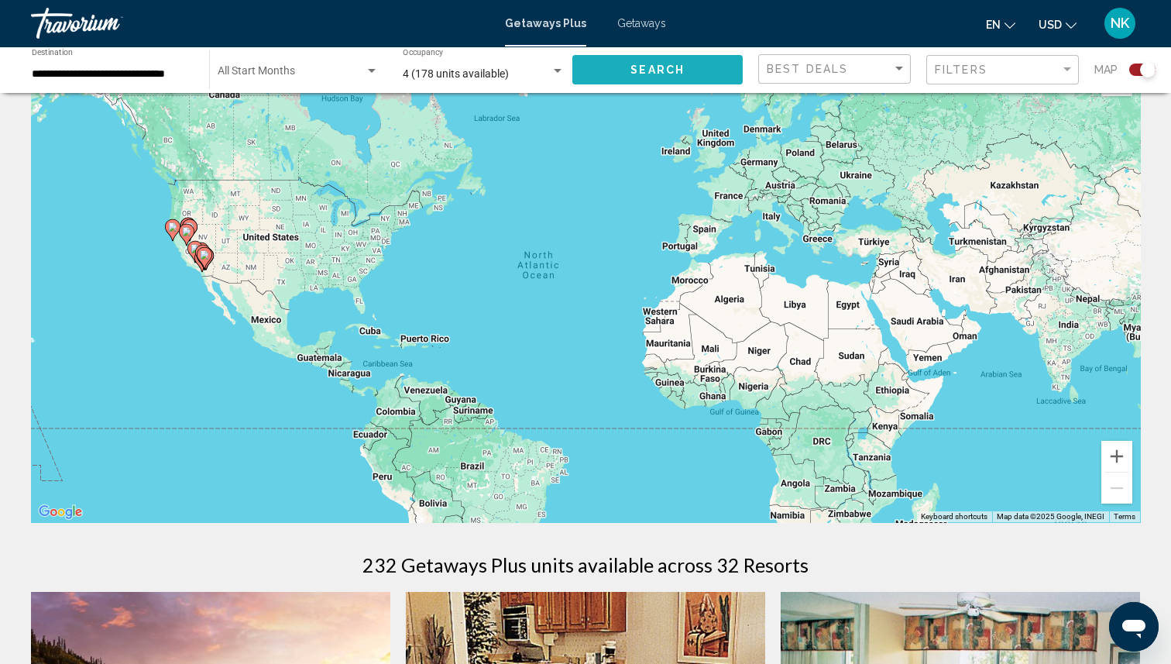
click at [669, 69] on span "Search" at bounding box center [657, 70] width 54 height 12
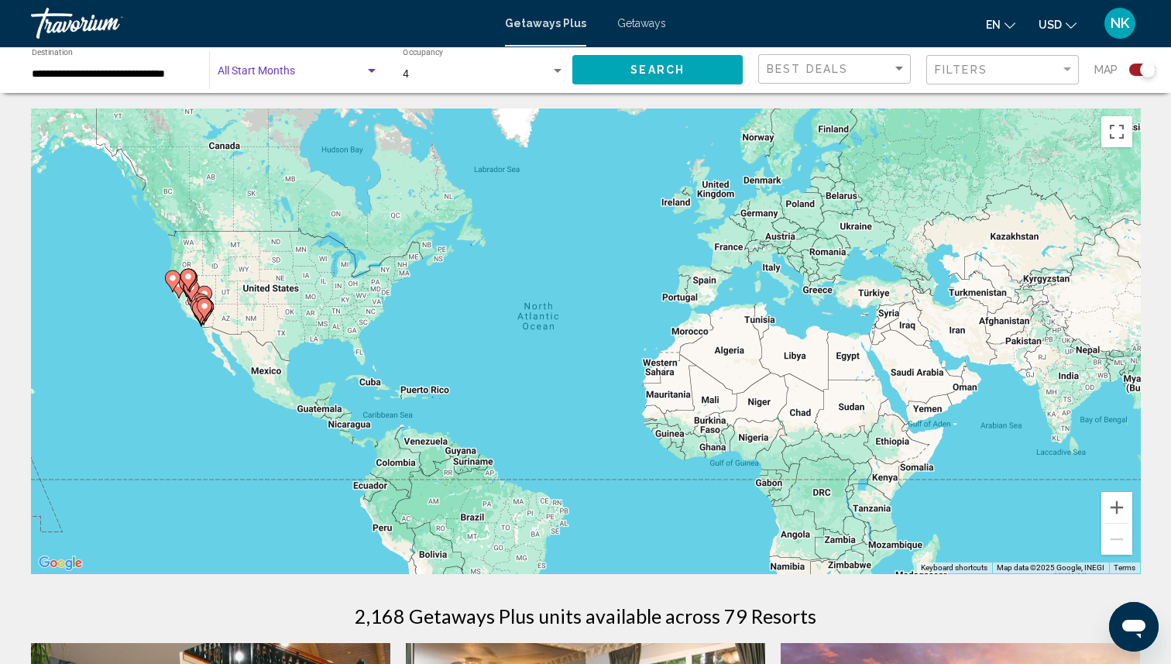
click at [357, 70] on span "Search widget" at bounding box center [291, 74] width 147 height 12
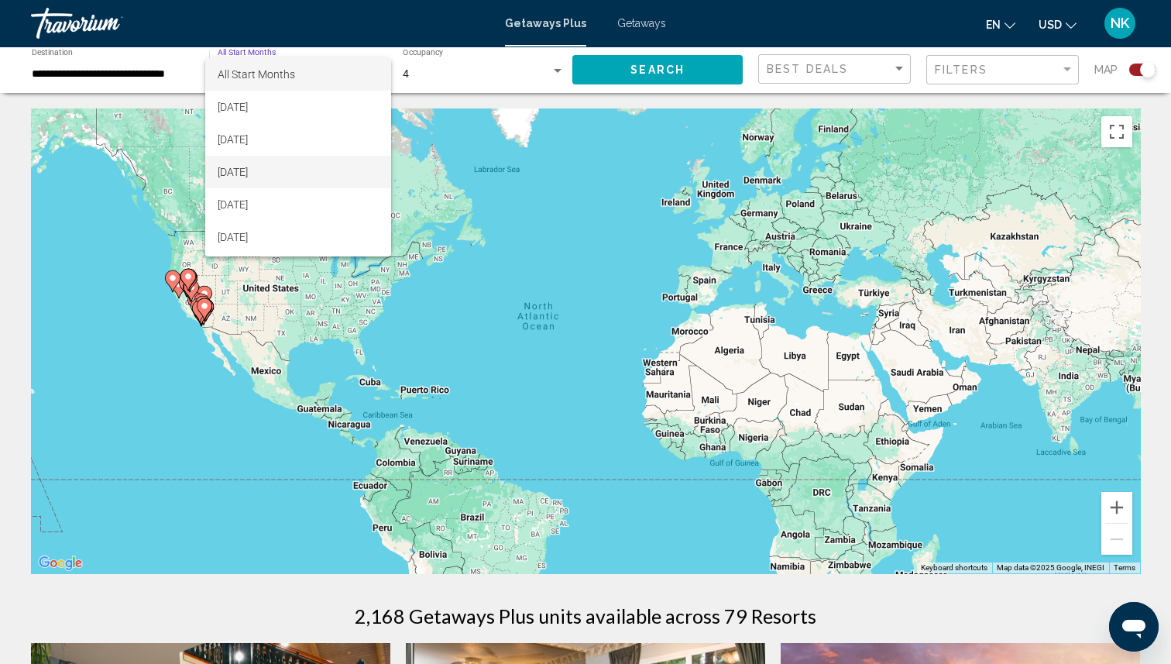
click at [286, 174] on span "[DATE]" at bounding box center [298, 172] width 161 height 33
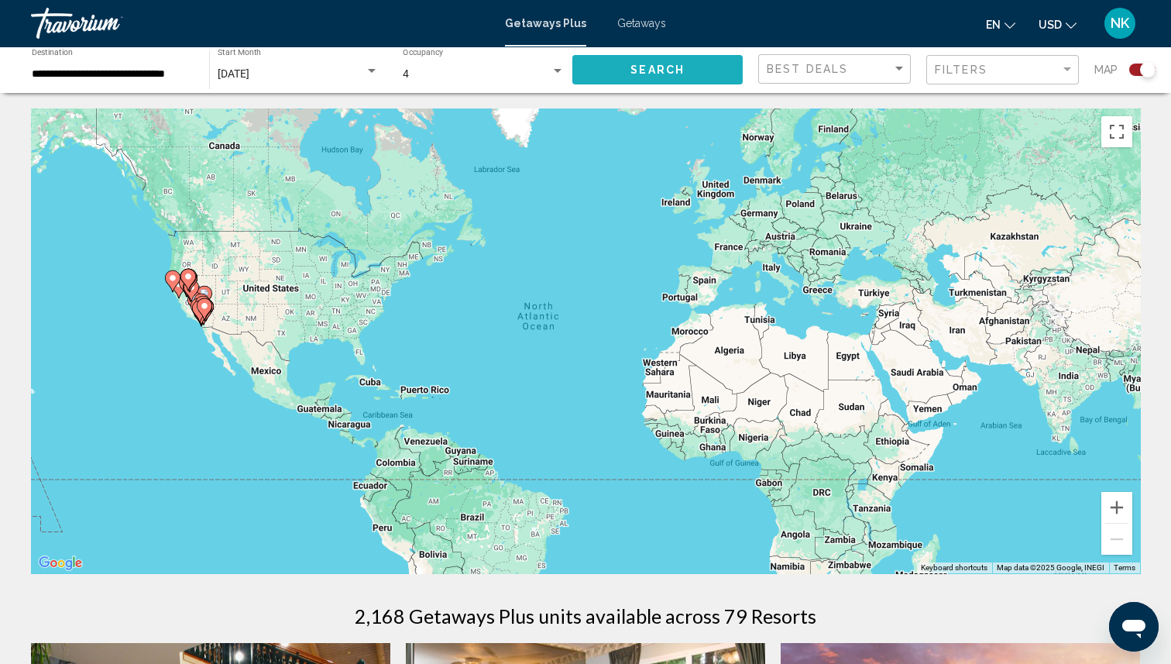
click at [652, 72] on span "Search" at bounding box center [657, 70] width 54 height 12
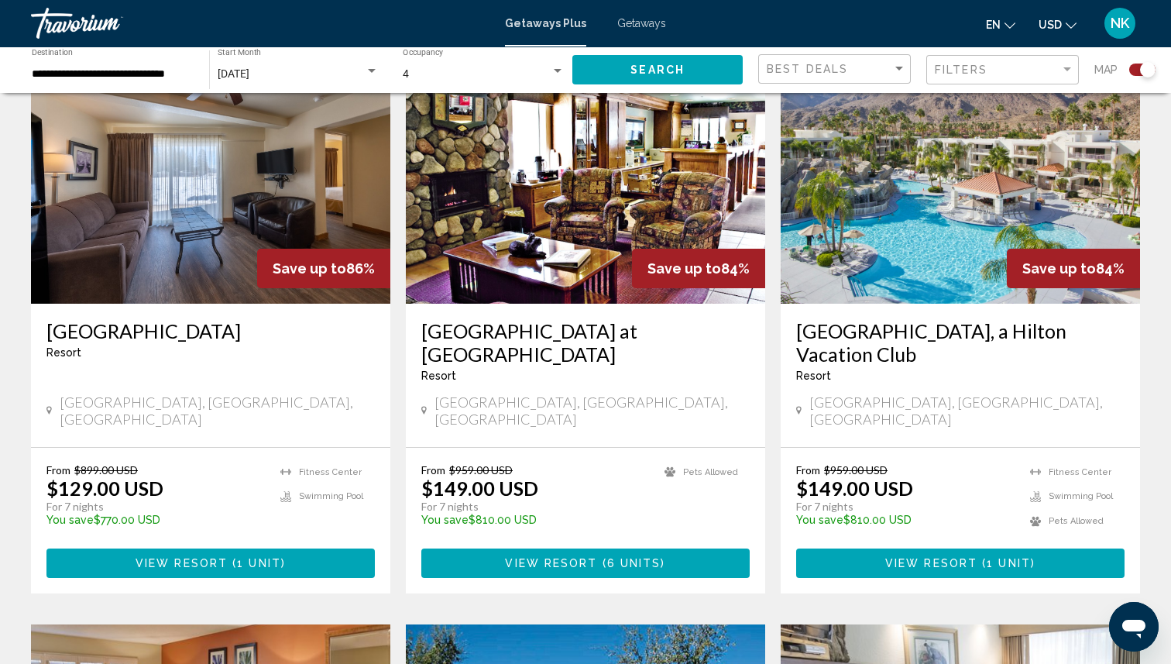
scroll to position [1223, 0]
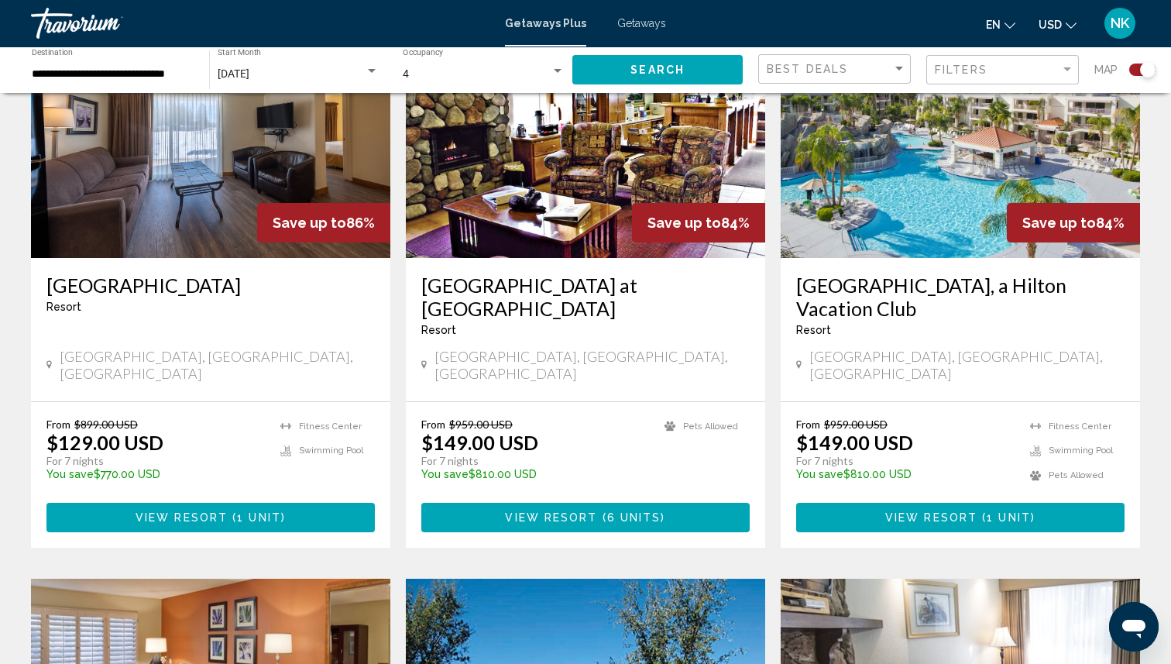
click at [925, 512] on span "View Resort" at bounding box center [931, 518] width 92 height 12
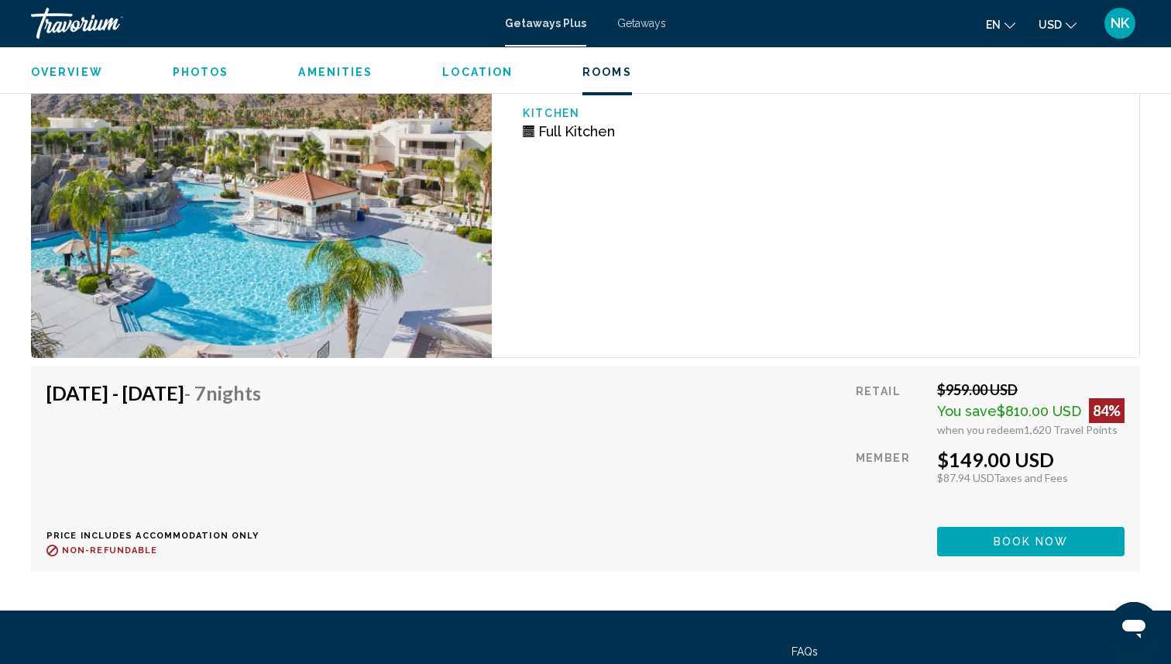
scroll to position [2528, 0]
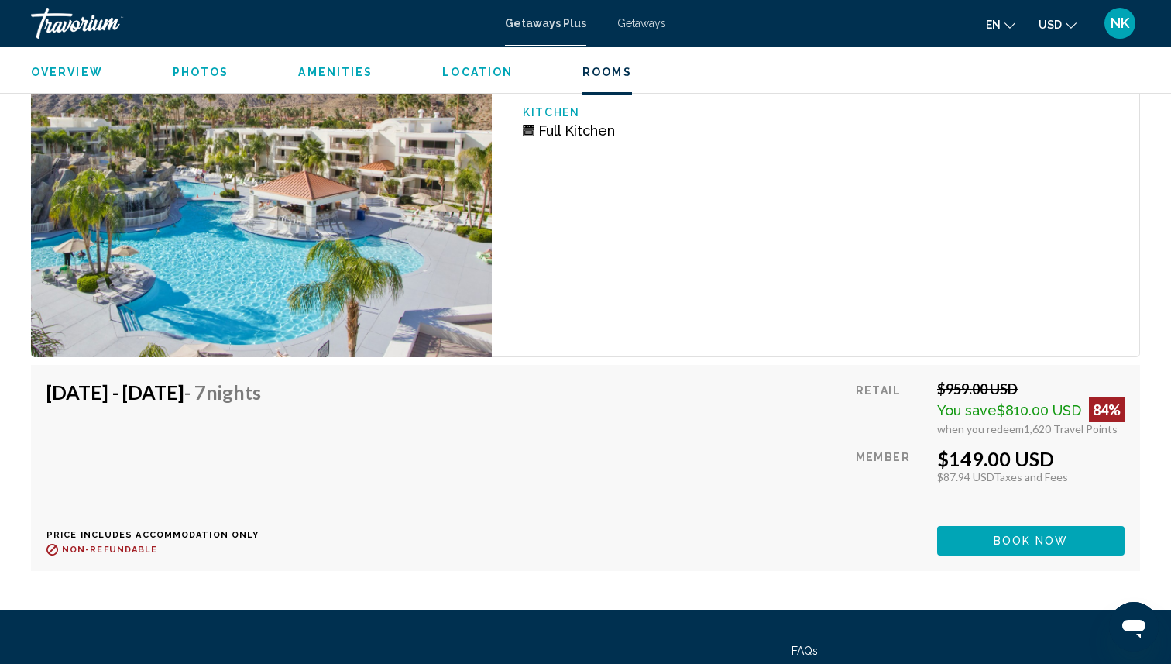
drag, startPoint x: 927, startPoint y: 461, endPoint x: 1057, endPoint y: 460, distance: 130.1
click at [1057, 461] on div "Retail $959.00 USD You save $810.00 USD 84% when you redeem 1,620 Travel Points…" at bounding box center [990, 467] width 269 height 174
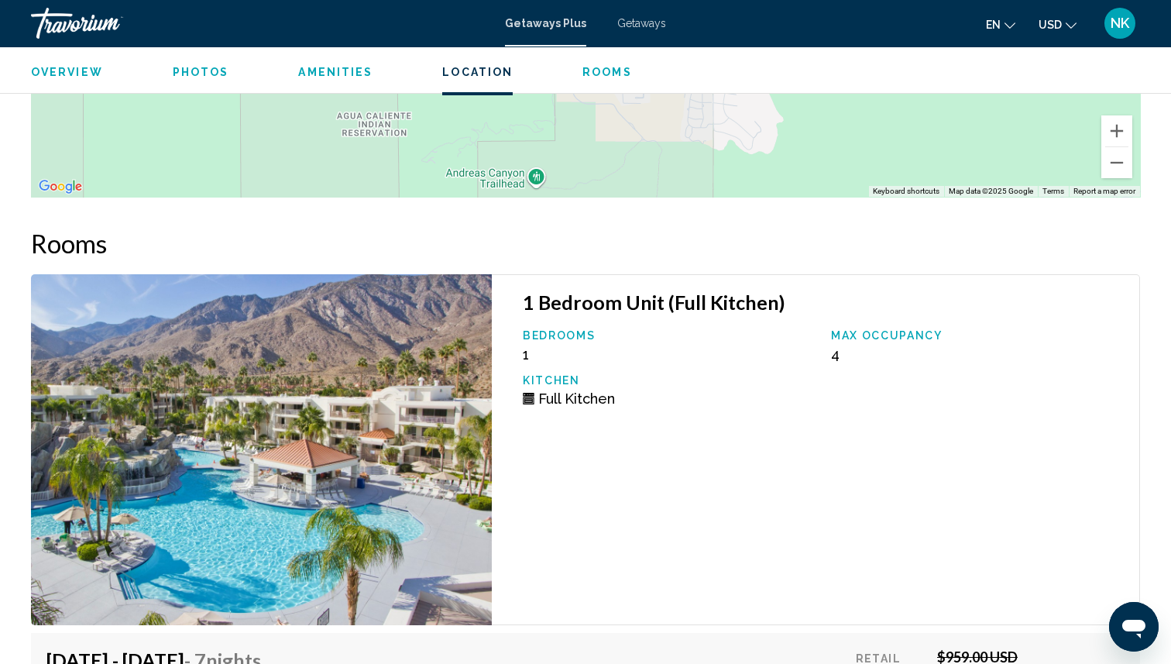
scroll to position [2274, 0]
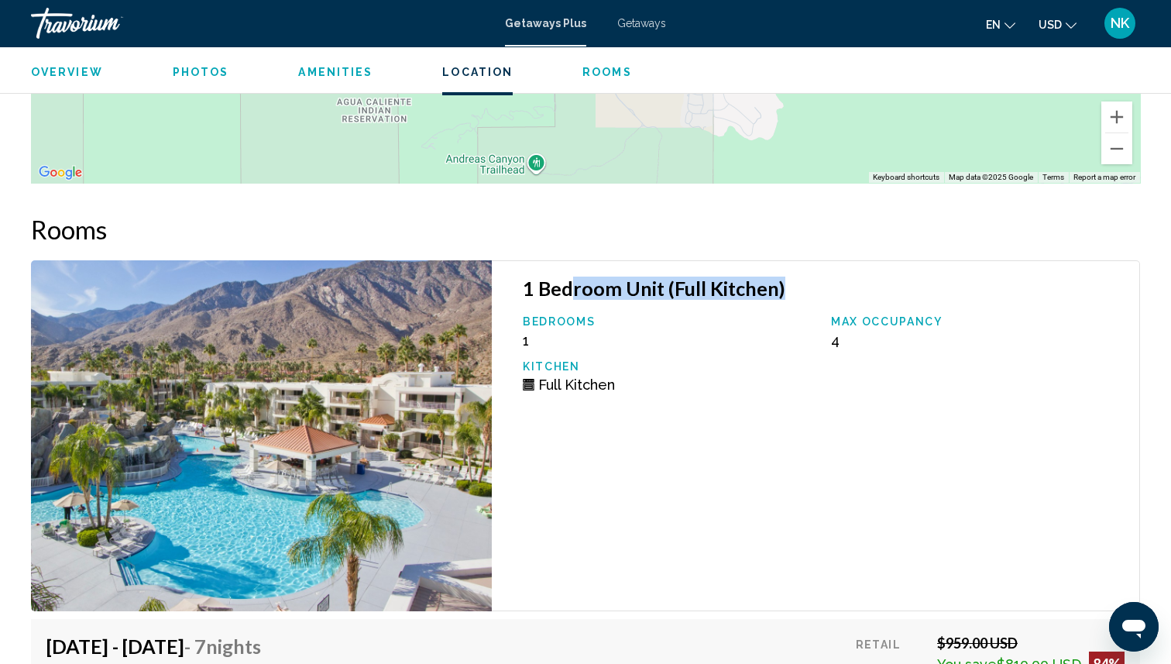
drag, startPoint x: 570, startPoint y: 294, endPoint x: 799, endPoint y: 290, distance: 229.2
click at [799, 290] on h3 "1 Bedroom Unit (Full Kitchen)" at bounding box center [823, 287] width 601 height 23
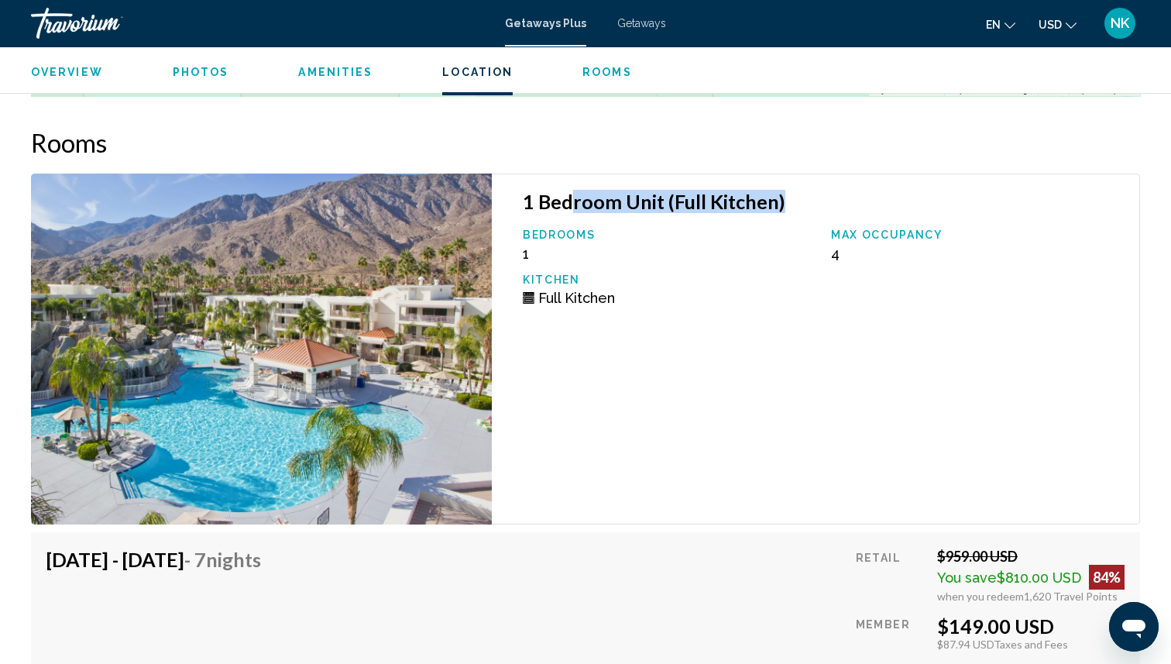
scroll to position [2354, 0]
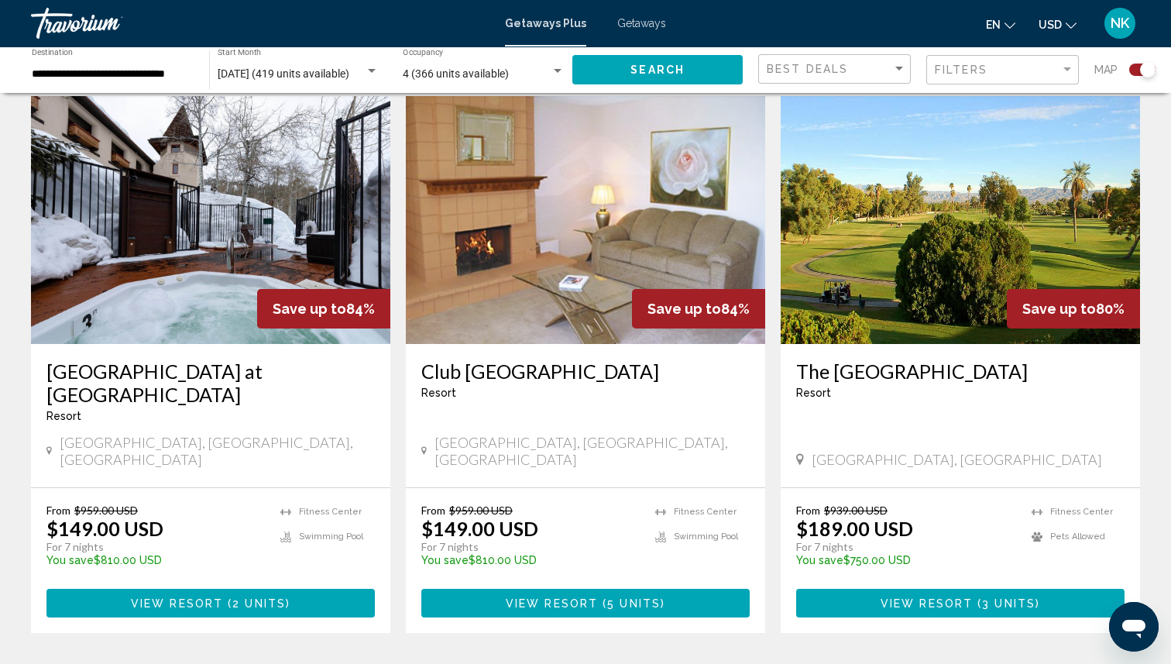
scroll to position [2270, 0]
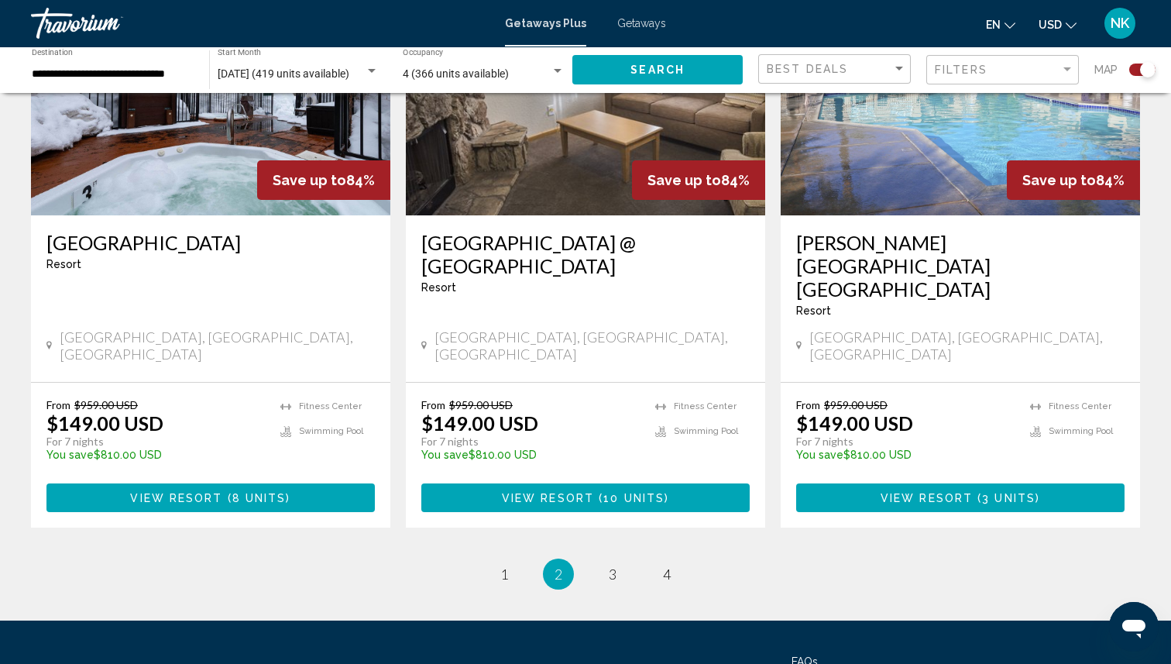
scroll to position [2385, 0]
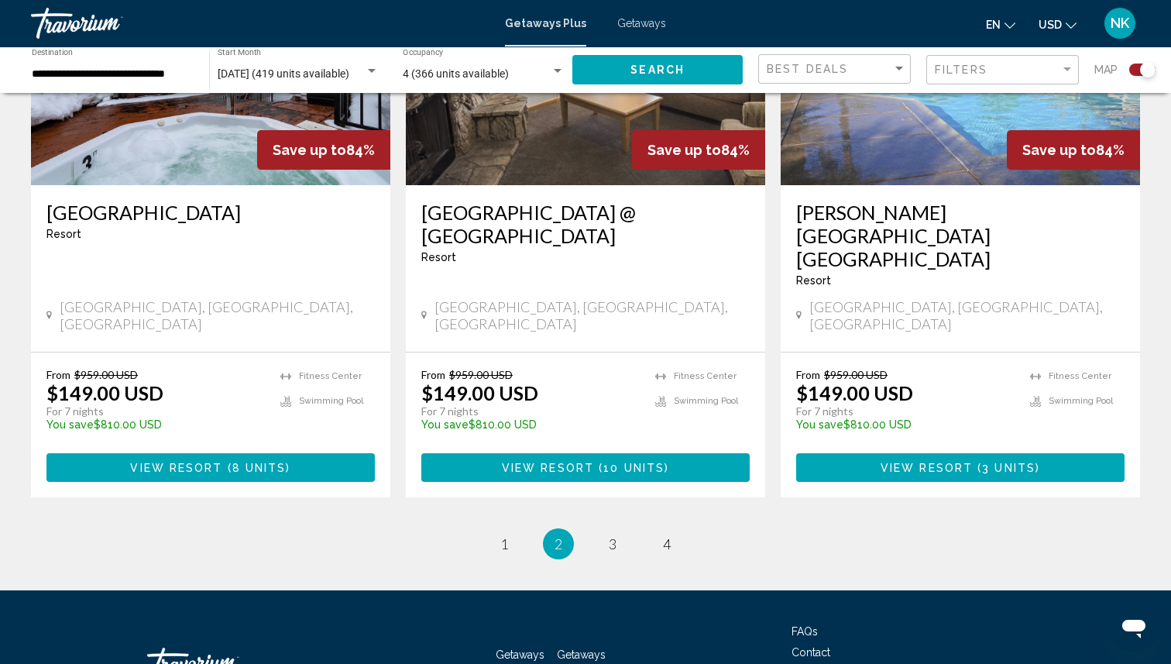
click at [628, 528] on ul "2 / 4 page 1 You're on page 2 page 3 page 4" at bounding box center [585, 543] width 1109 height 31
click at [614, 535] on span "3" at bounding box center [613, 543] width 8 height 17
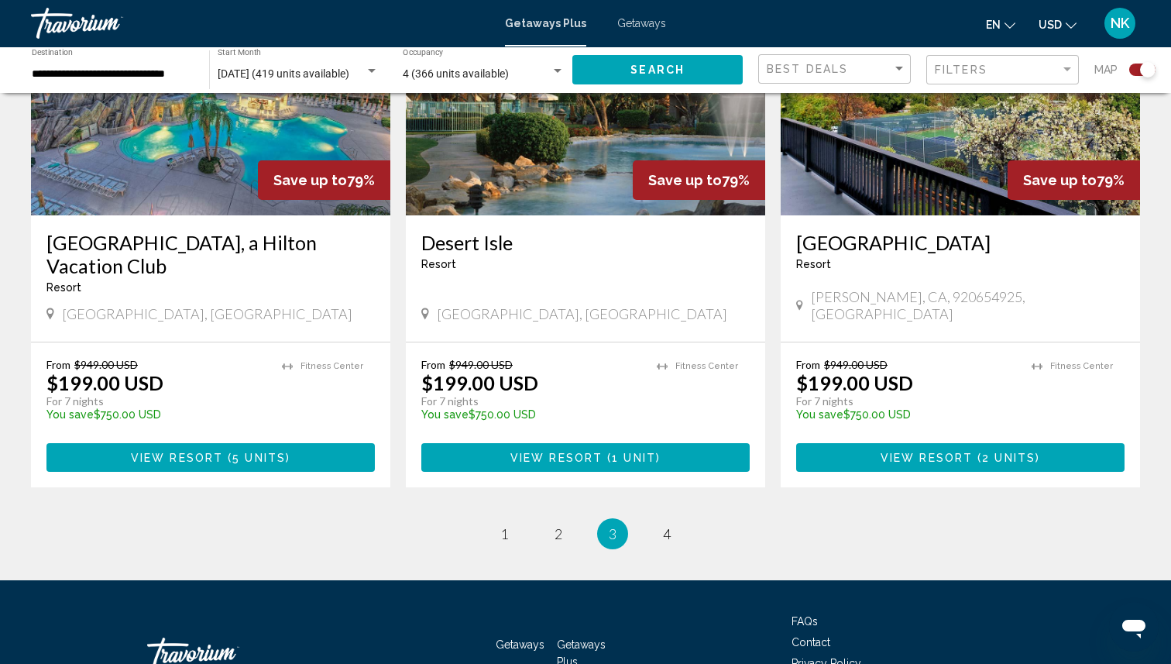
scroll to position [2362, 0]
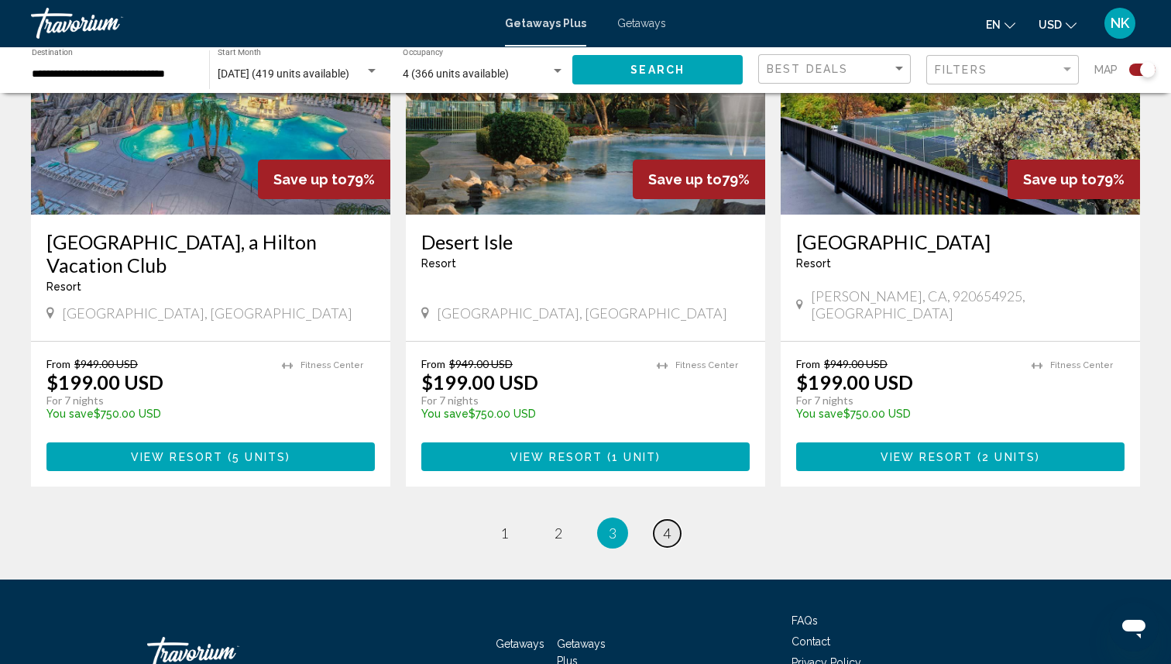
click at [671, 520] on link "page 4" at bounding box center [666, 533] width 27 height 27
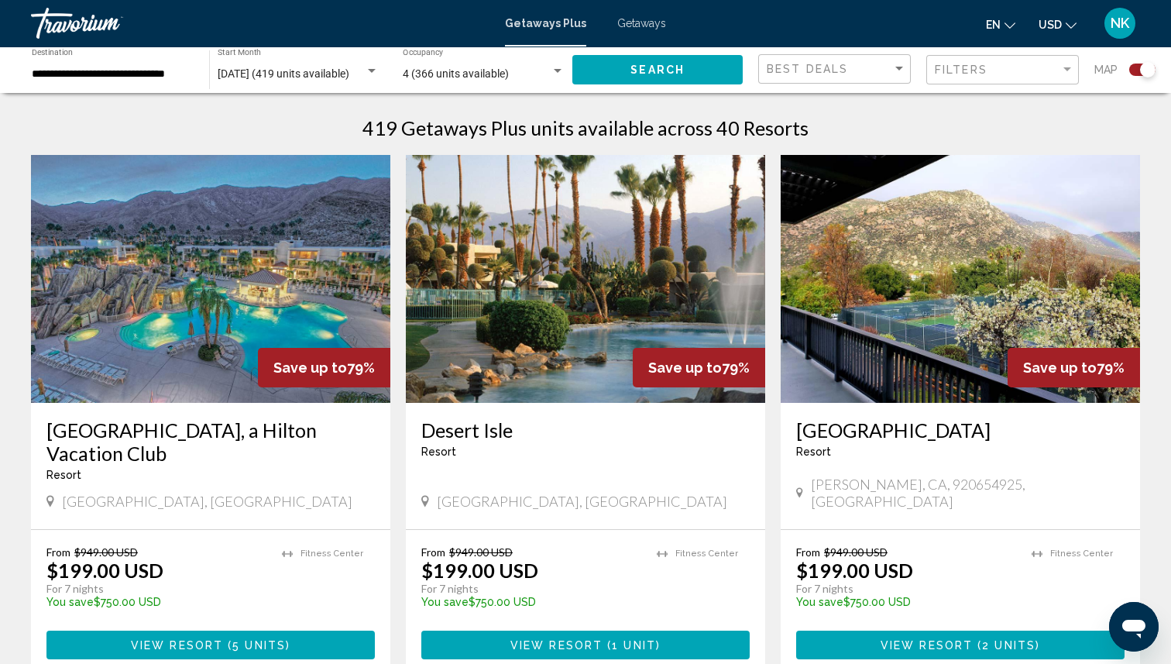
scroll to position [486, 0]
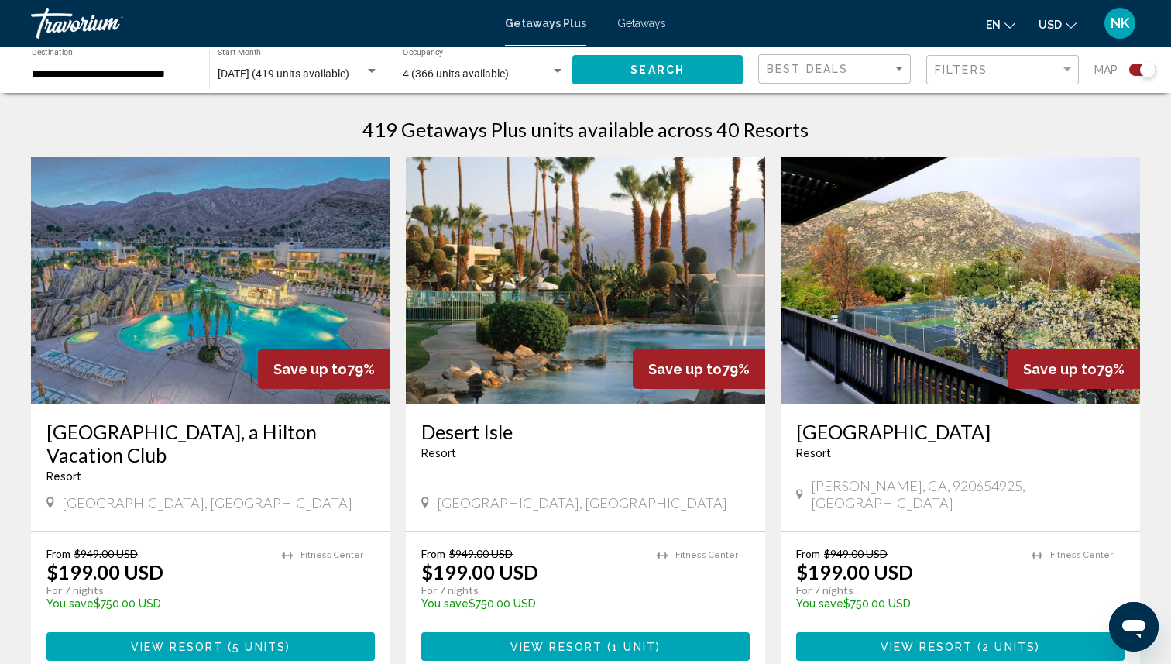
click at [214, 311] on img "Main content" at bounding box center [210, 280] width 359 height 248
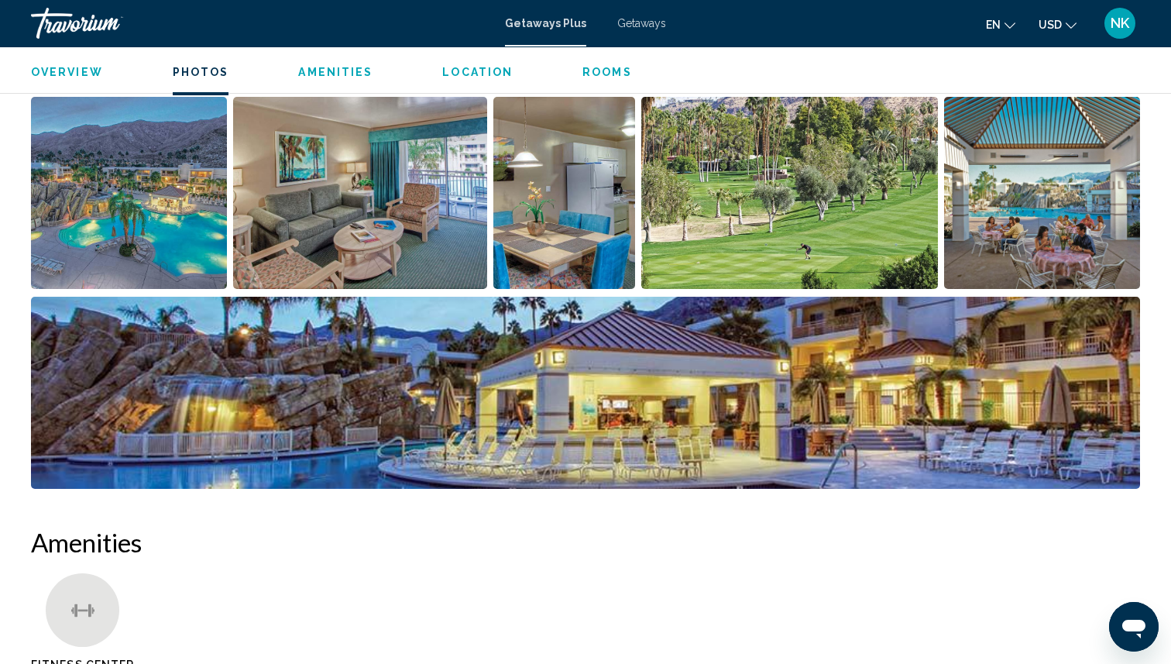
scroll to position [746, 0]
